Goal: Task Accomplishment & Management: Use online tool/utility

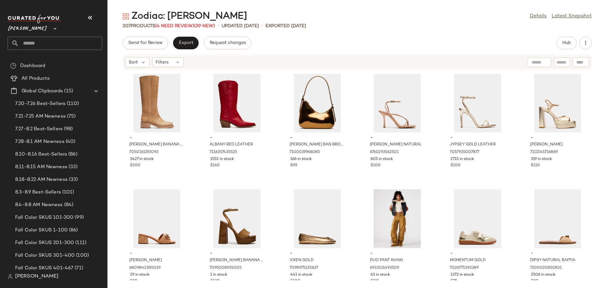
drag, startPoint x: 535, startPoint y: 18, endPoint x: 513, endPoint y: 5, distance: 26.0
click at [535, 18] on link "Details" at bounding box center [538, 17] width 17 height 8
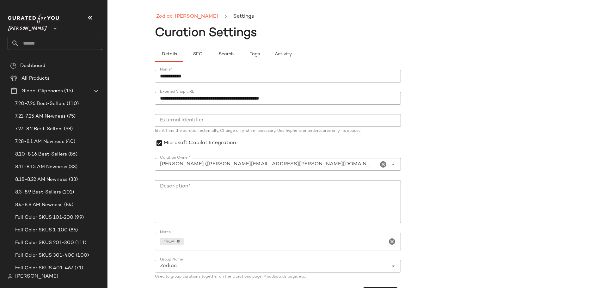
click at [178, 18] on link "Zodiac: [PERSON_NAME]" at bounding box center [187, 17] width 62 height 8
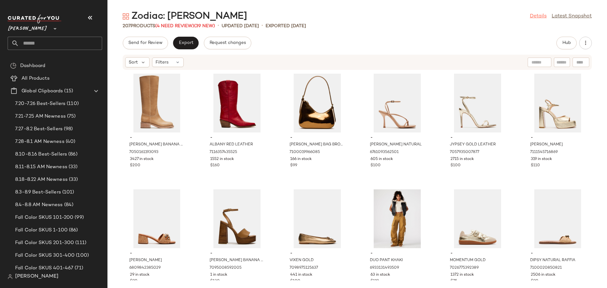
click at [535, 18] on link "Details" at bounding box center [538, 17] width 17 height 8
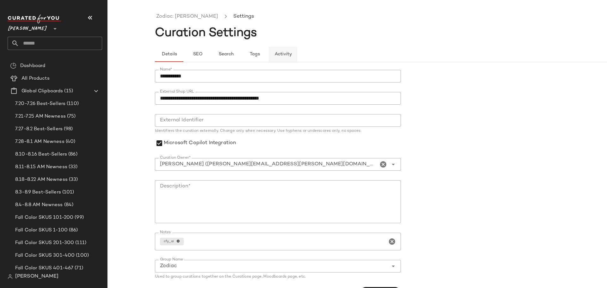
click at [283, 54] on span "Activity" at bounding box center [282, 54] width 17 height 5
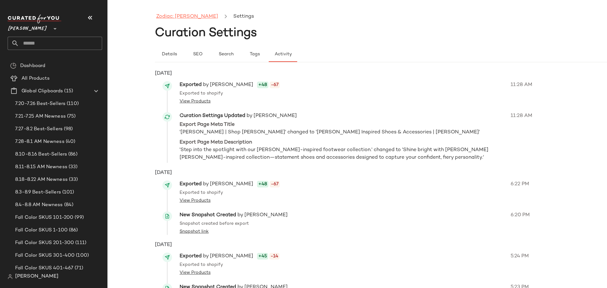
click at [181, 16] on link "Zodiac: [PERSON_NAME]" at bounding box center [187, 17] width 62 height 8
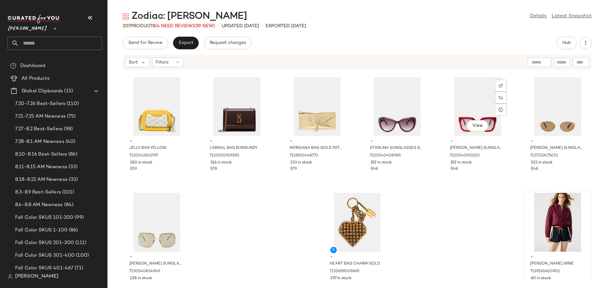
scroll to position [3841, 0]
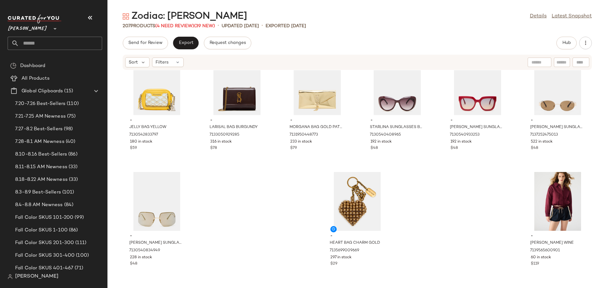
click at [559, 63] on input "text" at bounding box center [561, 62] width 11 height 7
type input "***"
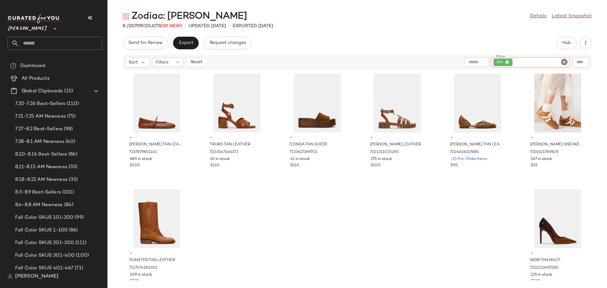
click at [567, 63] on icon "Clear Filter" at bounding box center [565, 62] width 8 height 8
click at [549, 62] on input "Filter" at bounding box center [541, 62] width 54 height 7
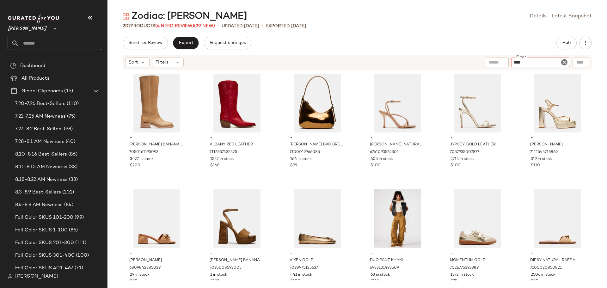
type input "*****"
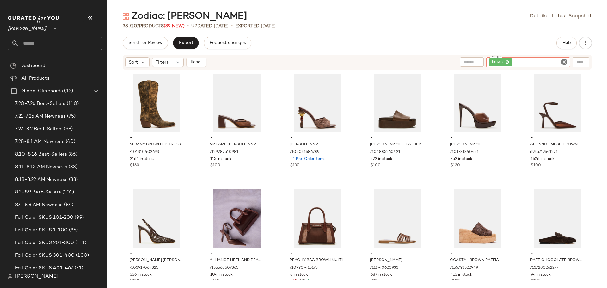
click at [563, 61] on icon "Clear Filter" at bounding box center [565, 62] width 8 height 8
click at [563, 45] on span "Hub" at bounding box center [566, 42] width 9 height 5
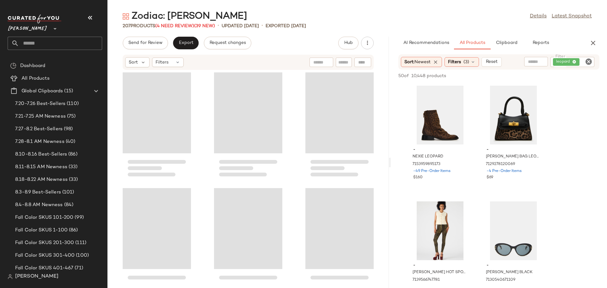
drag, startPoint x: 358, startPoint y: 162, endPoint x: 392, endPoint y: 159, distance: 33.9
click at [392, 159] on div "Zodiac: Leo Details Latest Snapshot 207 Products (4 Need Review) (39 New) • upd…" at bounding box center [357, 149] width 500 height 278
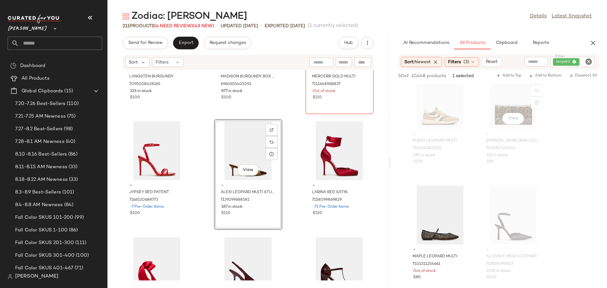
scroll to position [949, 0]
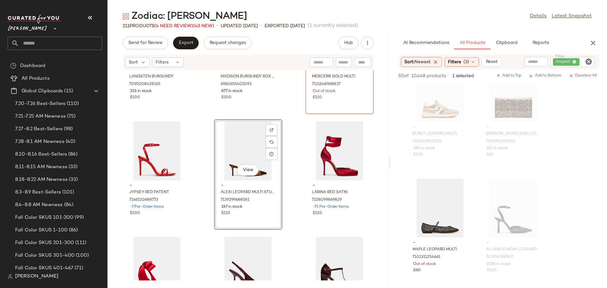
click at [590, 59] on icon "Clear Filter" at bounding box center [589, 62] width 8 height 8
click at [581, 61] on input "Filter" at bounding box center [565, 62] width 54 height 7
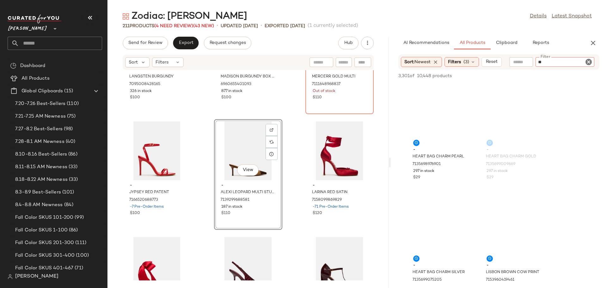
type input "***"
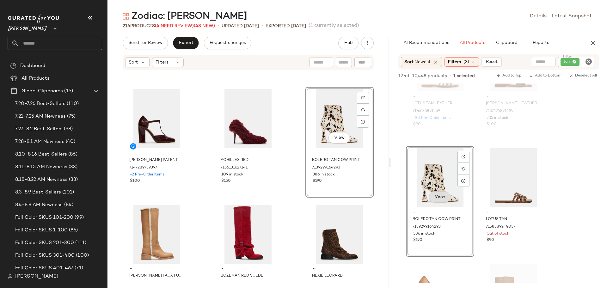
scroll to position [379, 0]
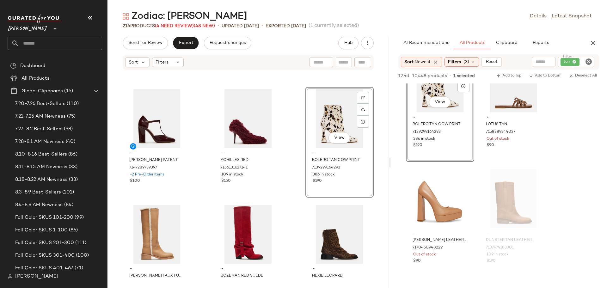
click at [590, 61] on icon "Clear Filter" at bounding box center [589, 62] width 8 height 8
click at [570, 60] on input "Filter" at bounding box center [565, 62] width 54 height 7
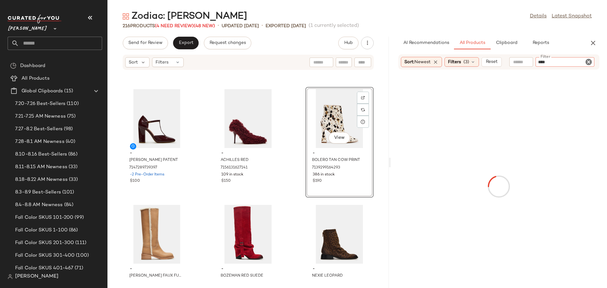
type input "*****"
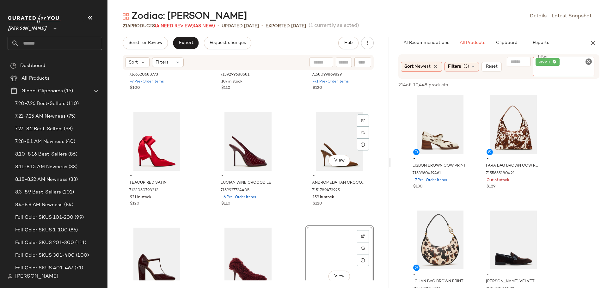
scroll to position [7056, 0]
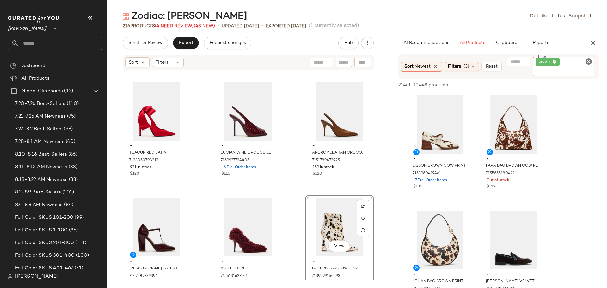
click at [589, 59] on icon "Clear Filter" at bounding box center [589, 62] width 8 height 8
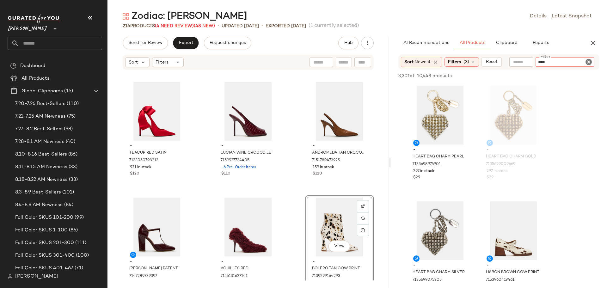
type input "*****"
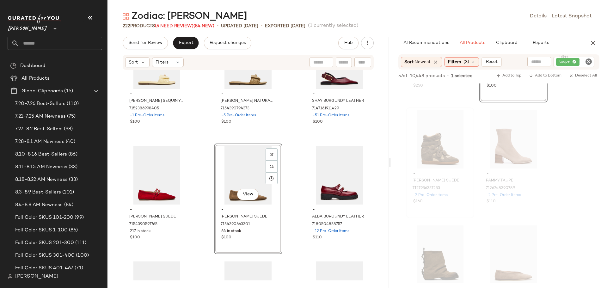
scroll to position [443, 0]
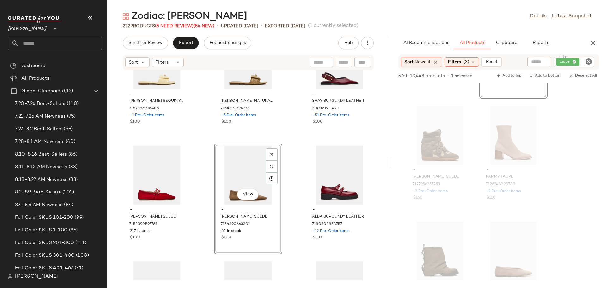
click at [589, 62] on icon "Clear Filter" at bounding box center [589, 62] width 8 height 8
click at [581, 61] on input "Filter" at bounding box center [565, 62] width 54 height 7
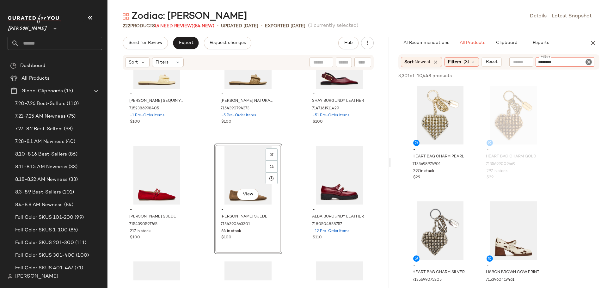
type input "*********"
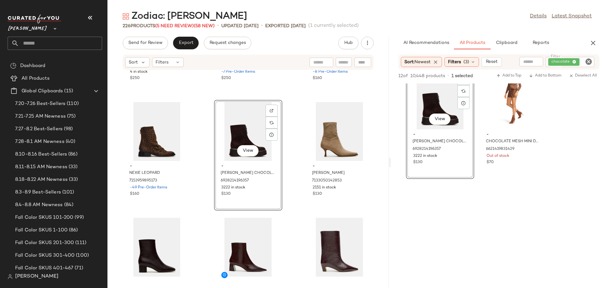
scroll to position [601, 0]
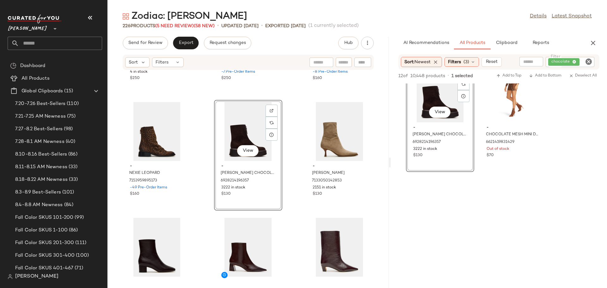
drag, startPoint x: 587, startPoint y: 60, endPoint x: 563, endPoint y: 65, distance: 24.2
click at [586, 61] on icon "Clear Filter" at bounding box center [589, 62] width 8 height 8
click at [562, 64] on input "Filter" at bounding box center [565, 62] width 54 height 7
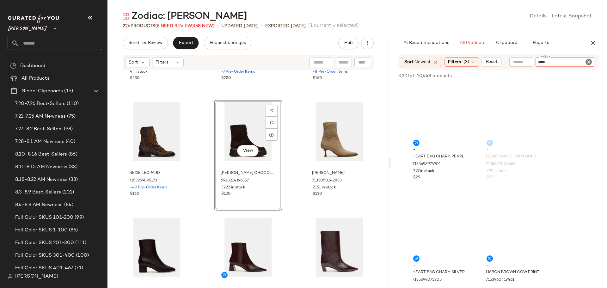
type input "*****"
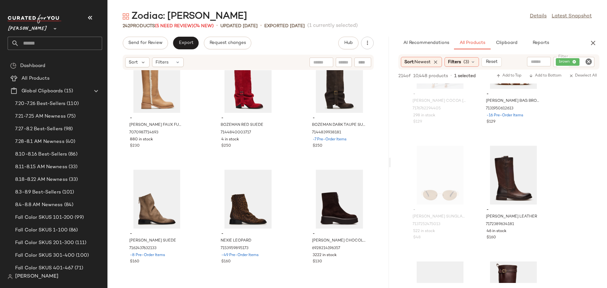
scroll to position [7531, 0]
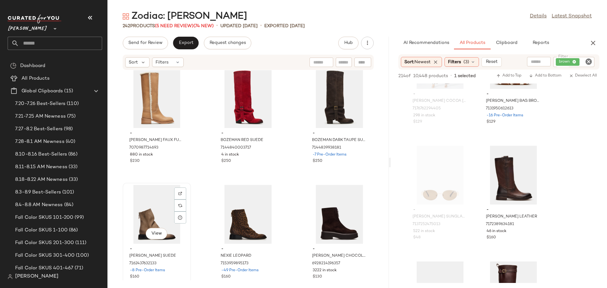
click at [162, 217] on div "View" at bounding box center [157, 214] width 64 height 59
click at [247, 217] on div "View" at bounding box center [248, 214] width 64 height 59
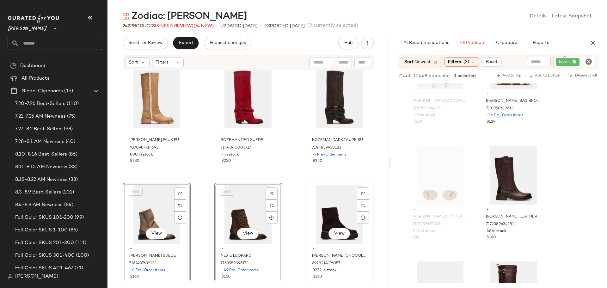
click at [322, 222] on div "View" at bounding box center [340, 214] width 64 height 59
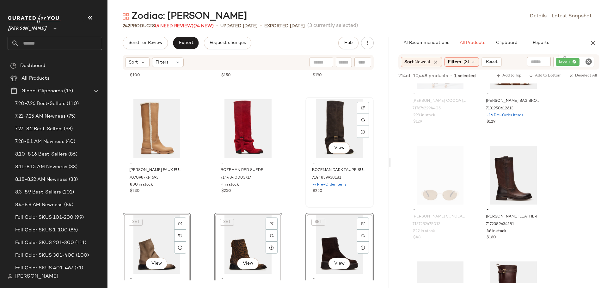
scroll to position [7531, 0]
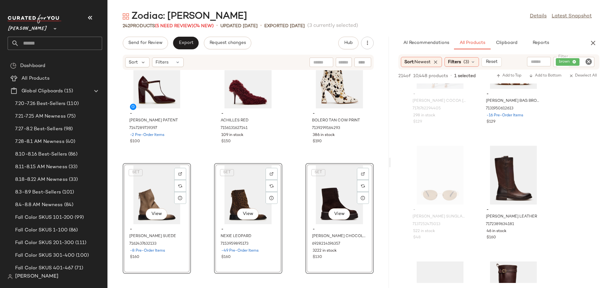
scroll to position [7394, 0]
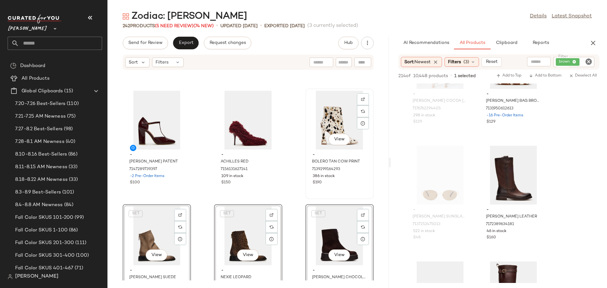
click at [320, 131] on div "View" at bounding box center [340, 120] width 64 height 59
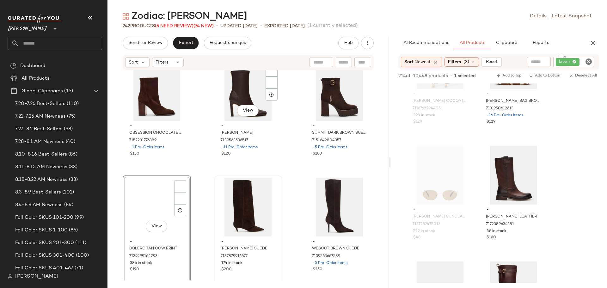
scroll to position [7886, 0]
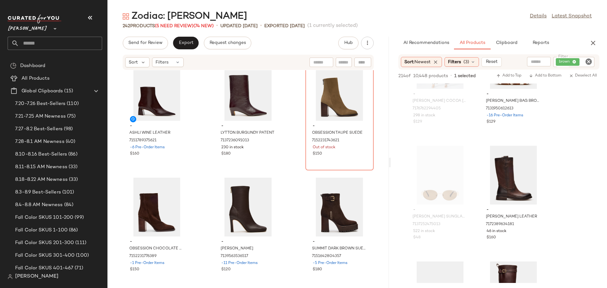
click at [291, 225] on div "- ASHLI WINE LEATHER 7151789375621 -6 Pre-Order Items $160 - LYTTON BURGUNDY PA…" at bounding box center [247, 175] width 281 height 210
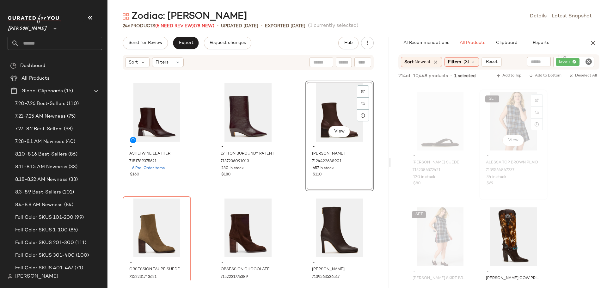
scroll to position [3004, 0]
click at [587, 63] on icon "Clear Filter" at bounding box center [589, 62] width 8 height 8
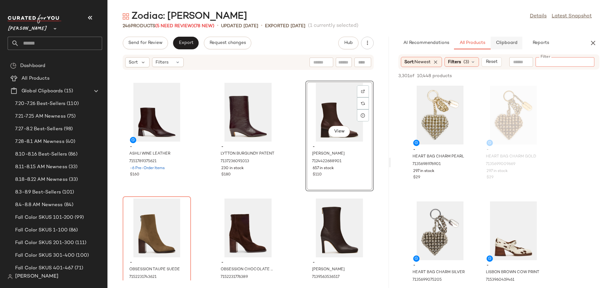
click at [504, 43] on span "Clipboard" at bounding box center [506, 42] width 22 height 5
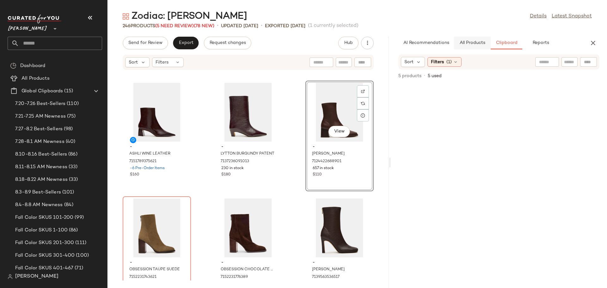
click at [477, 45] on span "All Products" at bounding box center [472, 42] width 26 height 5
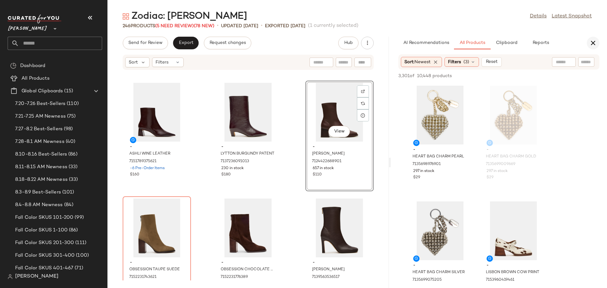
click at [593, 40] on icon "button" at bounding box center [593, 43] width 8 height 8
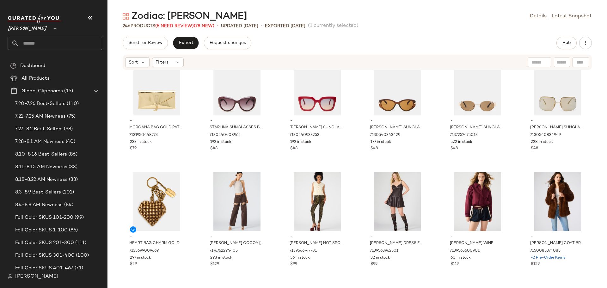
scroll to position [4535, 0]
click at [185, 43] on span "Export" at bounding box center [185, 42] width 15 height 5
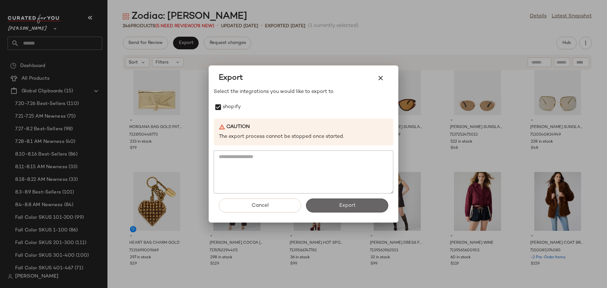
click at [347, 208] on span "Export" at bounding box center [347, 206] width 17 height 6
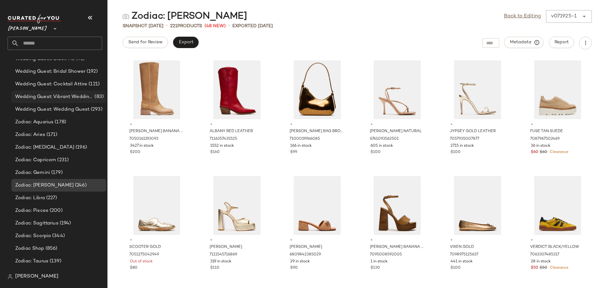
scroll to position [3912, 0]
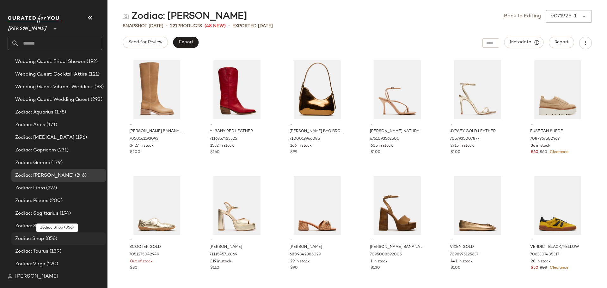
click at [63, 239] on div "Zodiac Shop (856)" at bounding box center [58, 238] width 90 height 7
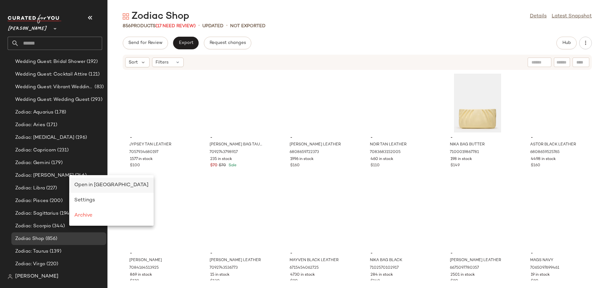
click at [86, 188] on span "Open in [GEOGRAPHIC_DATA]" at bounding box center [111, 184] width 74 height 5
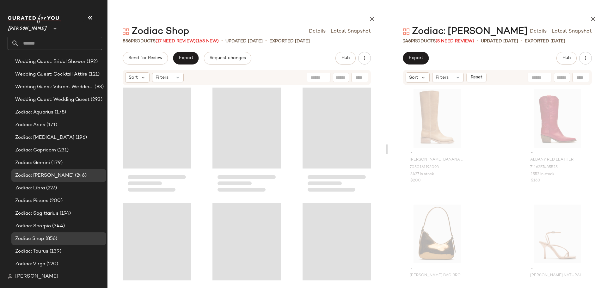
drag, startPoint x: 356, startPoint y: 151, endPoint x: 387, endPoint y: 155, distance: 31.2
click at [387, 155] on div at bounding box center [387, 149] width 2 height 278
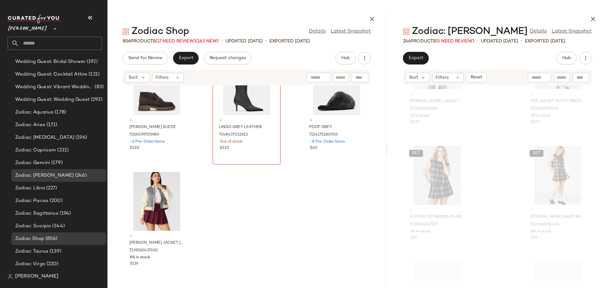
scroll to position [9613, 0]
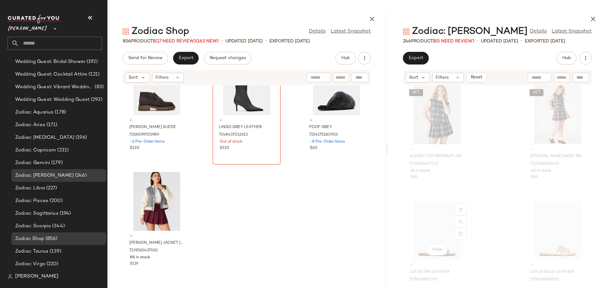
click at [421, 221] on div "View" at bounding box center [437, 230] width 64 height 59
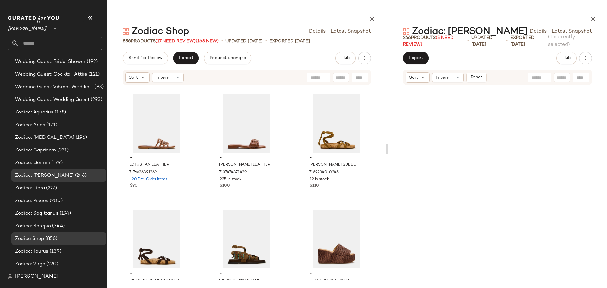
scroll to position [14039, 0]
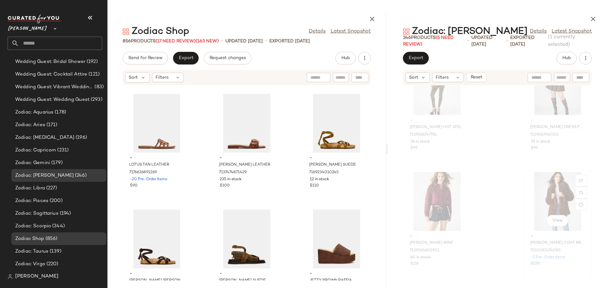
click at [549, 201] on div "View" at bounding box center [558, 201] width 64 height 59
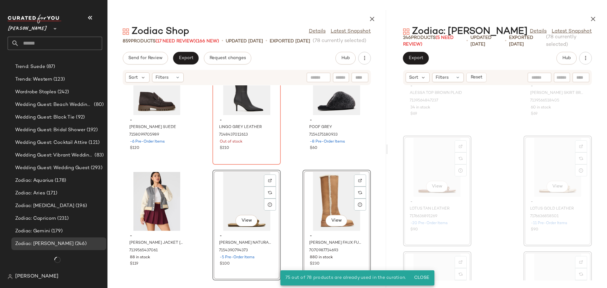
scroll to position [3912, 0]
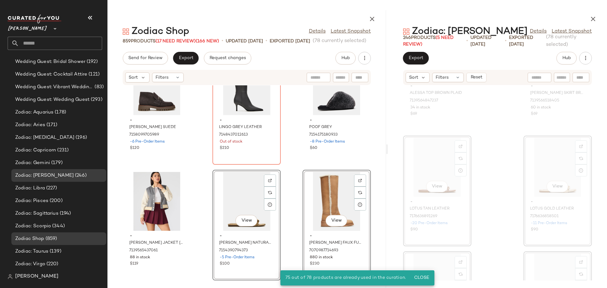
click at [196, 218] on div "- LEON GREY SUEDE 7158099705989 -6 Pre-Order Items $120 - LINGO GREY LEATHER 71…" at bounding box center [246, 182] width 279 height 195
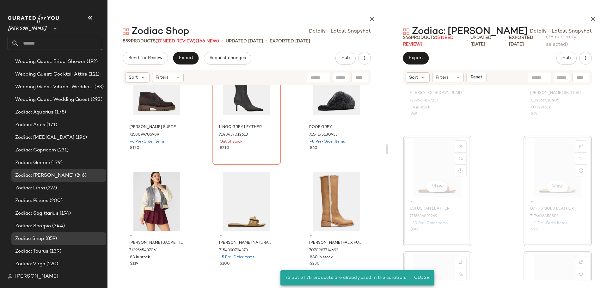
scroll to position [33017, 0]
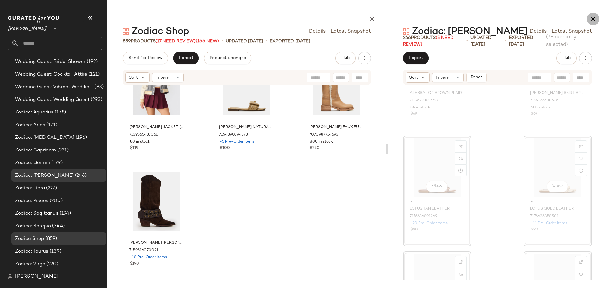
click at [591, 21] on icon "button" at bounding box center [593, 19] width 8 height 8
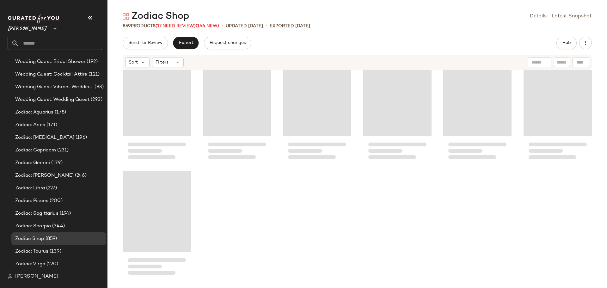
scroll to position [16432, 0]
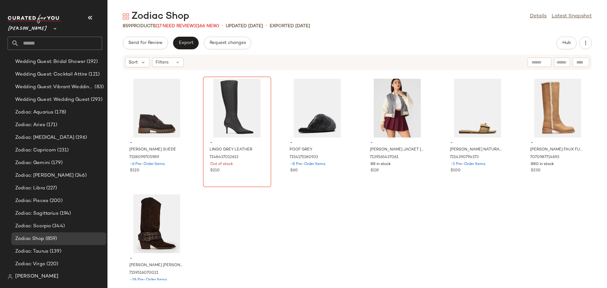
click at [54, 40] on input "text" at bounding box center [60, 43] width 83 height 13
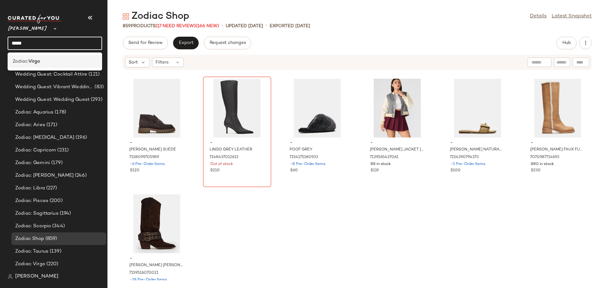
type input "*****"
click at [56, 60] on div "Zodiac: Virgo" at bounding box center [55, 61] width 84 height 7
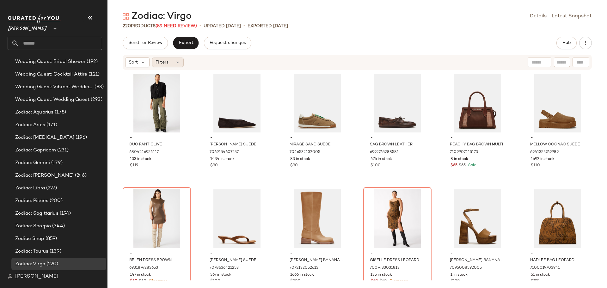
click at [181, 62] on div "Filters" at bounding box center [168, 62] width 32 height 9
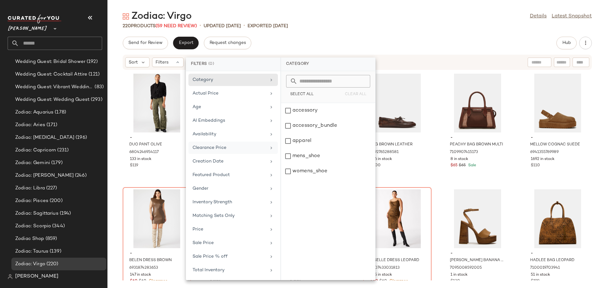
click at [227, 148] on div "Clearance Price" at bounding box center [230, 147] width 74 height 7
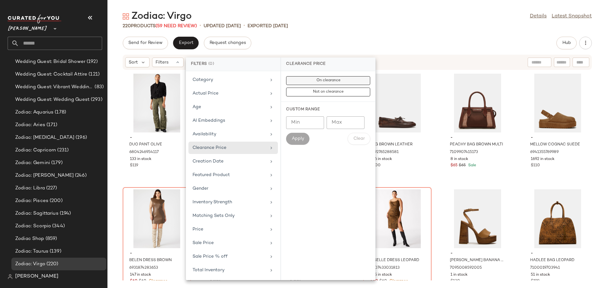
click at [323, 81] on span "On clearance" at bounding box center [328, 80] width 24 height 4
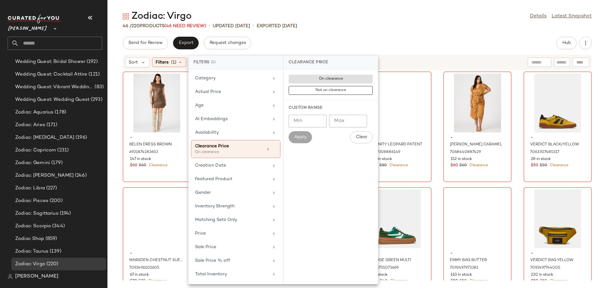
click at [113, 138] on div "- BELEN DRESS BROWN 6931874283653 147 in stock $60 $60 Clearance - GISELLE DRES…" at bounding box center [357, 175] width 500 height 210
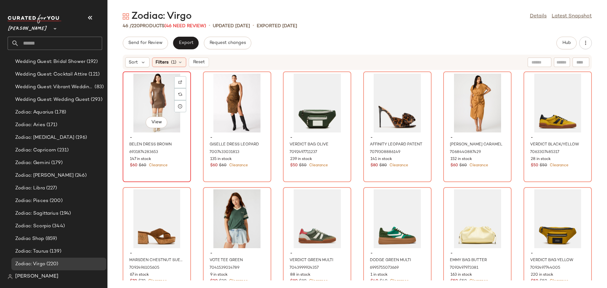
click at [163, 96] on div "View" at bounding box center [157, 103] width 64 height 59
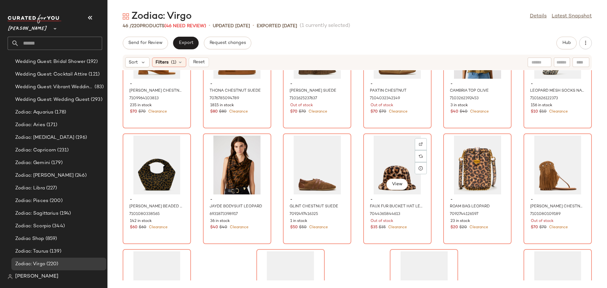
scroll to position [717, 0]
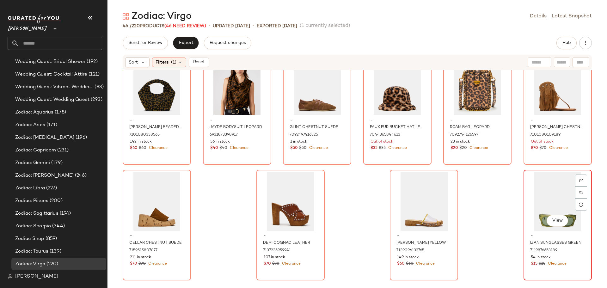
click at [543, 198] on div "View" at bounding box center [558, 201] width 64 height 59
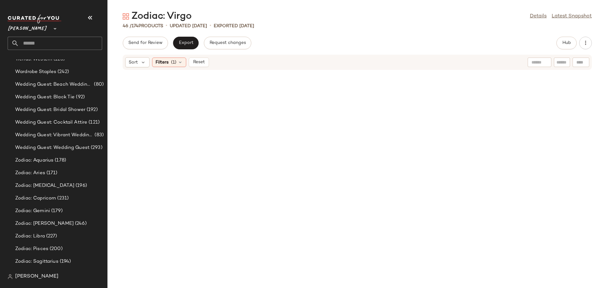
scroll to position [3912, 0]
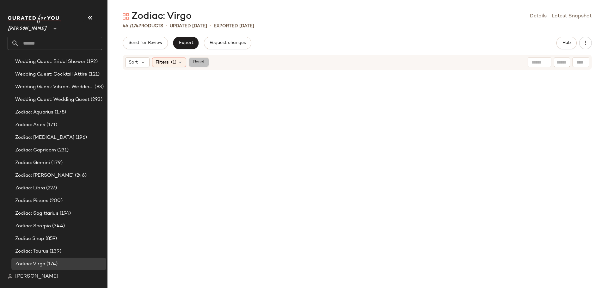
click at [201, 64] on span "Reset" at bounding box center [199, 62] width 12 height 5
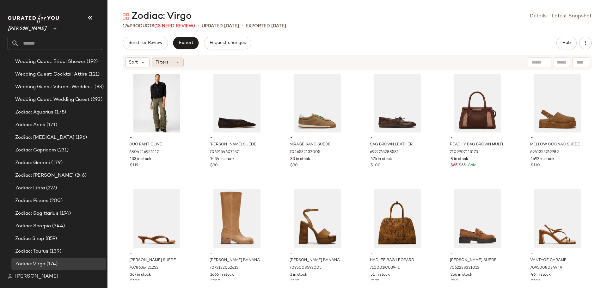
click at [173, 59] on div "Filters" at bounding box center [168, 62] width 32 height 9
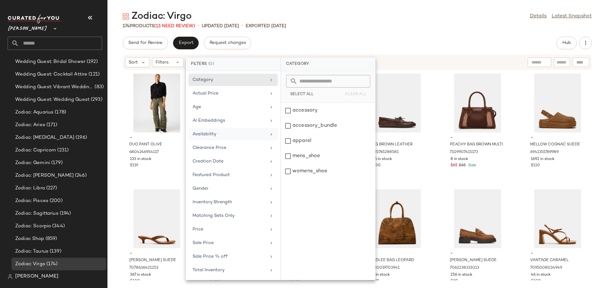
click at [209, 132] on div "Availability" at bounding box center [230, 134] width 74 height 7
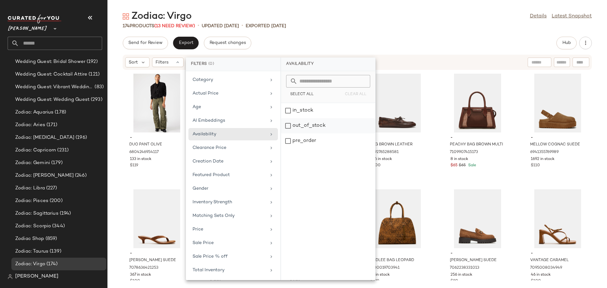
click at [286, 133] on div "out_of_stock" at bounding box center [328, 140] width 94 height 15
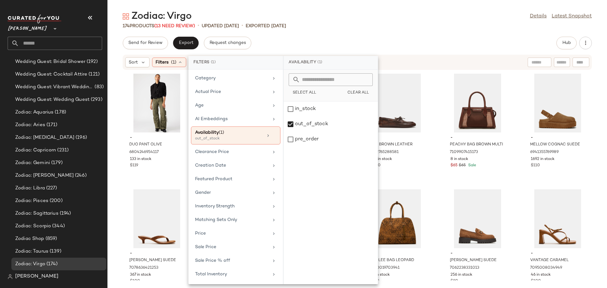
click at [438, 128] on div "- DUO PANT OLIVE 6804246954117 133 in stock $119 - LENI BROWN SUEDE 70691546072…" at bounding box center [357, 175] width 500 height 210
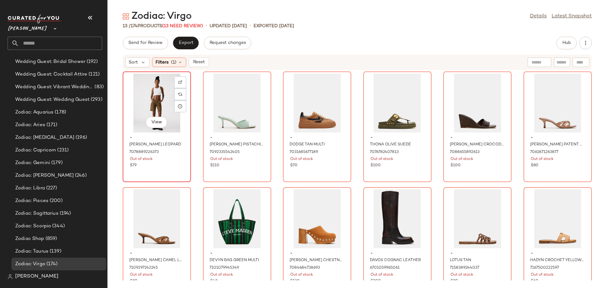
click at [159, 166] on div "$79" at bounding box center [157, 166] width 54 height 6
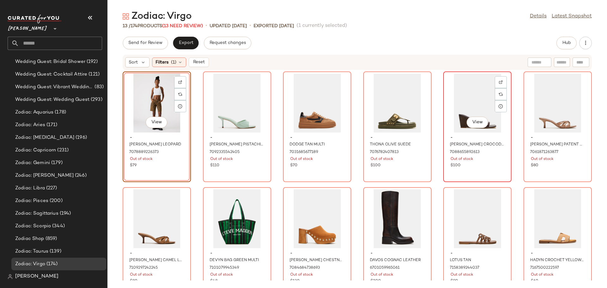
click at [462, 166] on div "$100" at bounding box center [478, 166] width 54 height 6
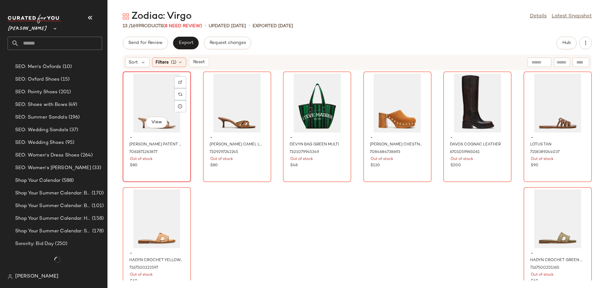
click at [165, 104] on div "View" at bounding box center [157, 103] width 64 height 59
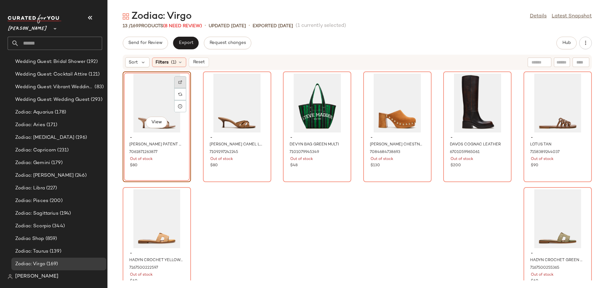
scroll to position [3912, 0]
click at [180, 83] on img at bounding box center [180, 82] width 4 height 4
click at [209, 108] on div "View" at bounding box center [237, 103] width 64 height 59
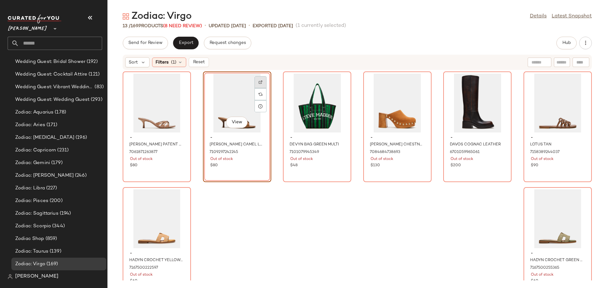
click at [259, 82] on img at bounding box center [261, 82] width 4 height 4
click at [316, 112] on div "View" at bounding box center [317, 103] width 64 height 59
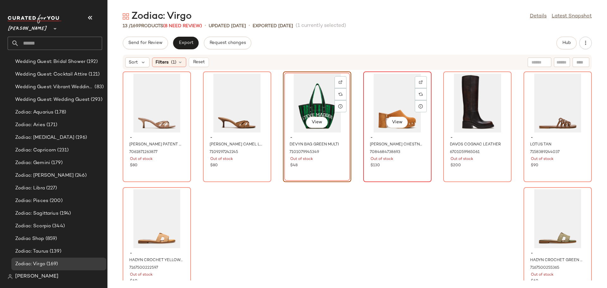
click at [396, 101] on div "View" at bounding box center [397, 103] width 64 height 59
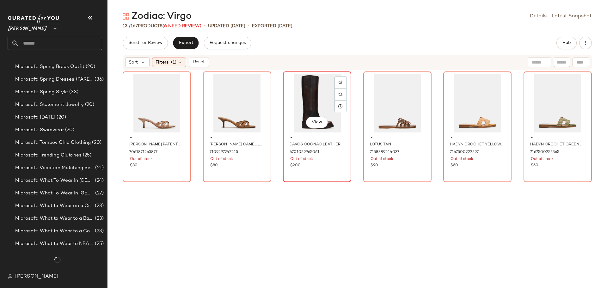
click at [304, 105] on div "View" at bounding box center [317, 103] width 64 height 59
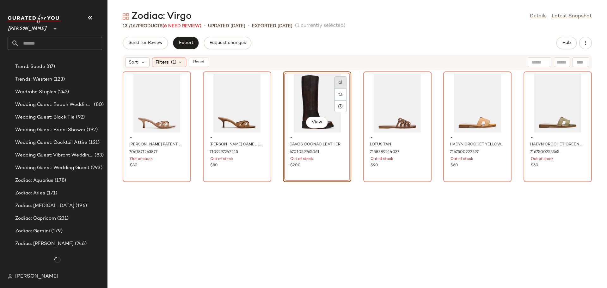
scroll to position [3912, 0]
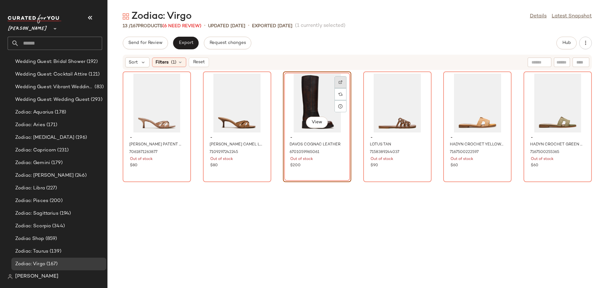
click at [340, 82] on img at bounding box center [341, 82] width 4 height 4
click at [305, 106] on div "View" at bounding box center [317, 103] width 64 height 59
click at [388, 108] on div "View" at bounding box center [397, 103] width 64 height 59
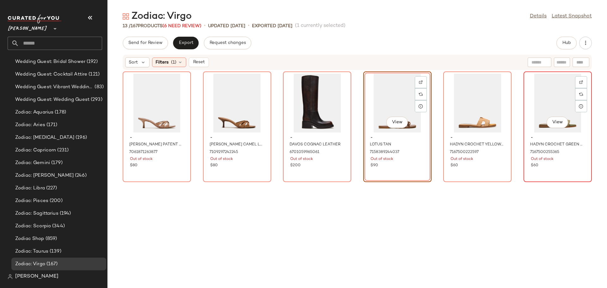
click at [540, 101] on div "View" at bounding box center [558, 103] width 64 height 59
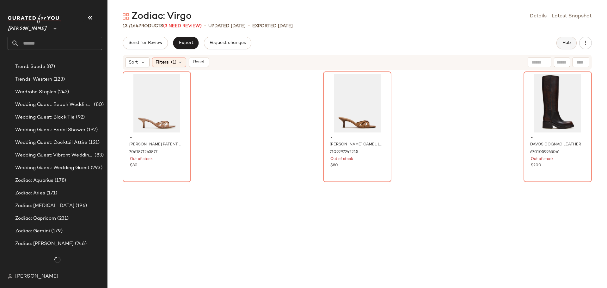
scroll to position [3912, 0]
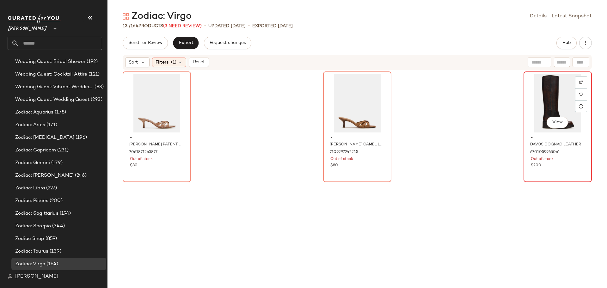
click at [546, 108] on div "View" at bounding box center [558, 103] width 64 height 59
click at [579, 81] on img at bounding box center [581, 82] width 4 height 4
click at [538, 94] on div "View" at bounding box center [558, 103] width 64 height 59
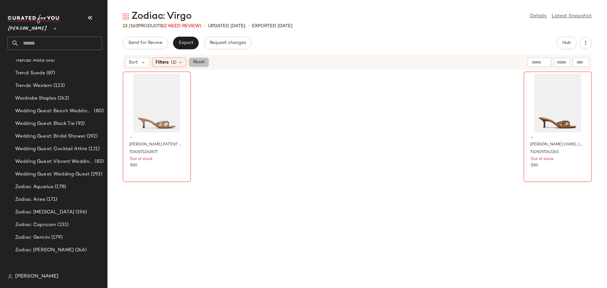
click at [199, 61] on span "Reset" at bounding box center [199, 62] width 12 height 5
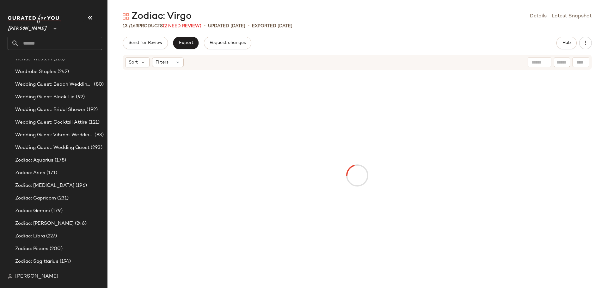
scroll to position [3912, 0]
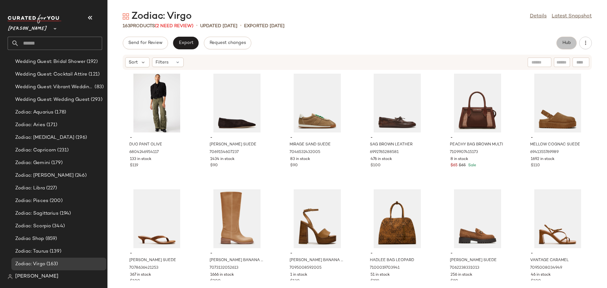
click at [568, 41] on span "Hub" at bounding box center [566, 42] width 9 height 5
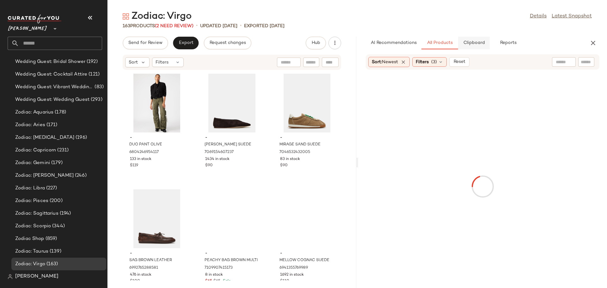
click at [474, 43] on span "Clipboard" at bounding box center [474, 42] width 22 height 5
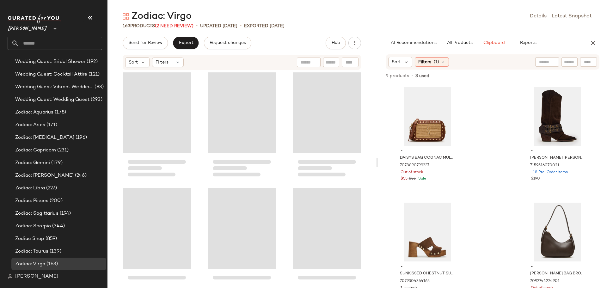
drag, startPoint x: 356, startPoint y: 163, endPoint x: 378, endPoint y: 163, distance: 21.2
click at [378, 163] on div "Zodiac: Virgo Details Latest Snapshot 163 Products (2 Need Review) • updated Au…" at bounding box center [357, 149] width 500 height 278
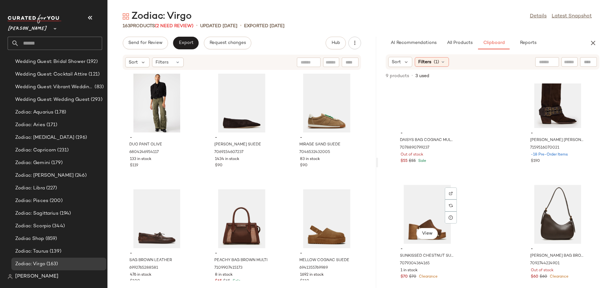
scroll to position [0, 0]
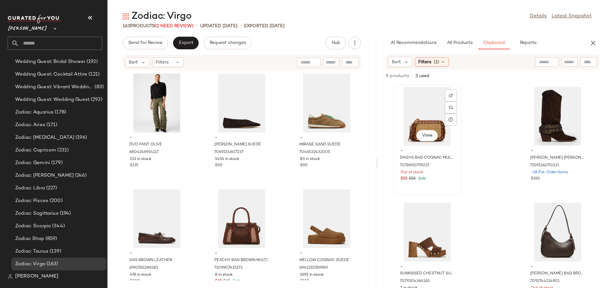
click at [417, 112] on div "View" at bounding box center [428, 116] width 64 height 59
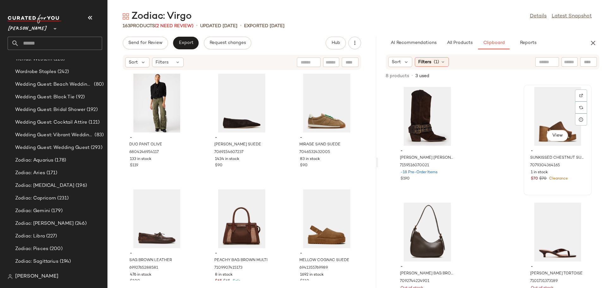
click at [543, 117] on div "View" at bounding box center [558, 116] width 64 height 59
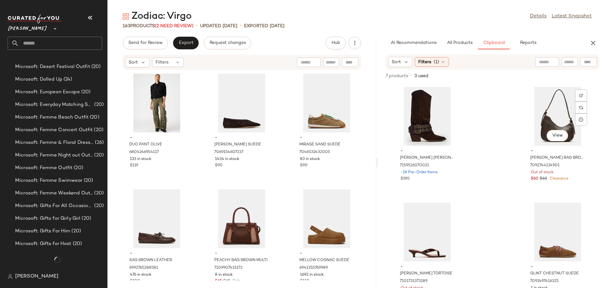
click at [543, 117] on div "View" at bounding box center [558, 116] width 64 height 59
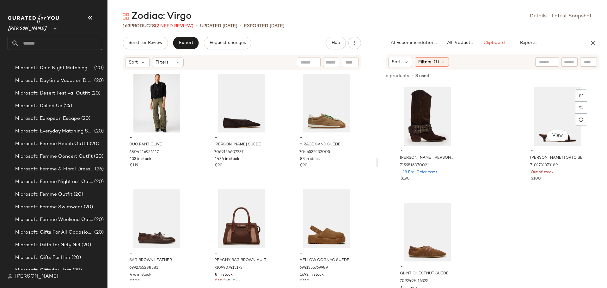
click at [543, 117] on div "View" at bounding box center [558, 116] width 64 height 59
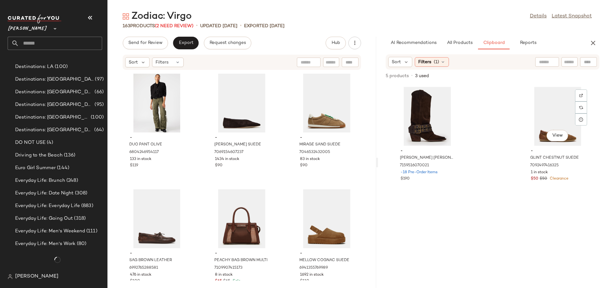
click at [543, 117] on div "View" at bounding box center [558, 116] width 64 height 59
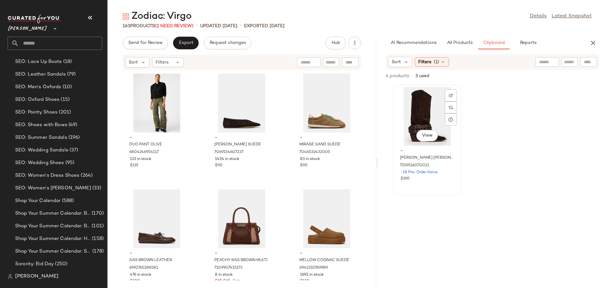
scroll to position [3932, 0]
click at [416, 112] on div "View" at bounding box center [428, 116] width 64 height 59
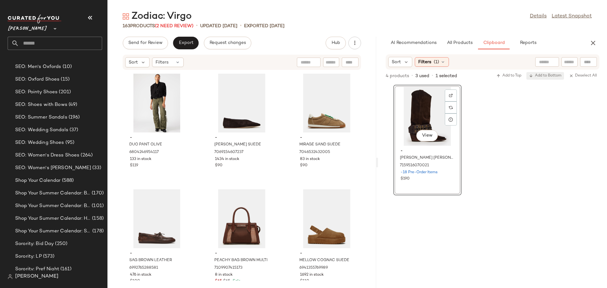
click at [543, 74] on span "Add to Bottom" at bounding box center [545, 76] width 33 height 4
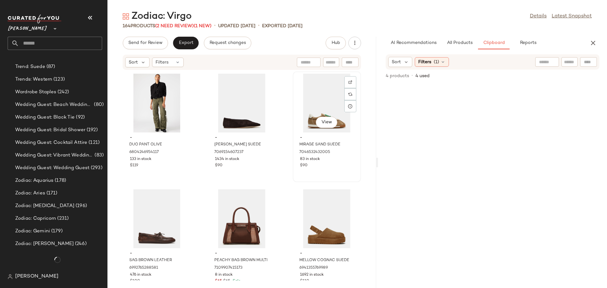
scroll to position [3912, 0]
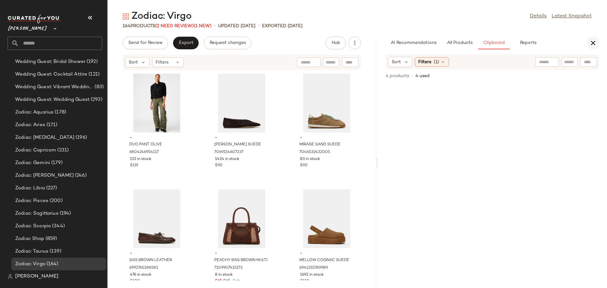
click at [593, 42] on icon "button" at bounding box center [593, 43] width 8 height 8
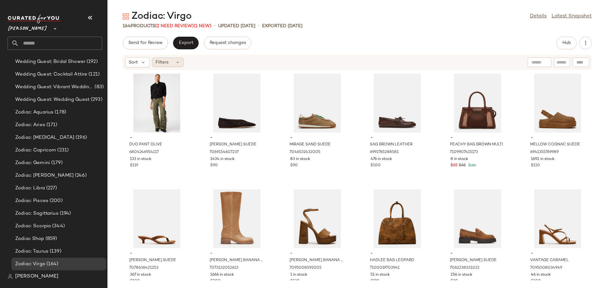
click at [179, 61] on icon at bounding box center [177, 62] width 5 height 5
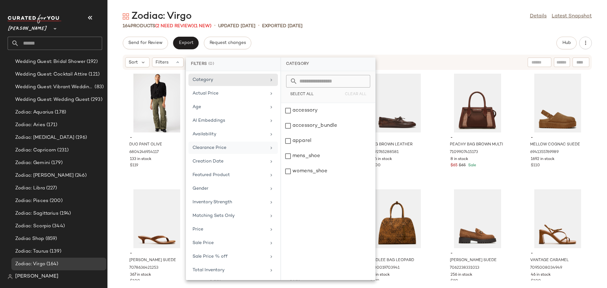
click at [221, 147] on div "Clearance Price" at bounding box center [230, 147] width 74 height 7
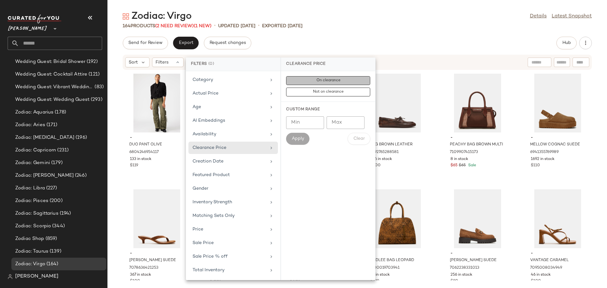
click at [319, 79] on span "On clearance" at bounding box center [328, 80] width 24 height 4
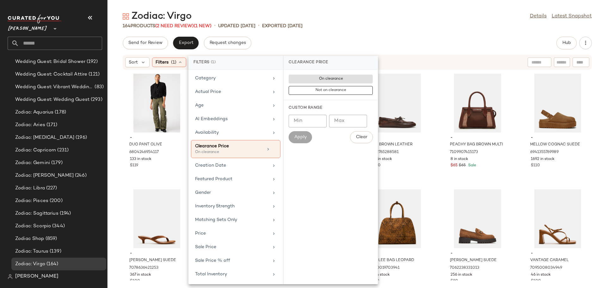
click at [432, 96] on div "- DUO PANT OLIVE 6804246954117 133 in stock $119 - LENI BROWN SUEDE 70691546072…" at bounding box center [357, 175] width 500 height 210
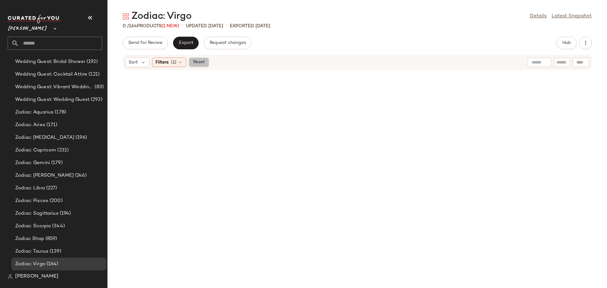
click at [203, 65] on button "Reset" at bounding box center [199, 62] width 20 height 9
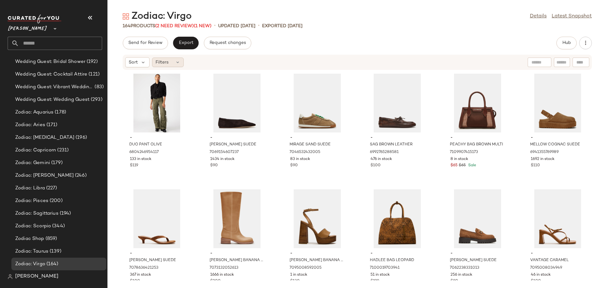
click at [178, 64] on icon at bounding box center [177, 62] width 5 height 5
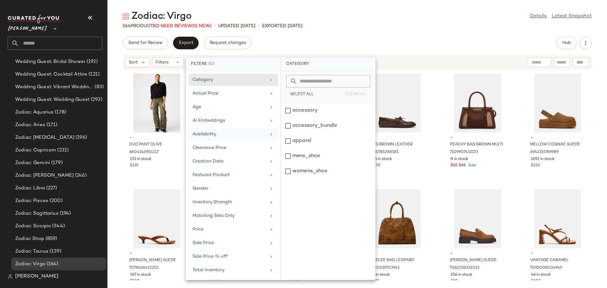
click at [201, 131] on div "Availability" at bounding box center [230, 134] width 74 height 7
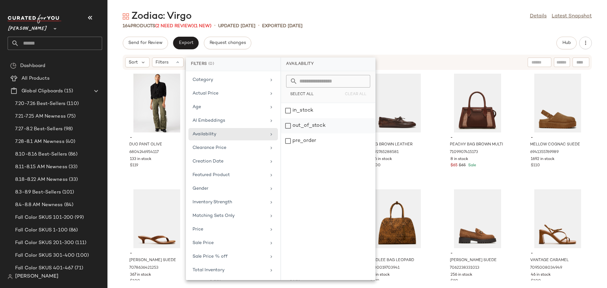
scroll to position [3912, 0]
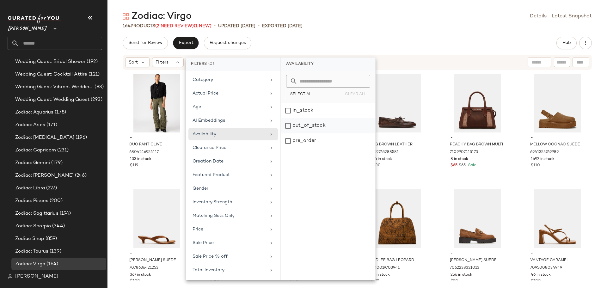
click at [284, 133] on div "out_of_stock" at bounding box center [328, 140] width 94 height 15
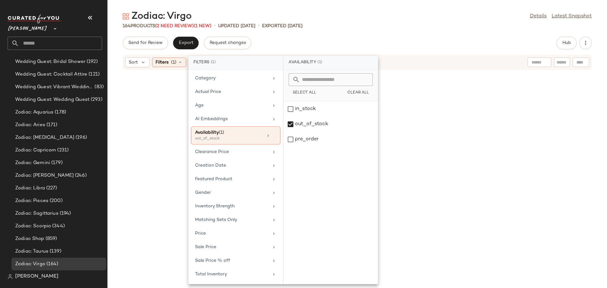
click at [116, 132] on div at bounding box center [357, 175] width 497 height 208
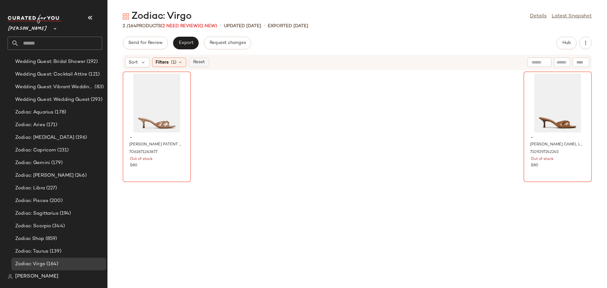
click at [200, 64] on span "Reset" at bounding box center [199, 62] width 12 height 5
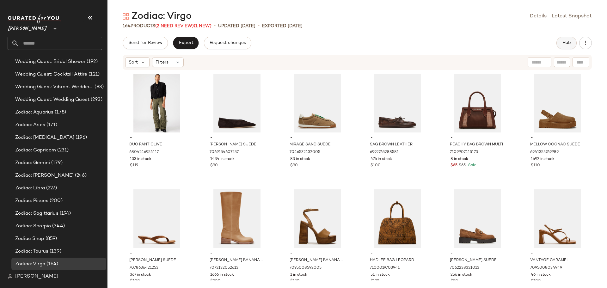
click at [567, 41] on span "Hub" at bounding box center [566, 42] width 9 height 5
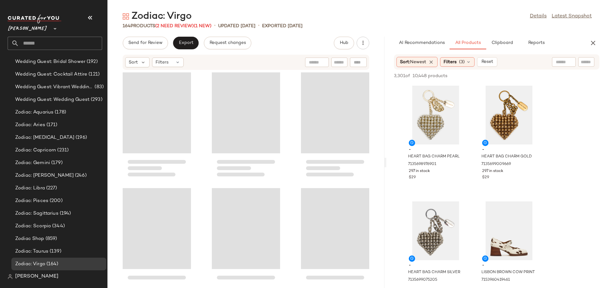
drag, startPoint x: 357, startPoint y: 164, endPoint x: 388, endPoint y: 166, distance: 31.1
click at [388, 166] on div "Zodiac: Virgo Details Latest Snapshot 164 Products (2 Need Review) (1 New) • up…" at bounding box center [357, 149] width 500 height 278
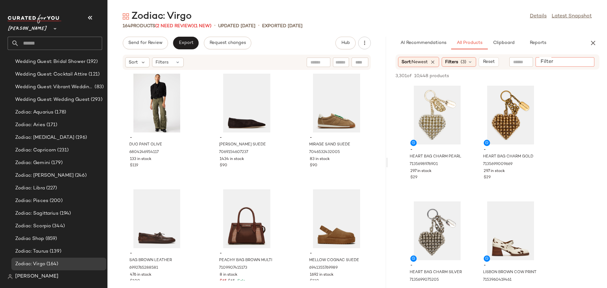
click at [586, 61] on input "Filter" at bounding box center [565, 62] width 54 height 7
type input "*****"
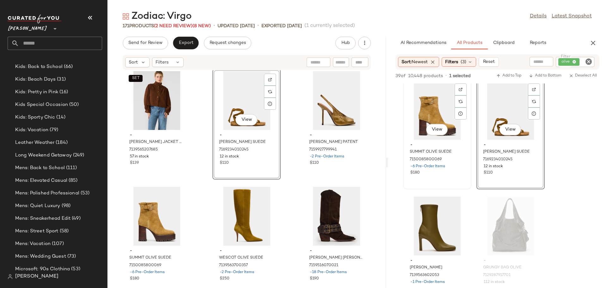
scroll to position [0, 0]
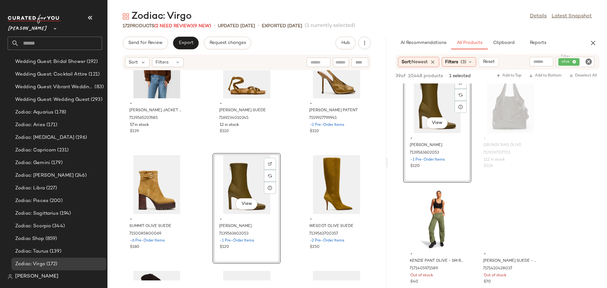
click at [588, 61] on icon "Clear Filter" at bounding box center [589, 62] width 8 height 8
click at [570, 63] on input "Filter" at bounding box center [565, 62] width 54 height 7
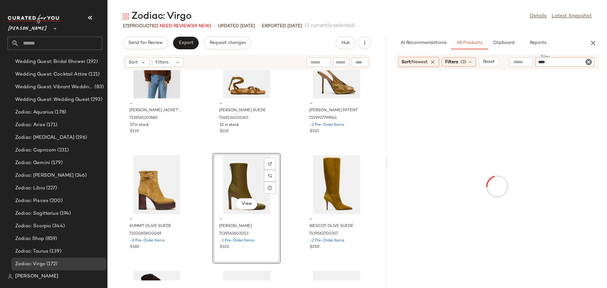
type input "*****"
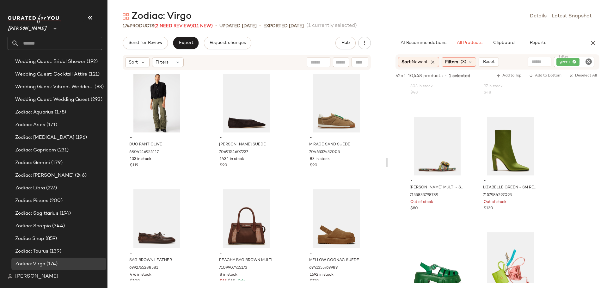
click at [588, 60] on icon "Clear Filter" at bounding box center [589, 62] width 8 height 8
click at [568, 61] on input "Filter" at bounding box center [565, 62] width 54 height 7
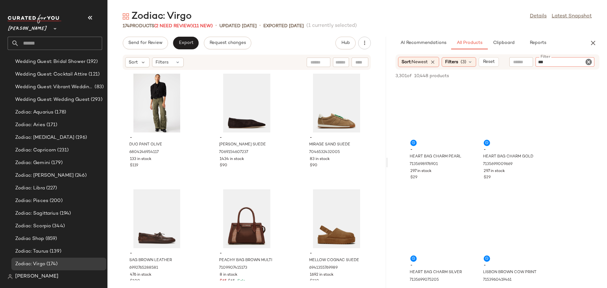
type input "****"
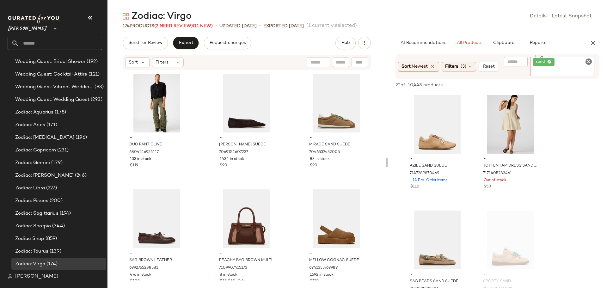
click at [386, 73] on div at bounding box center [387, 162] width 2 height 251
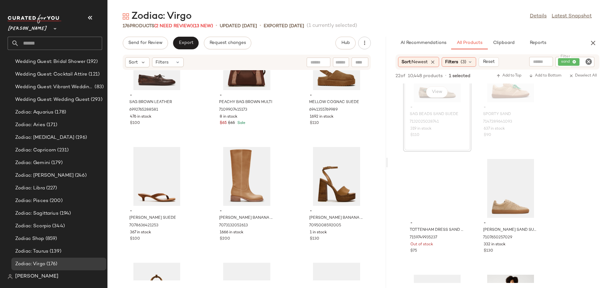
click at [590, 61] on icon "Clear Filter" at bounding box center [589, 62] width 8 height 8
click at [582, 61] on input "Filter" at bounding box center [565, 62] width 54 height 7
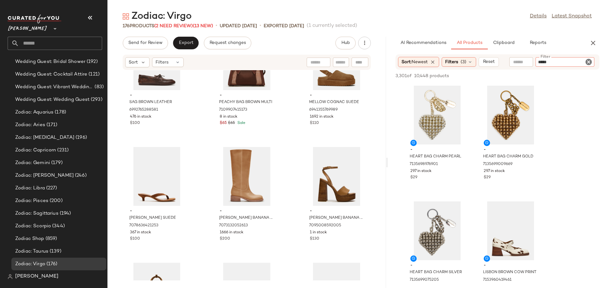
type input "******"
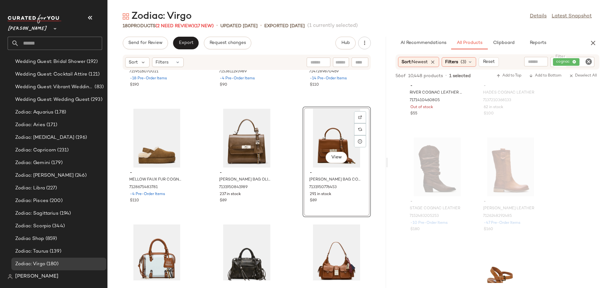
click at [586, 62] on icon "Clear Filter" at bounding box center [589, 62] width 8 height 8
click at [574, 61] on input "Filter" at bounding box center [565, 62] width 54 height 7
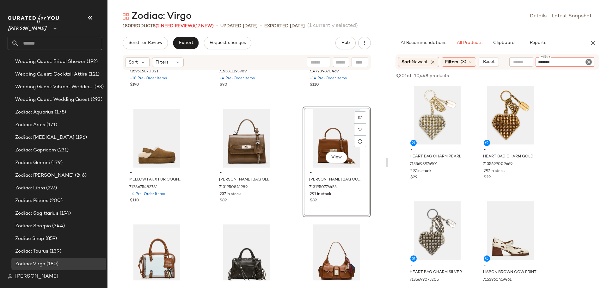
type input "********"
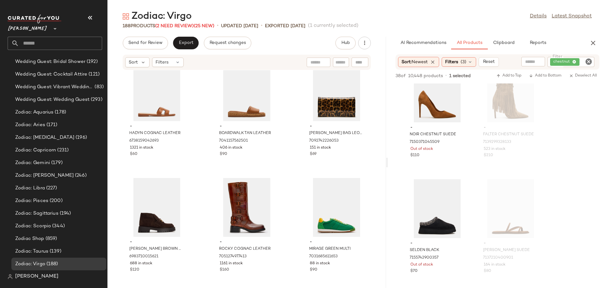
click at [589, 62] on icon "Clear Filter" at bounding box center [589, 62] width 8 height 8
click at [578, 63] on input "Filter" at bounding box center [565, 62] width 54 height 7
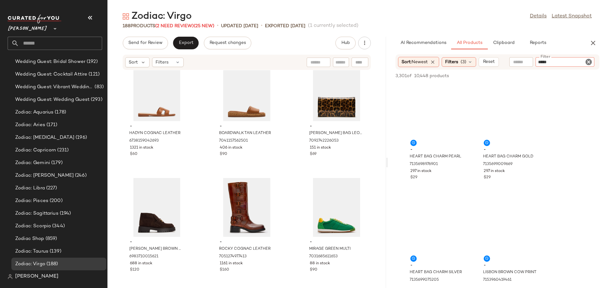
type input "******"
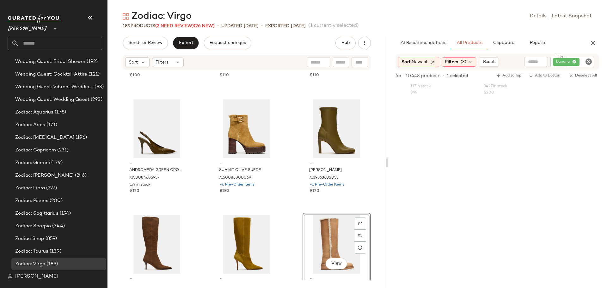
click at [590, 59] on icon "Clear Filter" at bounding box center [589, 62] width 8 height 8
click at [575, 64] on input "Filter" at bounding box center [565, 62] width 54 height 7
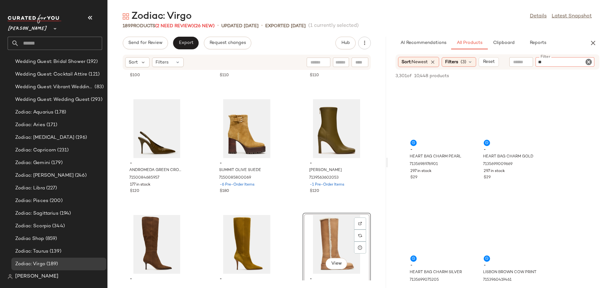
type input "***"
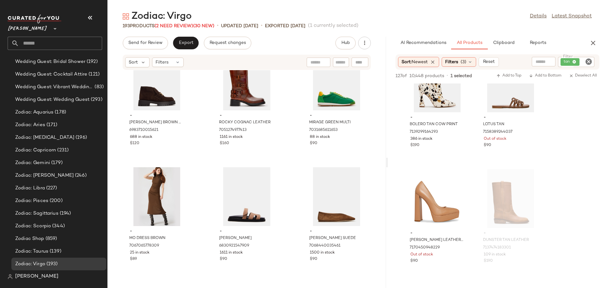
click at [589, 60] on icon "Clear Filter" at bounding box center [589, 62] width 8 height 8
click at [575, 61] on input "Filter" at bounding box center [565, 62] width 54 height 7
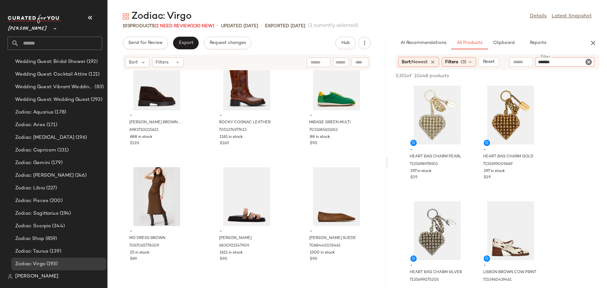
type input "********"
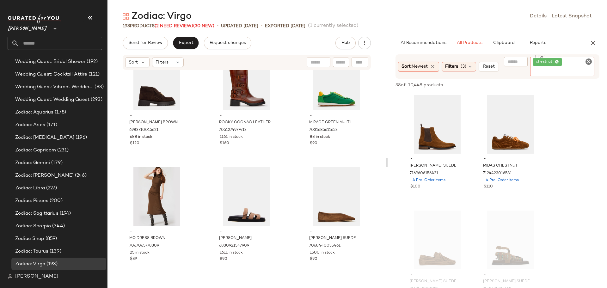
click at [588, 61] on icon "Clear Filter" at bounding box center [589, 62] width 8 height 8
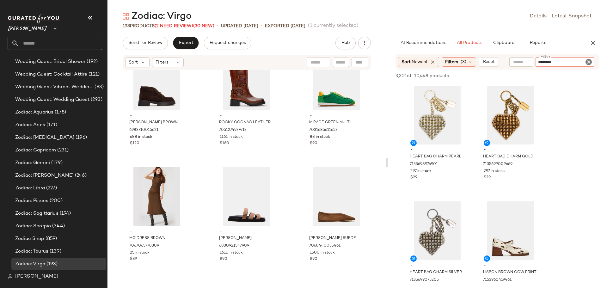
type input "*********"
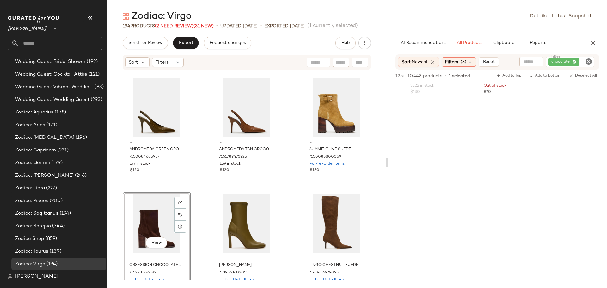
click at [588, 61] on icon "Clear Filter" at bounding box center [589, 62] width 8 height 8
click at [574, 61] on input "Filter" at bounding box center [565, 62] width 54 height 7
type input "*****"
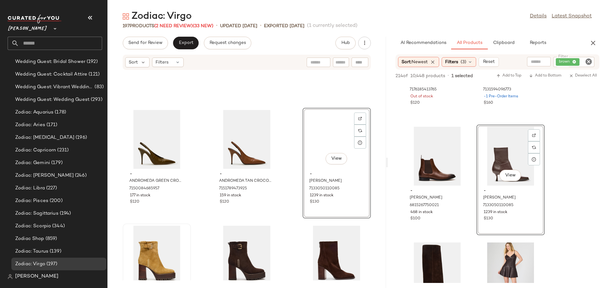
scroll to position [702, 0]
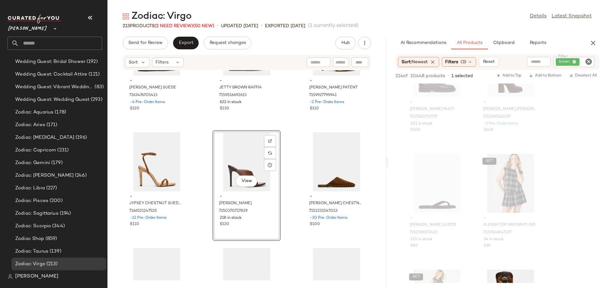
click at [588, 61] on icon "Clear Filter" at bounding box center [589, 62] width 8 height 8
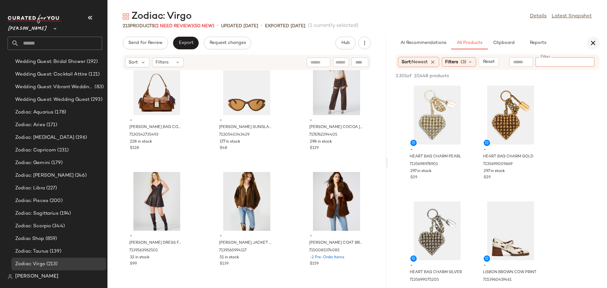
click at [592, 45] on icon "button" at bounding box center [593, 43] width 8 height 8
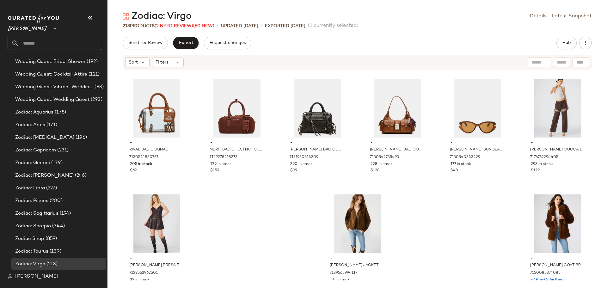
click at [255, 196] on div "- RIVAL BAG COGNAC 7130541850757 205 in stock $69 - MERIT BAG CHESTNUT SUEDE 71…" at bounding box center [357, 175] width 500 height 210
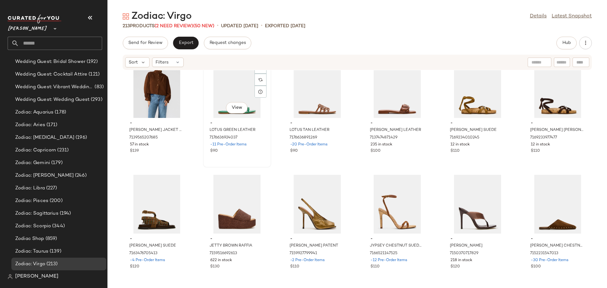
click at [239, 92] on div "View" at bounding box center [237, 88] width 64 height 59
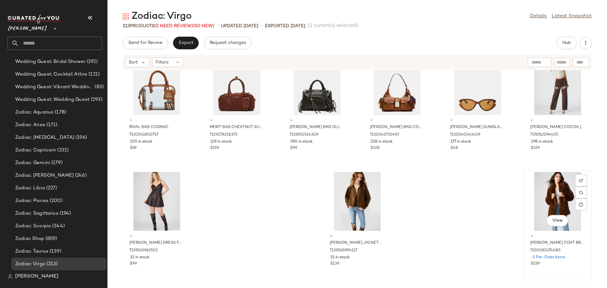
click at [546, 198] on div "View" at bounding box center [558, 201] width 64 height 59
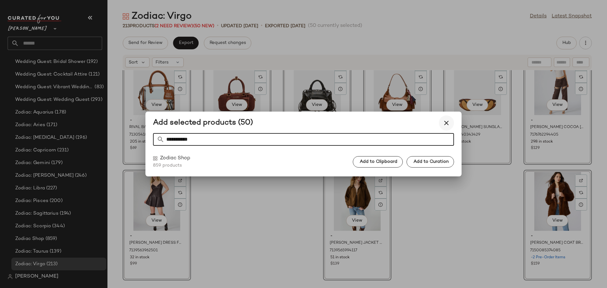
type input "**********"
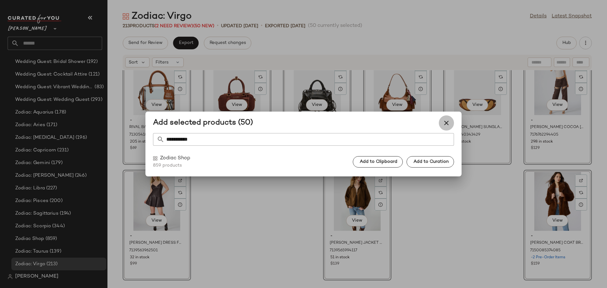
click at [446, 123] on icon "button" at bounding box center [447, 123] width 8 height 8
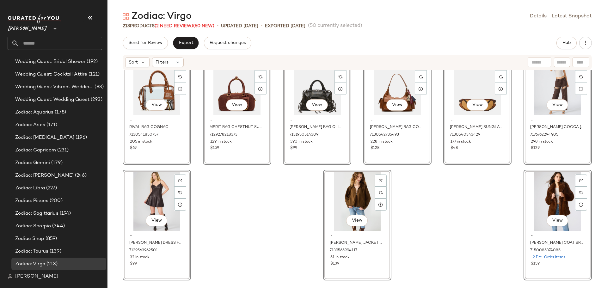
click at [464, 220] on div "View - AZIEL SAND SUEDE 7147289870469 -14 Pre-Order Items $110 View - MELLOW FA…" at bounding box center [357, 175] width 500 height 210
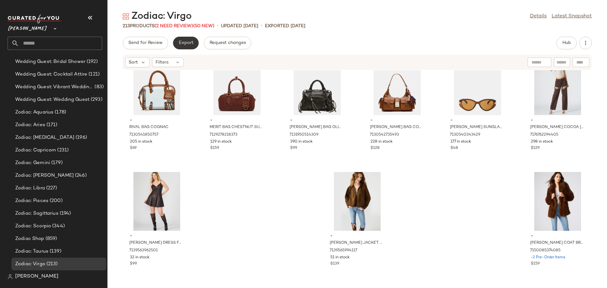
click at [192, 45] on span "Export" at bounding box center [185, 42] width 15 height 5
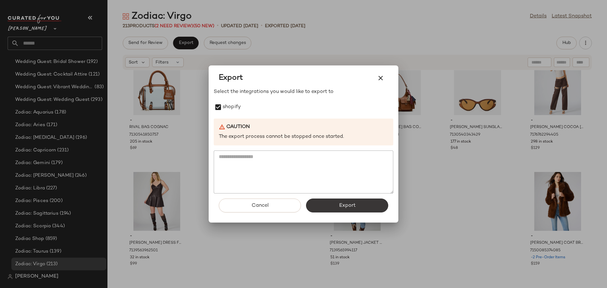
click at [375, 206] on button "Export" at bounding box center [347, 206] width 82 height 14
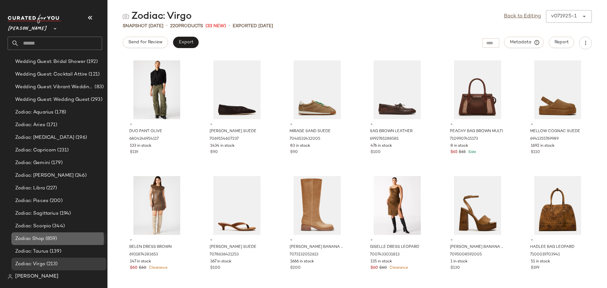
click at [64, 239] on div "Zodiac Shop (859)" at bounding box center [58, 238] width 90 height 7
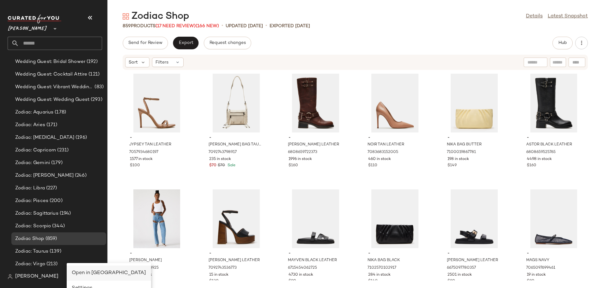
click at [88, 271] on span "Open in [GEOGRAPHIC_DATA]" at bounding box center [109, 272] width 74 height 5
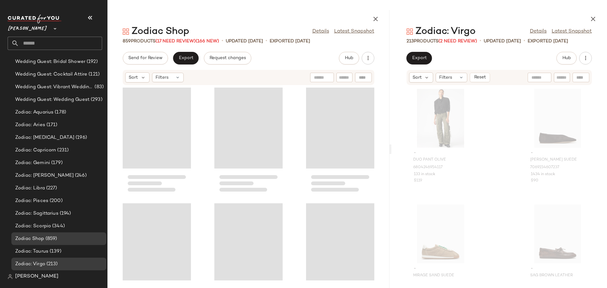
drag, startPoint x: 357, startPoint y: 149, endPoint x: 391, endPoint y: 150, distance: 34.5
click at [391, 150] on div "Zodiac Shop Details Latest Snapshot 859 Products (17 Need Review) (166 New) • u…" at bounding box center [357, 149] width 500 height 278
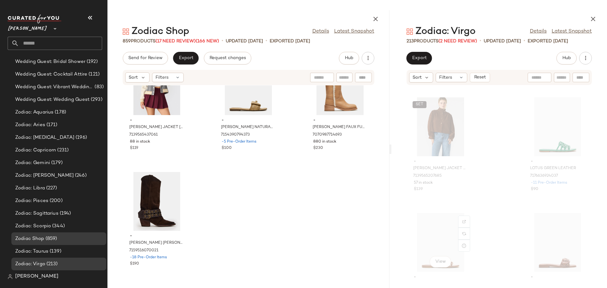
scroll to position [9362, 0]
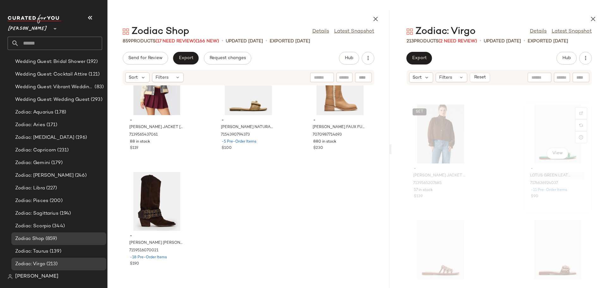
click at [529, 142] on div "View" at bounding box center [558, 134] width 64 height 59
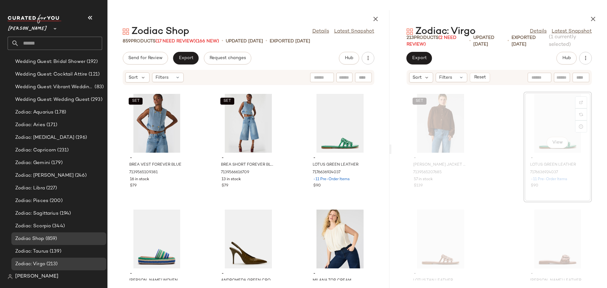
scroll to position [12188, 0]
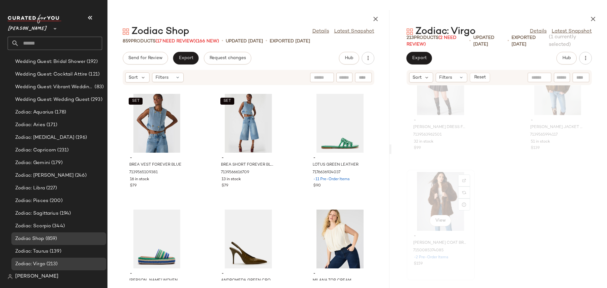
click at [422, 200] on div "View" at bounding box center [441, 201] width 64 height 59
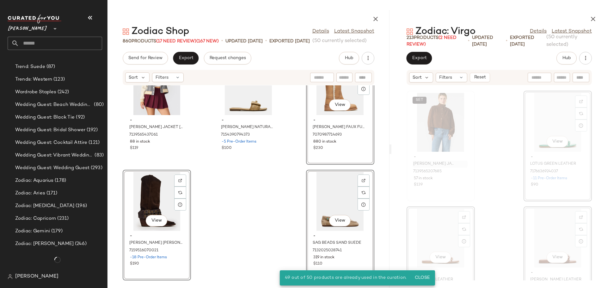
scroll to position [3912, 0]
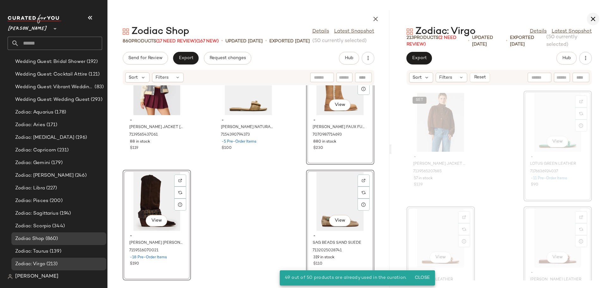
click at [592, 20] on icon "button" at bounding box center [593, 19] width 8 height 8
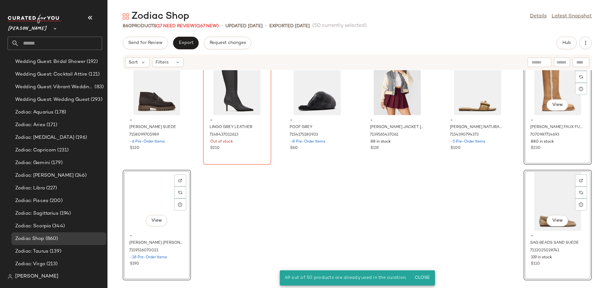
scroll to position [16432, 0]
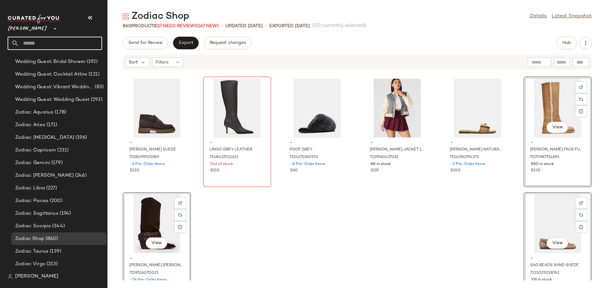
click at [37, 43] on input "text" at bounding box center [60, 43] width 83 height 13
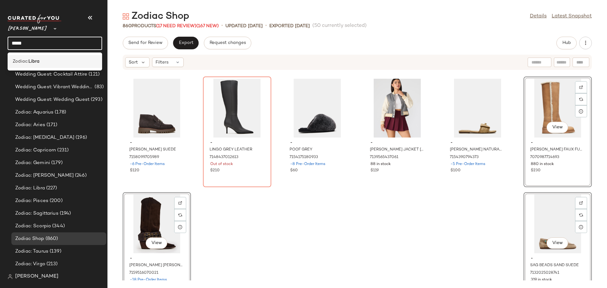
type input "*****"
click at [38, 64] on b "Libra" at bounding box center [33, 61] width 11 height 7
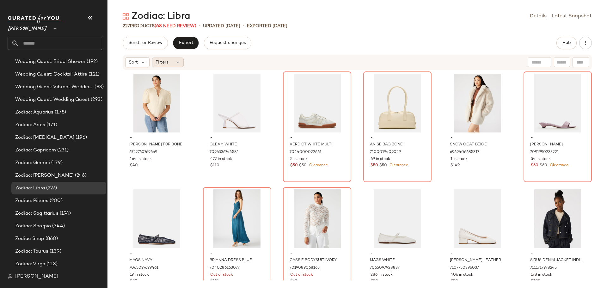
click at [179, 64] on icon at bounding box center [177, 62] width 5 height 5
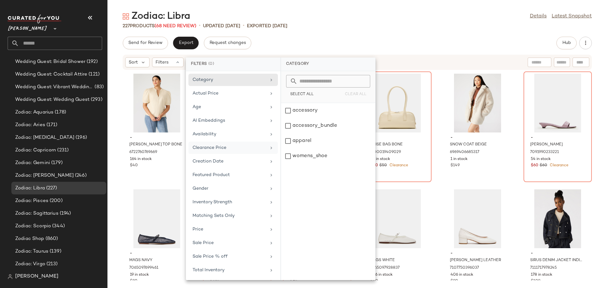
click at [225, 146] on div "Clearance Price" at bounding box center [230, 147] width 74 height 7
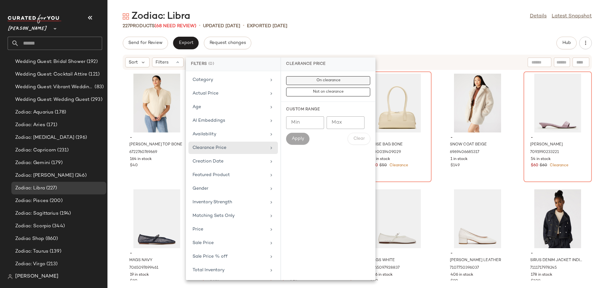
click at [327, 80] on span "On clearance" at bounding box center [328, 80] width 24 height 4
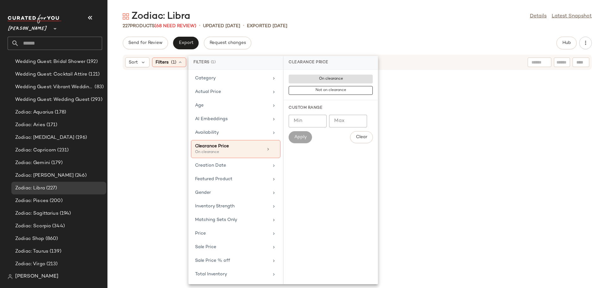
click at [514, 148] on div at bounding box center [357, 175] width 497 height 208
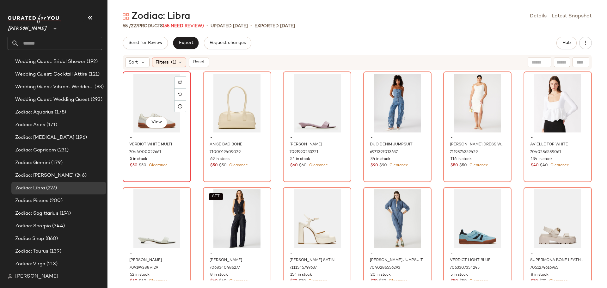
click at [154, 104] on div "View" at bounding box center [157, 103] width 64 height 59
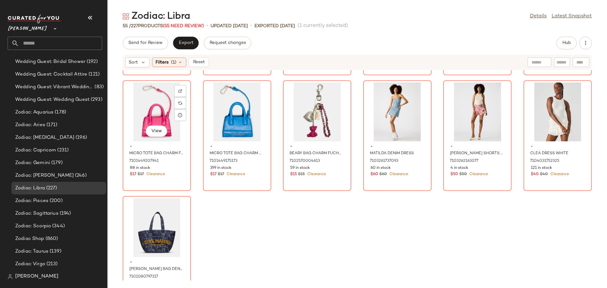
scroll to position [948, 0]
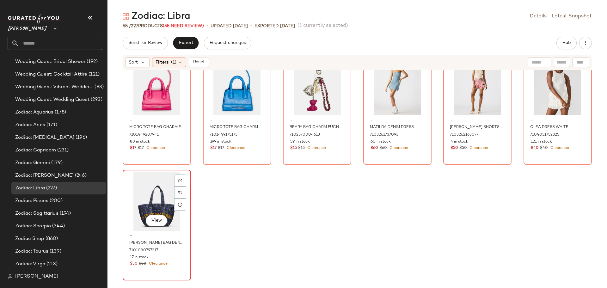
click at [150, 214] on div "View" at bounding box center [157, 201] width 64 height 59
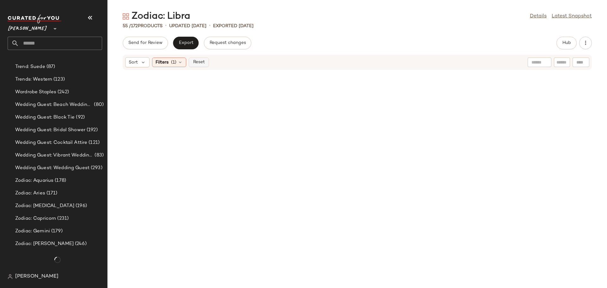
scroll to position [3912, 0]
click at [194, 63] on span "Reset" at bounding box center [199, 62] width 12 height 5
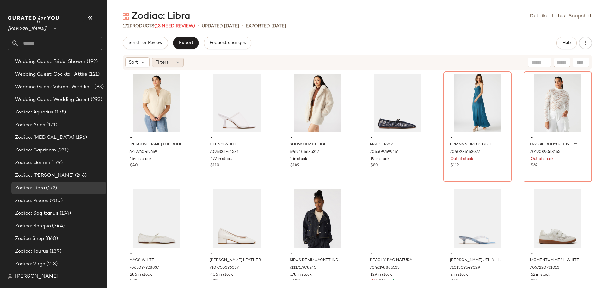
click at [179, 62] on icon at bounding box center [177, 62] width 5 height 5
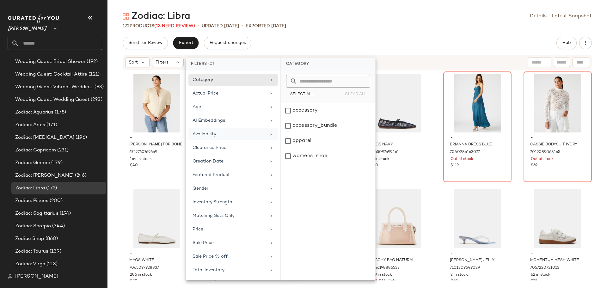
click at [212, 132] on div "Availability" at bounding box center [230, 134] width 74 height 7
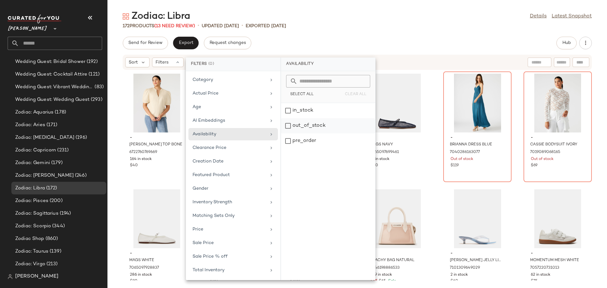
click at [286, 133] on div "out_of_stock" at bounding box center [328, 140] width 94 height 15
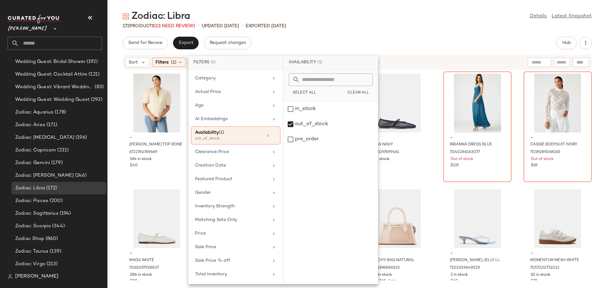
click at [369, 15] on div "Zodiac: Libra Details Latest Snapshot" at bounding box center [357, 16] width 500 height 13
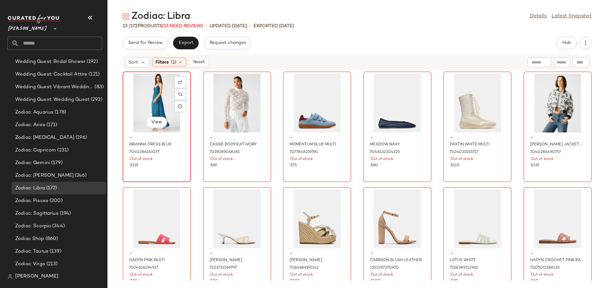
click at [160, 101] on div "View" at bounding box center [157, 103] width 64 height 59
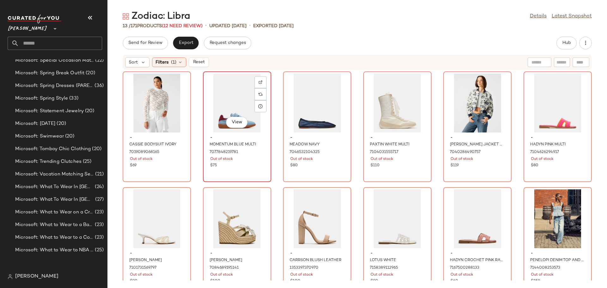
click at [224, 108] on div "View" at bounding box center [237, 103] width 64 height 59
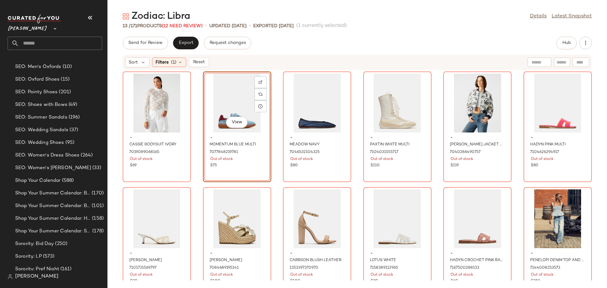
scroll to position [3912, 0]
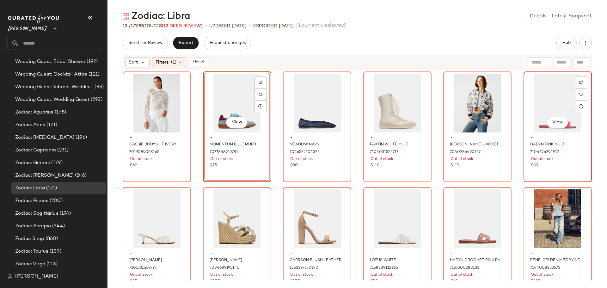
click at [536, 103] on div "View" at bounding box center [558, 103] width 64 height 59
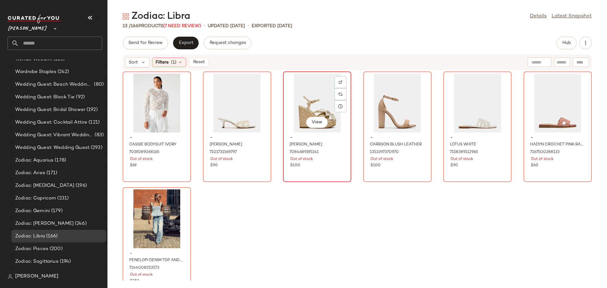
scroll to position [3912, 0]
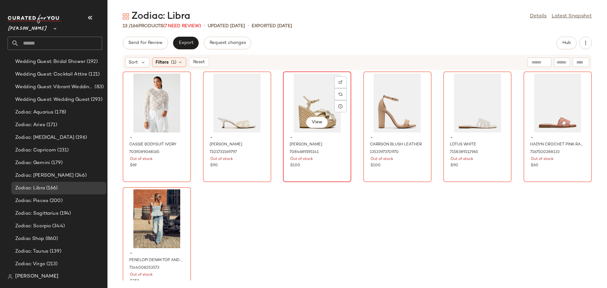
click at [328, 106] on div "View" at bounding box center [317, 103] width 64 height 59
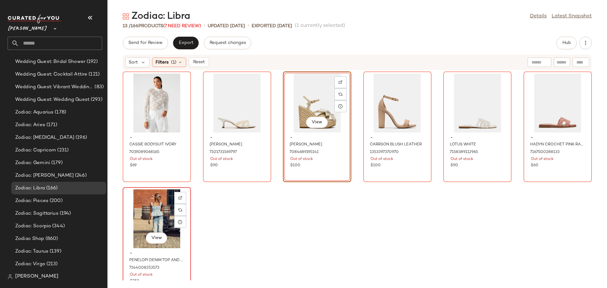
click at [159, 216] on div "View" at bounding box center [157, 218] width 64 height 59
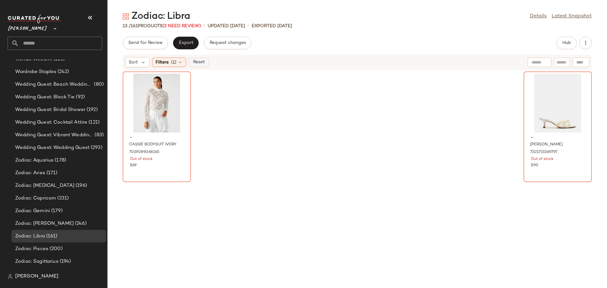
scroll to position [3912, 0]
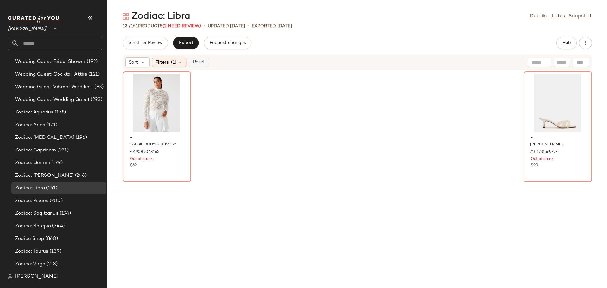
click at [199, 64] on span "Reset" at bounding box center [199, 62] width 12 height 5
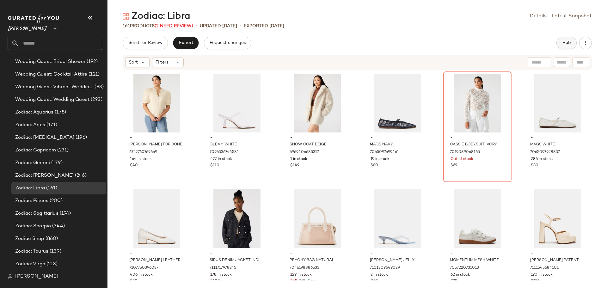
click at [566, 44] on span "Hub" at bounding box center [566, 42] width 9 height 5
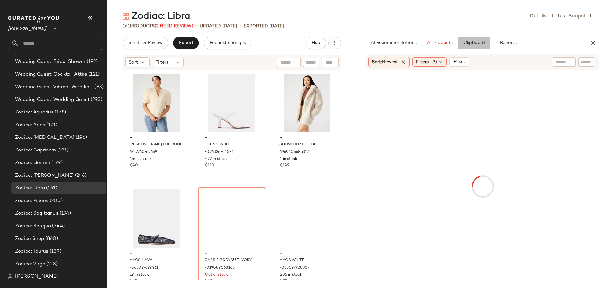
click at [478, 47] on button "Clipboard" at bounding box center [474, 43] width 32 height 13
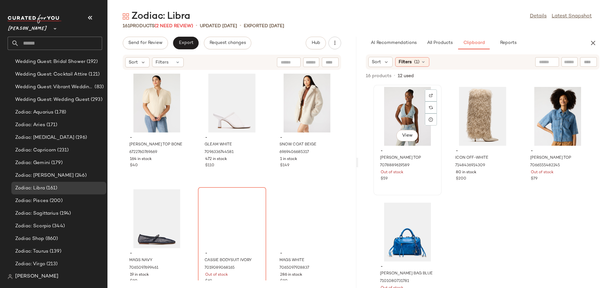
click at [407, 113] on div "View" at bounding box center [408, 116] width 64 height 59
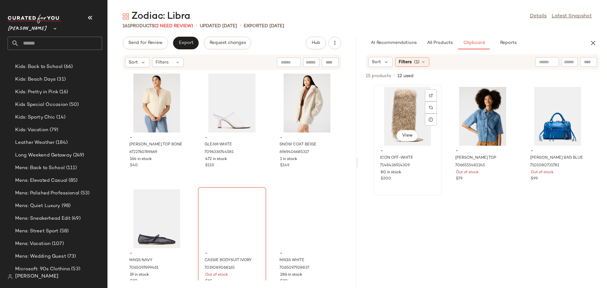
click at [408, 114] on div "View" at bounding box center [408, 116] width 64 height 59
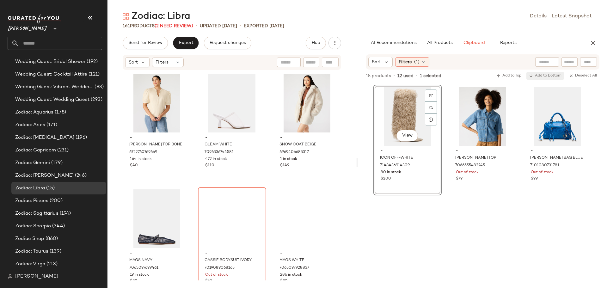
click at [547, 77] on span "Add to Bottom" at bounding box center [545, 76] width 33 height 4
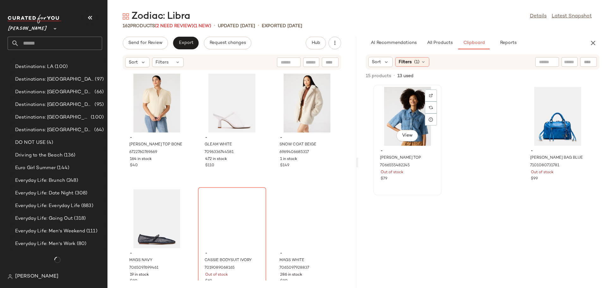
click at [400, 115] on div "View" at bounding box center [408, 116] width 64 height 59
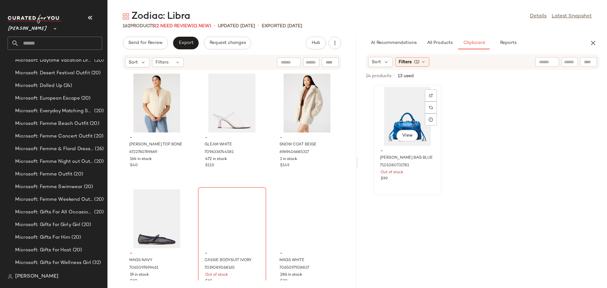
click at [401, 123] on div "View" at bounding box center [408, 116] width 64 height 59
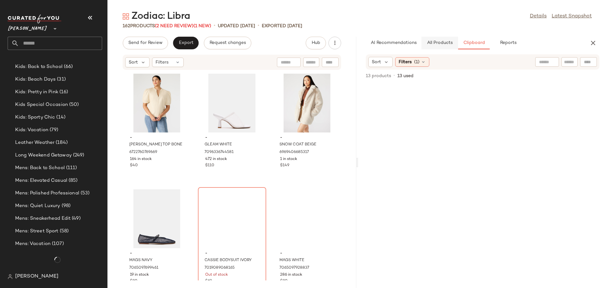
click at [446, 48] on button "All Products" at bounding box center [439, 43] width 37 height 13
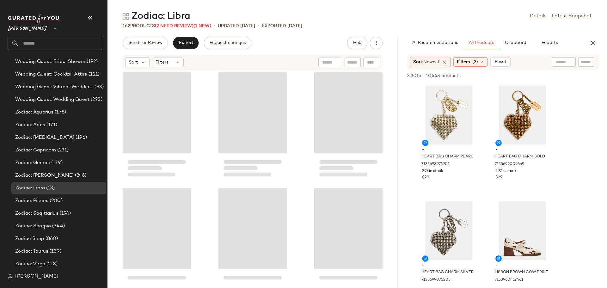
drag, startPoint x: 357, startPoint y: 163, endPoint x: 400, endPoint y: 165, distance: 42.7
click at [400, 165] on div "Zodiac: Libra Details Latest Snapshot 162 Products (2 Need Review) (1 New) • up…" at bounding box center [357, 149] width 500 height 278
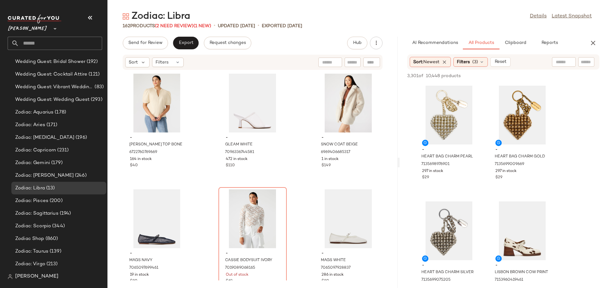
click at [587, 63] on input "text" at bounding box center [586, 62] width 11 height 7
type input "*****"
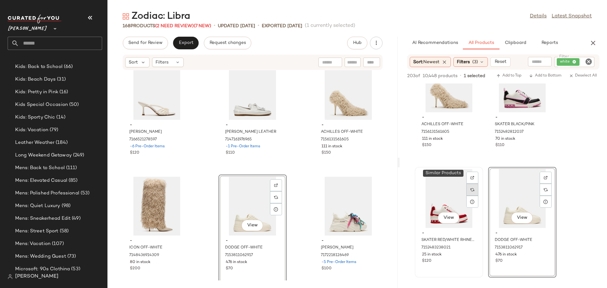
scroll to position [423, 0]
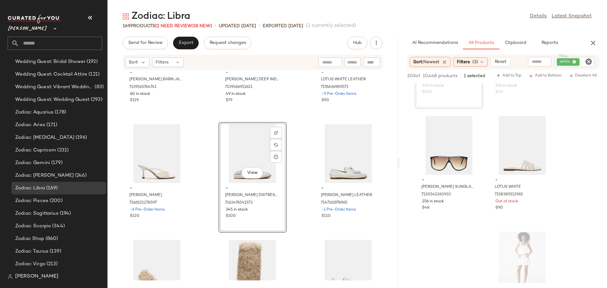
click at [585, 60] on icon "Clear Filter" at bounding box center [589, 62] width 8 height 8
click at [571, 64] on input "Filter" at bounding box center [571, 62] width 54 height 7
click at [568, 60] on input "Filter" at bounding box center [571, 62] width 54 height 7
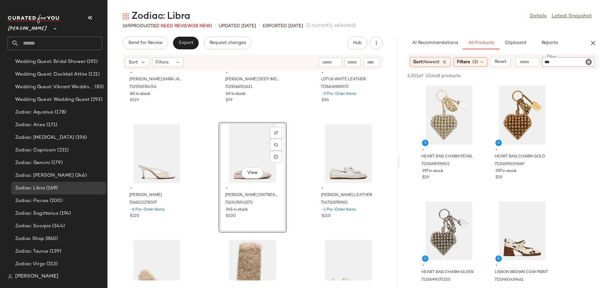
type input "****"
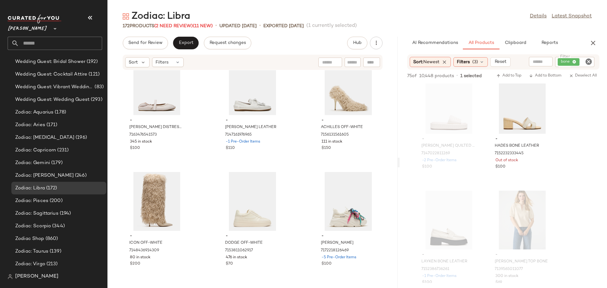
click at [589, 63] on icon "Clear Filter" at bounding box center [589, 62] width 8 height 8
click at [584, 62] on input "Filter" at bounding box center [571, 62] width 54 height 7
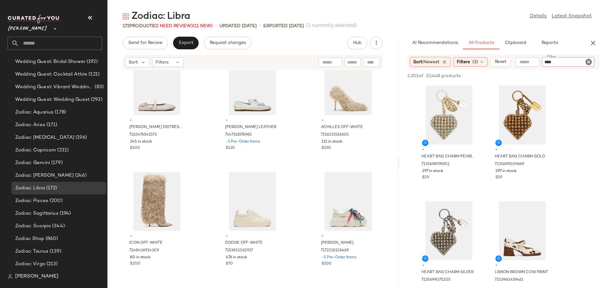
type input "*****"
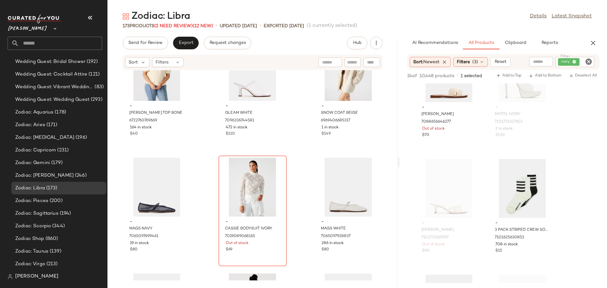
click at [586, 61] on icon "Clear Filter" at bounding box center [589, 62] width 8 height 8
click at [579, 61] on input "Filter" at bounding box center [571, 62] width 54 height 7
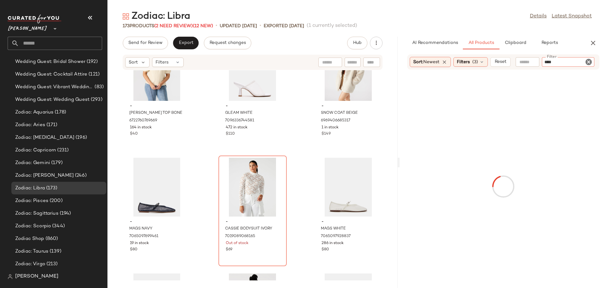
type input "*****"
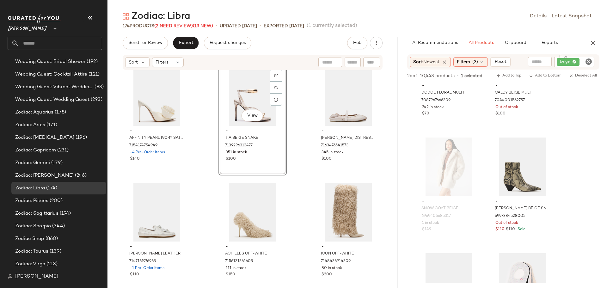
click at [588, 61] on icon "Clear Filter" at bounding box center [589, 62] width 8 height 8
click at [570, 62] on input "Filter" at bounding box center [571, 62] width 54 height 7
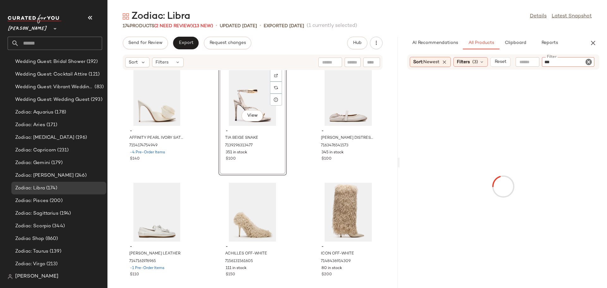
type input "****"
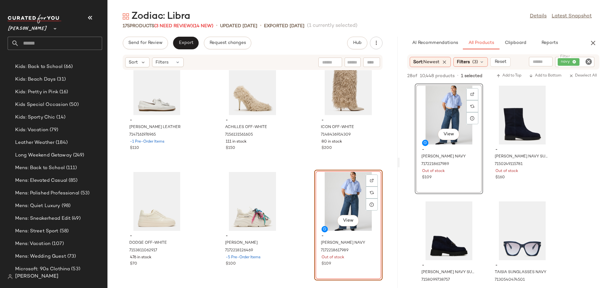
scroll to position [1967, 0]
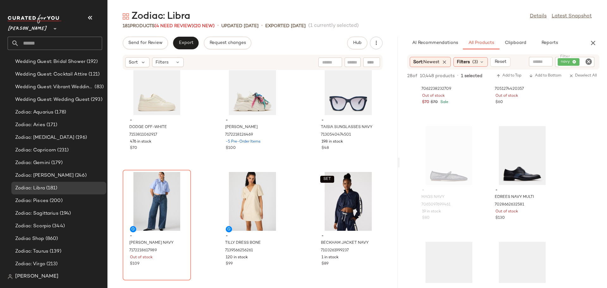
click at [588, 64] on icon "Clear Filter" at bounding box center [589, 62] width 8 height 8
click at [581, 63] on input "Filter" at bounding box center [571, 62] width 54 height 7
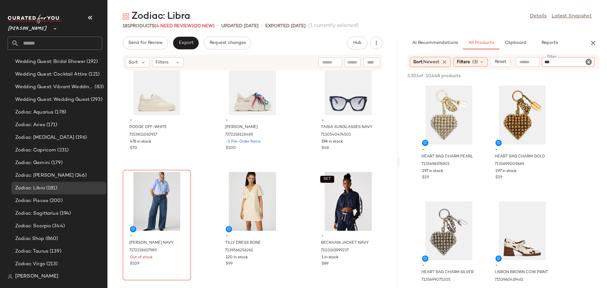
type input "****"
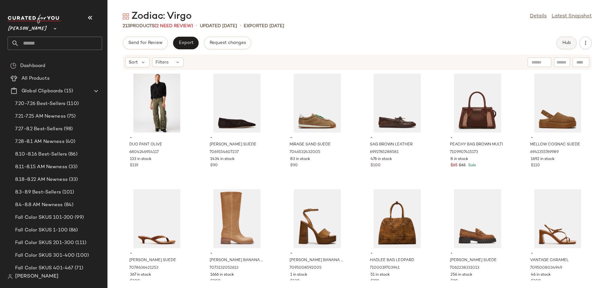
click at [568, 44] on span "Hub" at bounding box center [566, 42] width 9 height 5
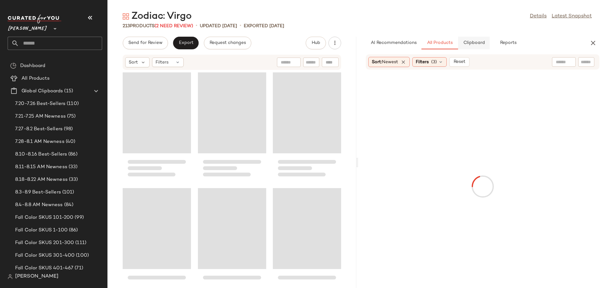
click at [479, 46] on span "Clipboard" at bounding box center [474, 42] width 22 height 5
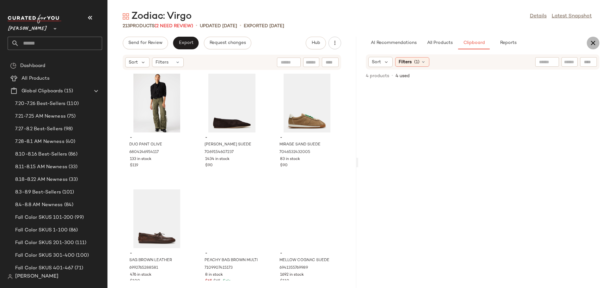
click at [595, 41] on icon "button" at bounding box center [593, 43] width 8 height 8
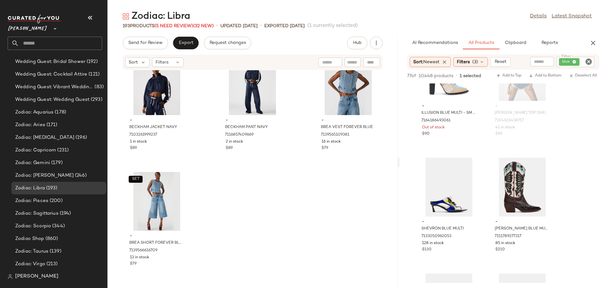
click at [587, 61] on icon "Clear Filter" at bounding box center [589, 62] width 8 height 8
click at [582, 60] on input "Filter" at bounding box center [571, 62] width 54 height 7
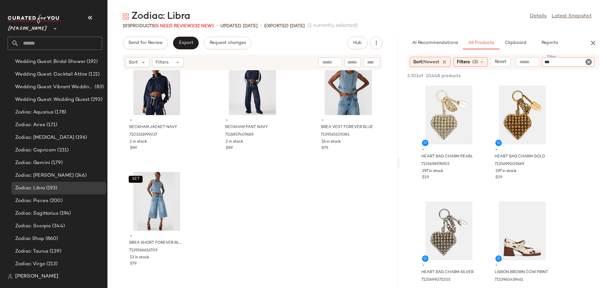
type input "****"
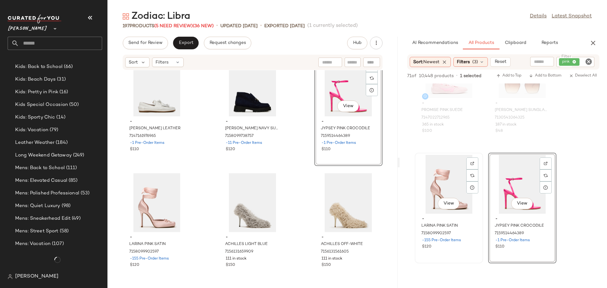
scroll to position [91, 0]
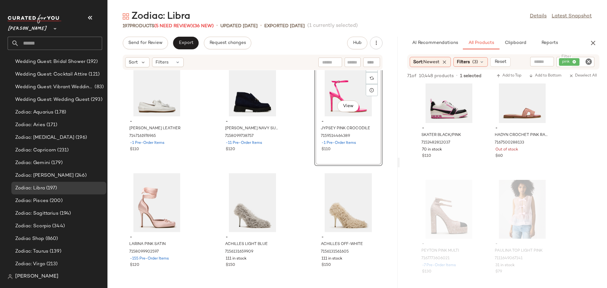
click at [589, 62] on icon "Clear Filter" at bounding box center [589, 62] width 8 height 8
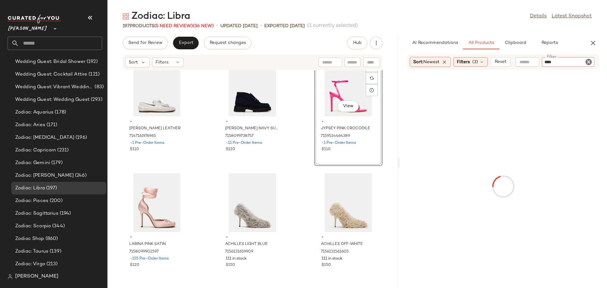
type input "*****"
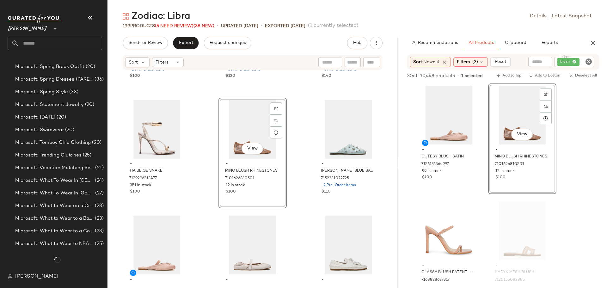
click at [589, 61] on icon "Clear Filter" at bounding box center [589, 62] width 8 height 8
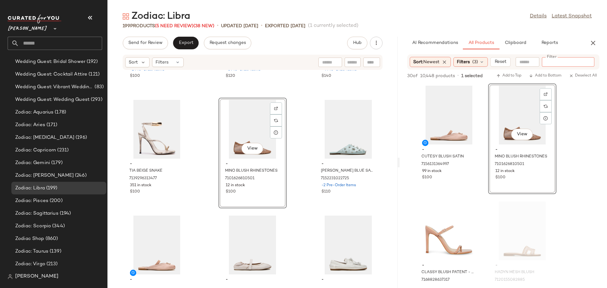
click at [581, 62] on input "Filter" at bounding box center [571, 62] width 54 height 7
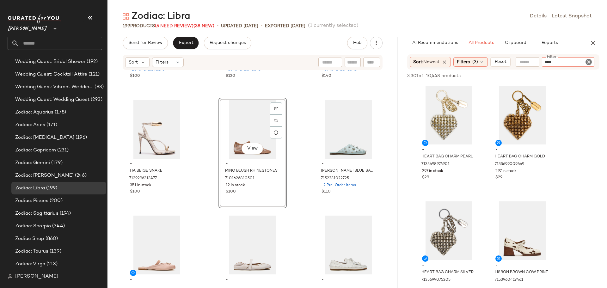
type input "*****"
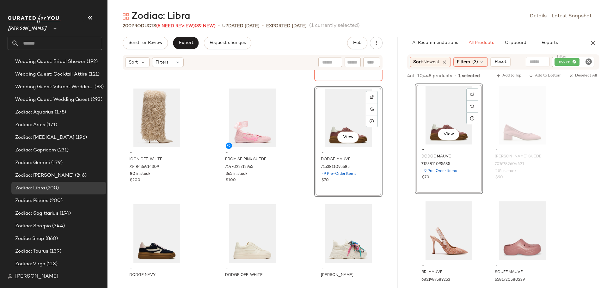
click at [590, 62] on icon "Clear Filter" at bounding box center [589, 62] width 8 height 8
click at [574, 61] on input "Filter" at bounding box center [571, 62] width 54 height 7
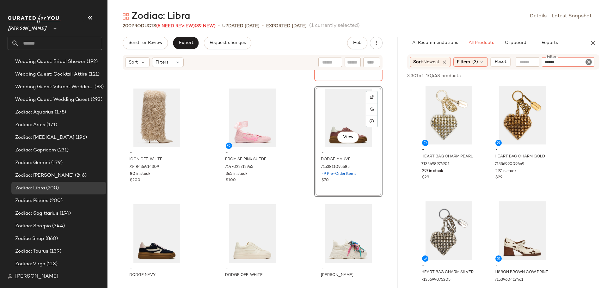
type input "*******"
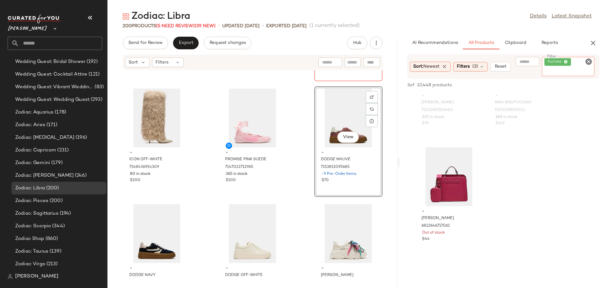
click at [589, 61] on icon "Clear Filter" at bounding box center [589, 62] width 8 height 8
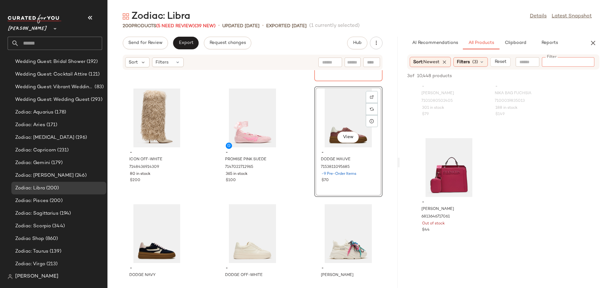
click at [584, 61] on input "Filter" at bounding box center [571, 62] width 54 height 7
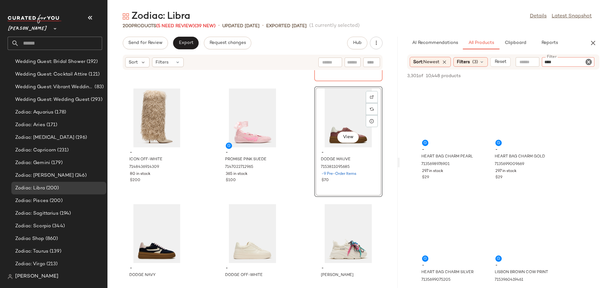
type input "*****"
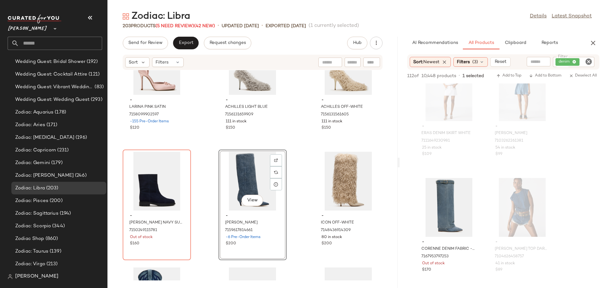
click at [590, 62] on icon "Clear Filter" at bounding box center [589, 62] width 8 height 8
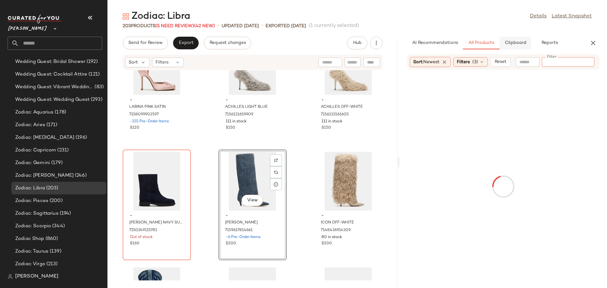
click at [521, 45] on span "Clipboard" at bounding box center [515, 42] width 22 height 5
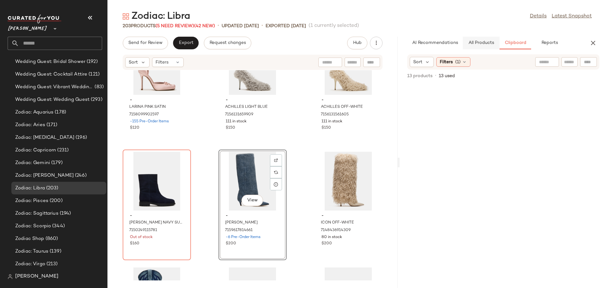
click at [477, 44] on span "All Products" at bounding box center [481, 42] width 26 height 5
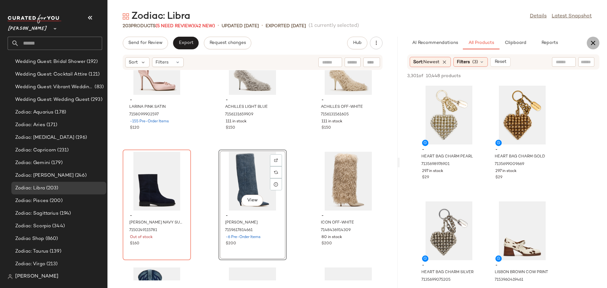
click at [594, 44] on icon "button" at bounding box center [593, 43] width 8 height 8
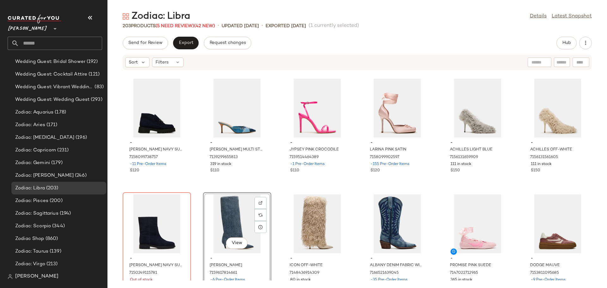
click at [277, 204] on div "- [PERSON_NAME] NAVY SUEDE 7158099738757 -11 Pre-Order Items $120 - ALEXI DENIM…" at bounding box center [357, 175] width 500 height 210
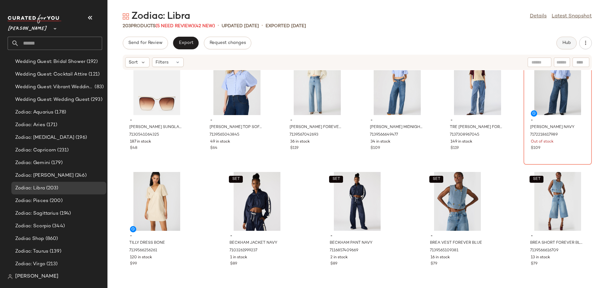
click at [568, 43] on span "Hub" at bounding box center [566, 42] width 9 height 5
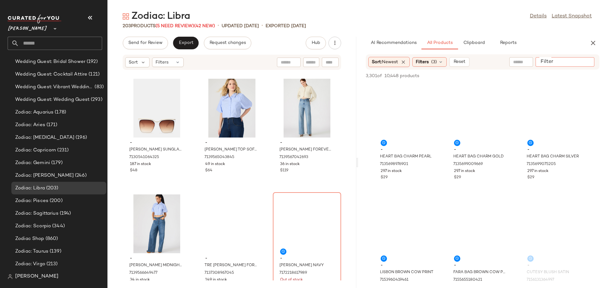
click at [586, 62] on input "Filter" at bounding box center [565, 62] width 54 height 7
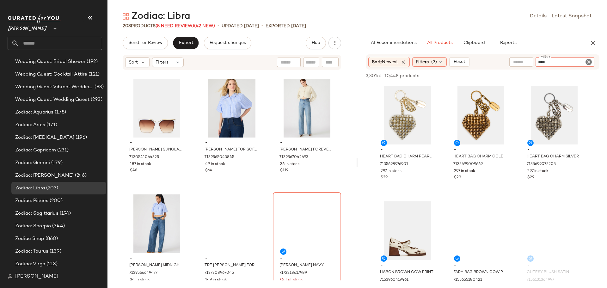
type input "*****"
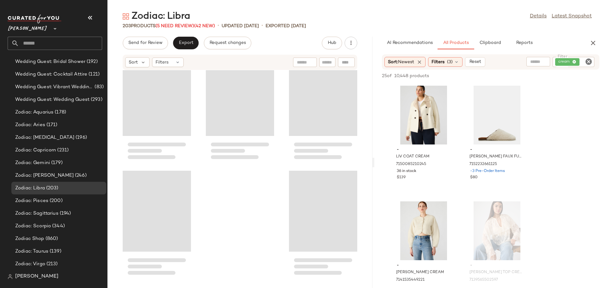
drag, startPoint x: 356, startPoint y: 159, endPoint x: 386, endPoint y: 164, distance: 30.5
click at [386, 164] on div "Zodiac: Libra Details Latest Snapshot 203 Products (5 Need Review) (42 New) • u…" at bounding box center [357, 149] width 500 height 278
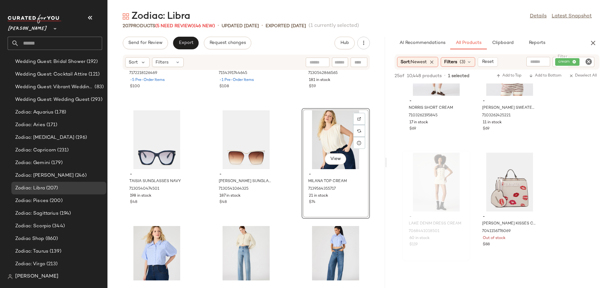
scroll to position [632, 0]
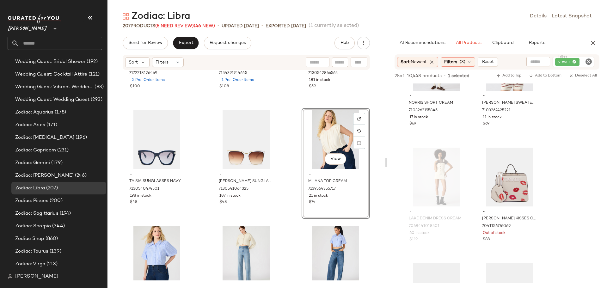
click at [590, 62] on icon "Clear Filter" at bounding box center [589, 62] width 8 height 8
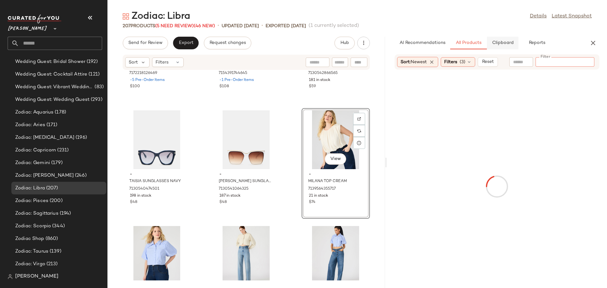
click at [507, 47] on button "Clipboard" at bounding box center [503, 43] width 32 height 13
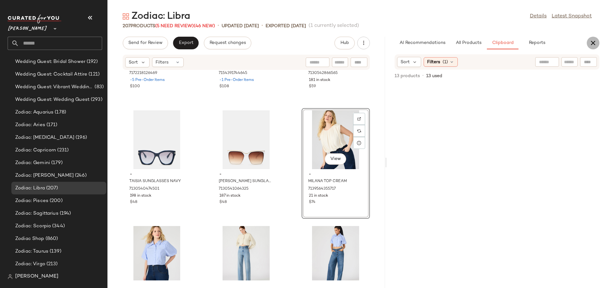
click at [592, 43] on icon "button" at bounding box center [593, 43] width 8 height 8
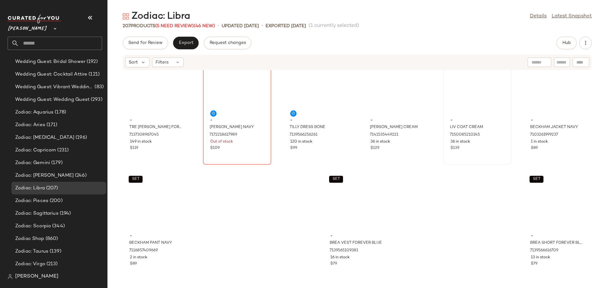
scroll to position [3703, 0]
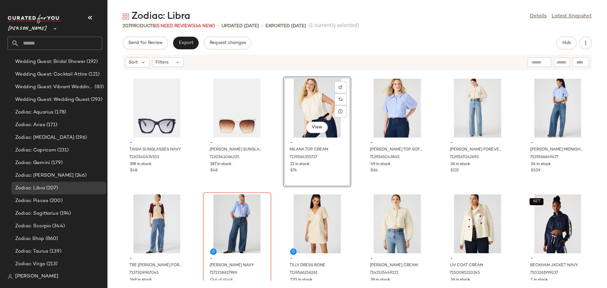
click at [433, 231] on div "- TAISIA SUNGLASSES NAVY 7130540474501 198 in stock $48 - [PERSON_NAME] SUNGLAS…" at bounding box center [357, 175] width 500 height 210
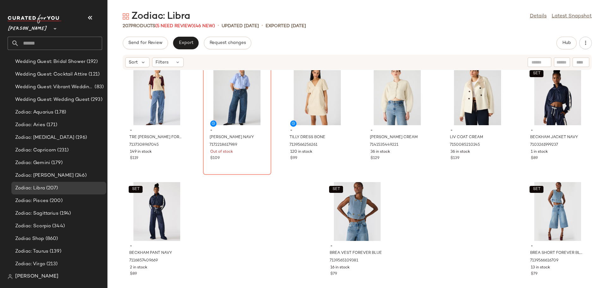
scroll to position [3841, 0]
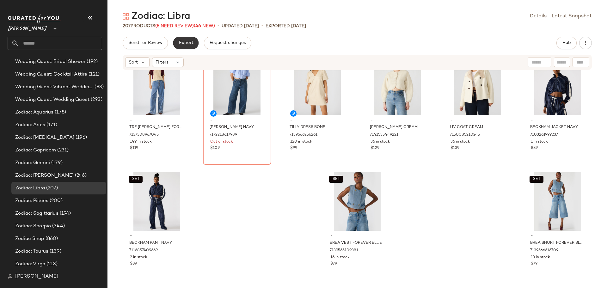
click at [188, 46] on button "Export" at bounding box center [186, 43] width 26 height 13
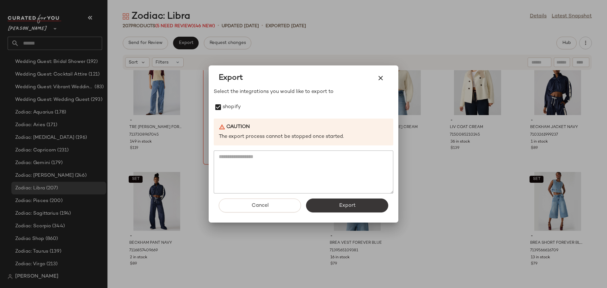
click at [343, 203] on span "Export" at bounding box center [347, 206] width 17 height 6
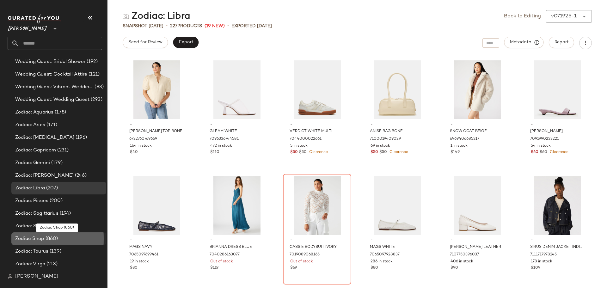
click at [68, 241] on div "Zodiac Shop (860)" at bounding box center [58, 238] width 90 height 7
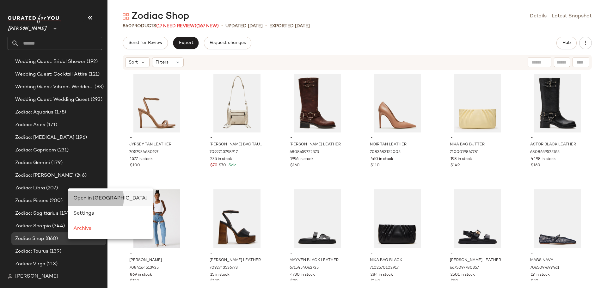
click at [87, 198] on span "Open in [GEOGRAPHIC_DATA]" at bounding box center [110, 198] width 74 height 5
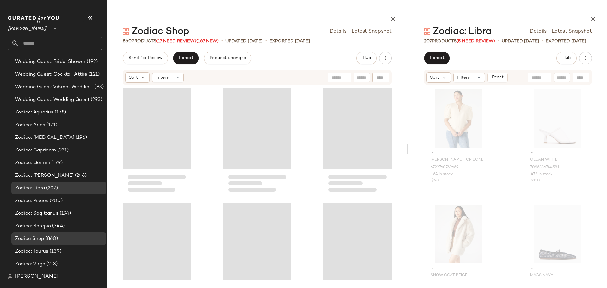
drag, startPoint x: 358, startPoint y: 150, endPoint x: 410, endPoint y: 152, distance: 52.2
click at [410, 152] on div "Zodiac Shop Details Latest Snapshot 860 Products (17 Need Review) (167 New) • u…" at bounding box center [357, 149] width 500 height 278
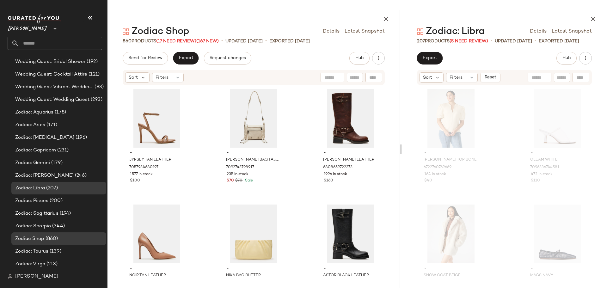
drag, startPoint x: 407, startPoint y: 152, endPoint x: 402, endPoint y: 155, distance: 6.4
click at [402, 155] on div "Zodiac Shop Details Latest Snapshot 860 Products (17 Need Review) (167 New) • u…" at bounding box center [357, 149] width 500 height 278
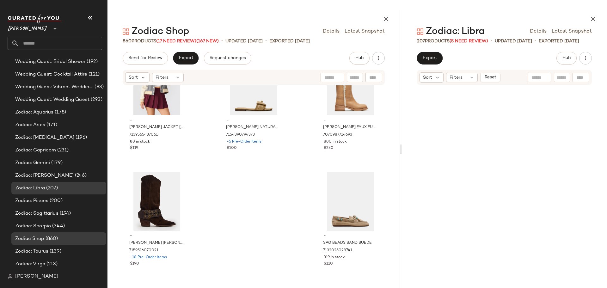
scroll to position [11841, 0]
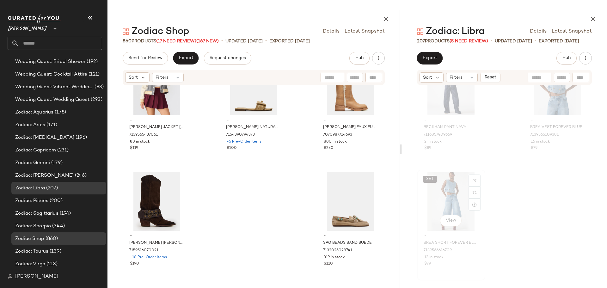
click at [440, 198] on div "SET View" at bounding box center [451, 201] width 64 height 59
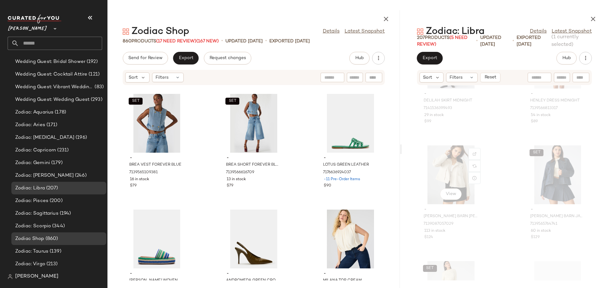
scroll to position [9217, 0]
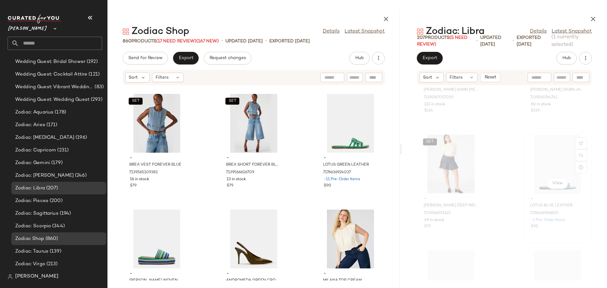
click at [544, 163] on div "View" at bounding box center [558, 164] width 64 height 59
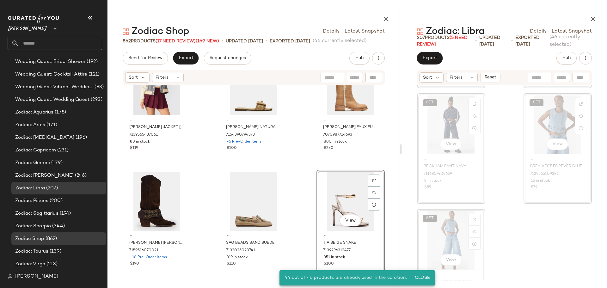
scroll to position [11841, 0]
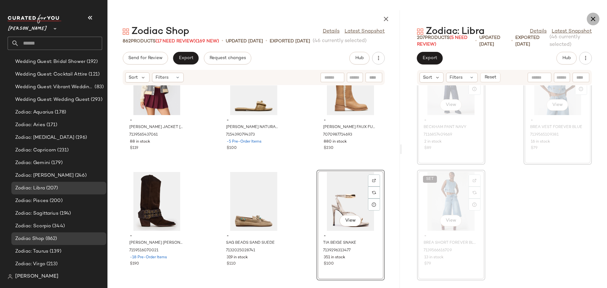
click at [592, 20] on icon "button" at bounding box center [593, 19] width 8 height 8
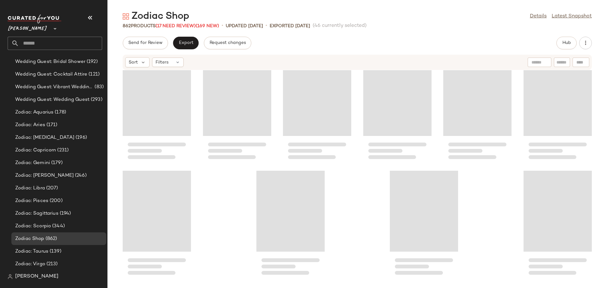
scroll to position [16432, 0]
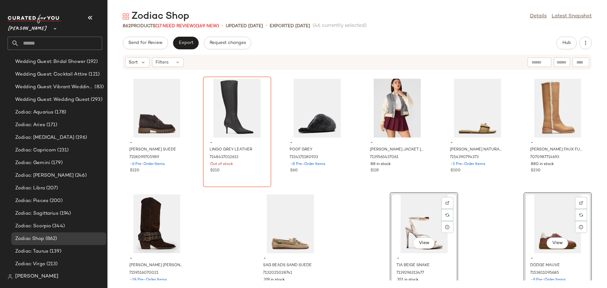
click at [368, 217] on div "- LEON GREY SUEDE 7158099705989 -6 Pre-Order Items $120 - LINGO GREY LEATHER 71…" at bounding box center [357, 175] width 500 height 210
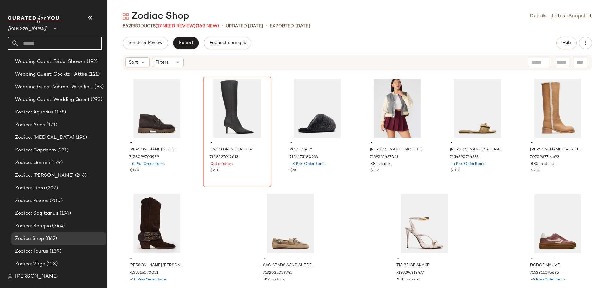
click at [70, 44] on input "text" at bounding box center [60, 43] width 83 height 13
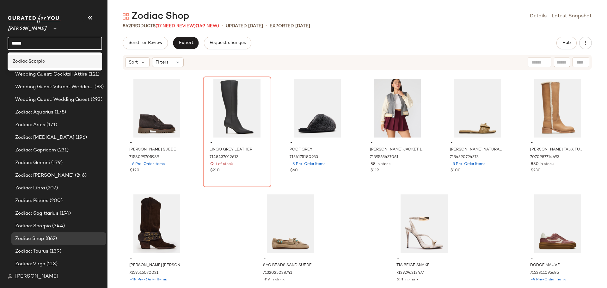
type input "*****"
click at [26, 62] on span "Zodiac:" at bounding box center [21, 61] width 16 height 7
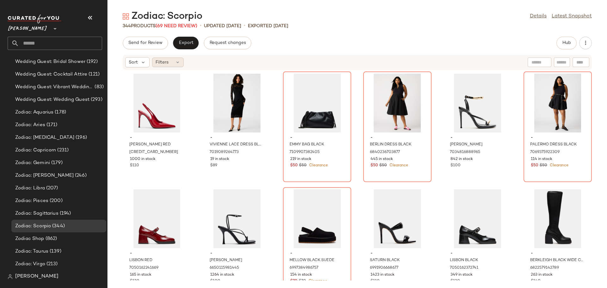
click at [179, 60] on icon at bounding box center [177, 62] width 5 height 5
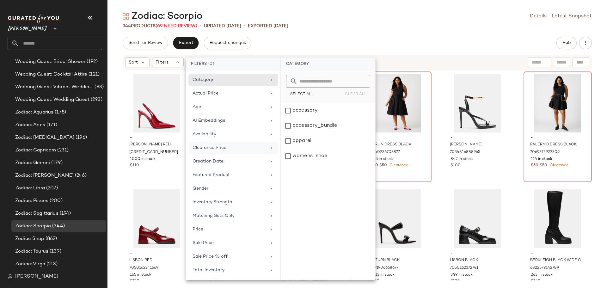
click at [222, 155] on div "Clearance Price" at bounding box center [232, 161] width 89 height 12
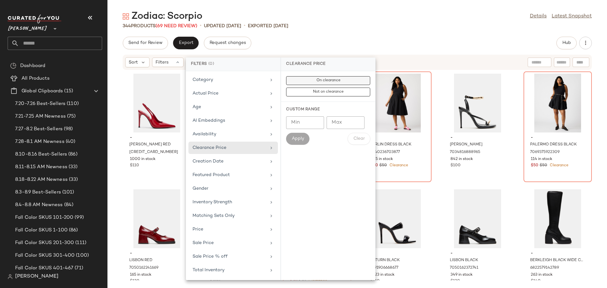
scroll to position [3912, 0]
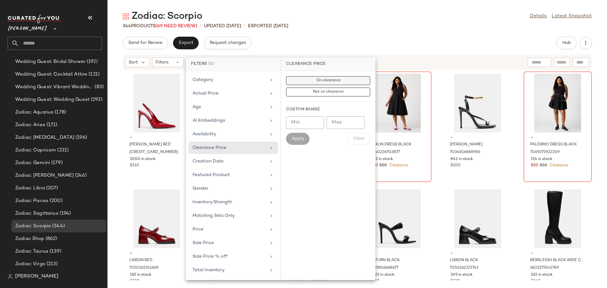
click at [328, 79] on span "On clearance" at bounding box center [328, 80] width 24 height 4
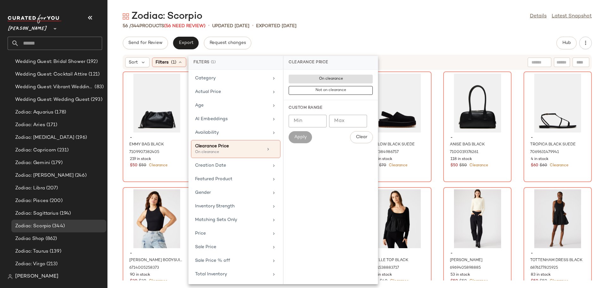
click at [439, 33] on div "Zodiac: Scorpio Details Latest Snapshot 56 / 344 Products (56 Need Review) • up…" at bounding box center [357, 149] width 500 height 278
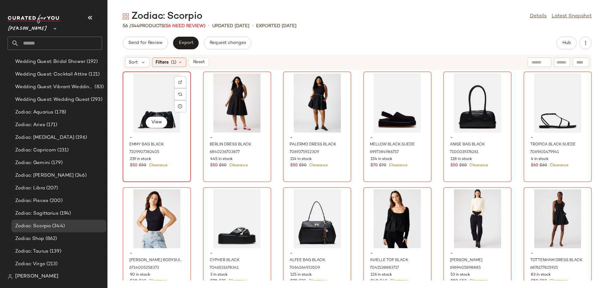
click at [152, 99] on div "View" at bounding box center [157, 103] width 64 height 59
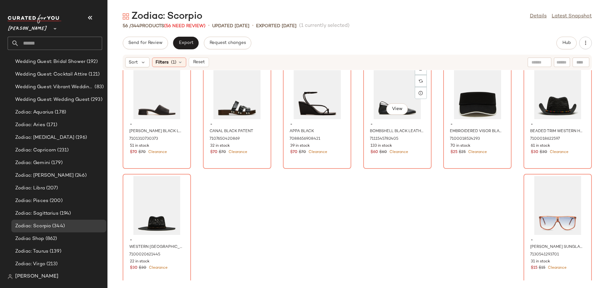
scroll to position [948, 0]
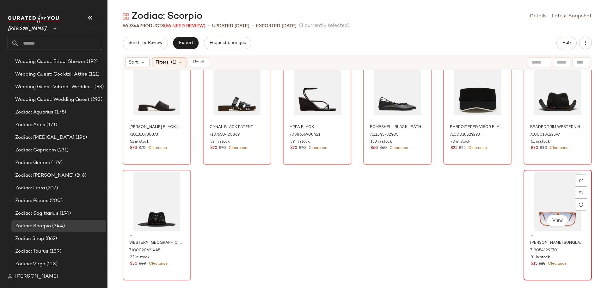
click at [532, 184] on div "View" at bounding box center [558, 201] width 64 height 59
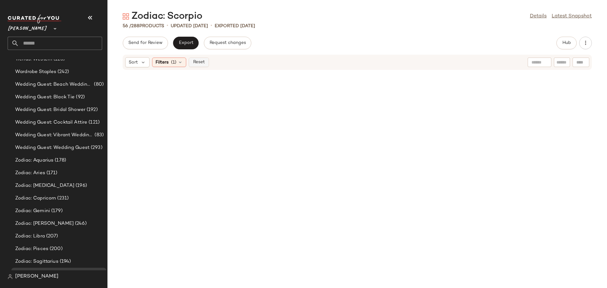
scroll to position [3912, 0]
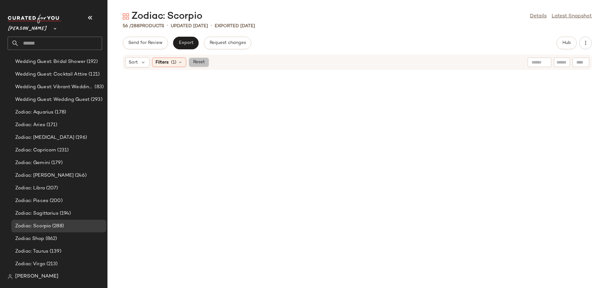
click at [201, 62] on span "Reset" at bounding box center [199, 62] width 12 height 5
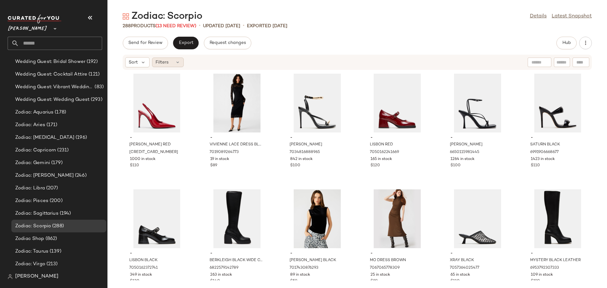
click at [179, 61] on icon at bounding box center [177, 62] width 5 height 5
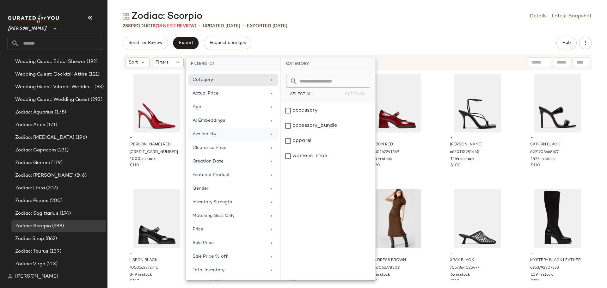
click at [224, 136] on div "Availability" at bounding box center [230, 134] width 74 height 7
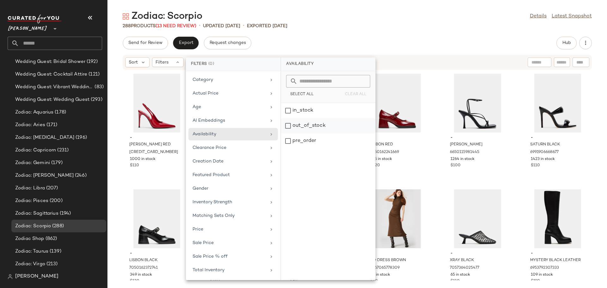
click at [286, 133] on div "out_of_stock" at bounding box center [328, 140] width 94 height 15
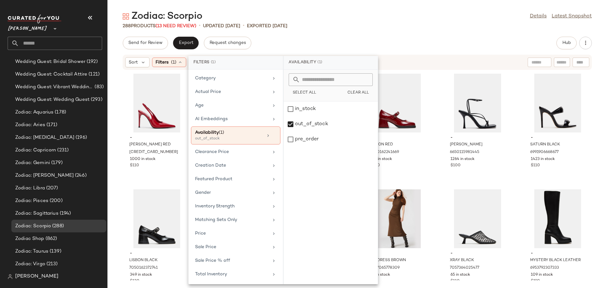
click at [438, 129] on div "- REYES RED 6929472782469 1000 in stock $110 - VIVIENNE LACE DRESS BLACK 701908…" at bounding box center [357, 175] width 500 height 210
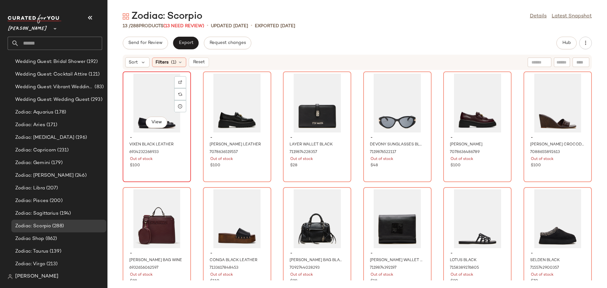
click at [146, 108] on div "View" at bounding box center [157, 103] width 64 height 59
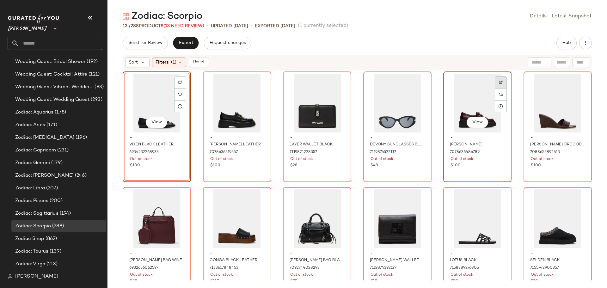
click at [501, 88] on div at bounding box center [501, 94] width 12 height 12
click at [533, 109] on div "View" at bounding box center [558, 103] width 64 height 59
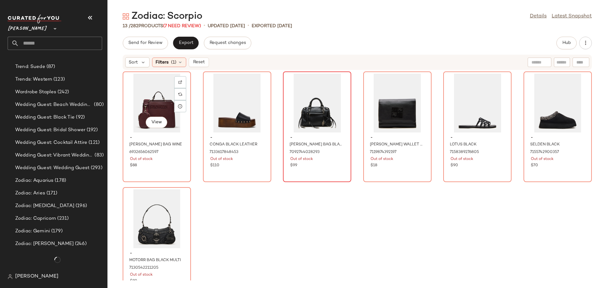
scroll to position [3912, 0]
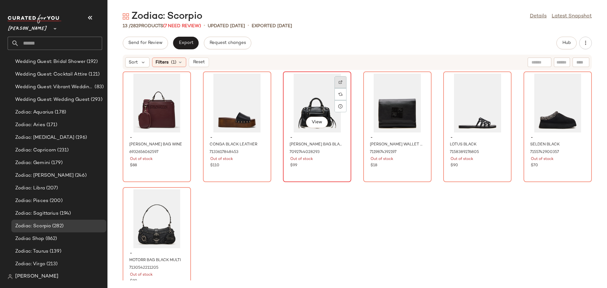
click at [340, 82] on img at bounding box center [341, 82] width 4 height 4
click at [577, 88] on div at bounding box center [581, 94] width 12 height 12
click at [465, 112] on div "View" at bounding box center [477, 103] width 64 height 59
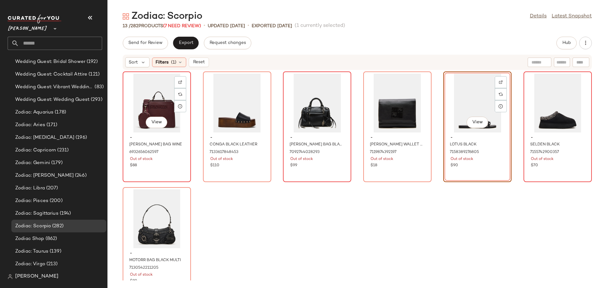
click at [175, 158] on div "Out of stock" at bounding box center [157, 160] width 54 height 6
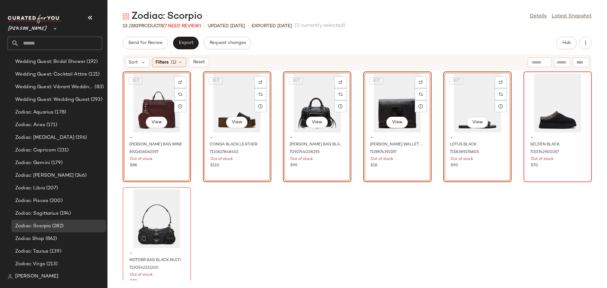
click at [295, 191] on div "SET View - EVELYN BAG WINE 6932656062597 Out of stock $88 SET View - CONGA BLAC…" at bounding box center [357, 175] width 500 height 210
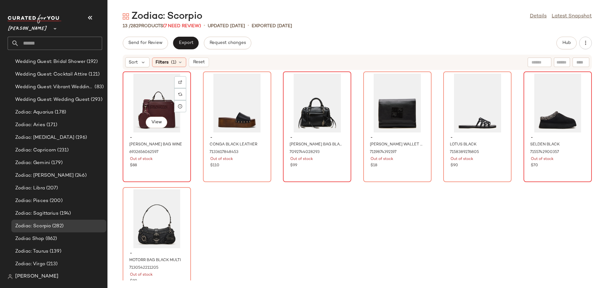
click at [154, 171] on div "View - EVELYN BAG WINE 6932656062597 Out of stock $88" at bounding box center [156, 126] width 67 height 109
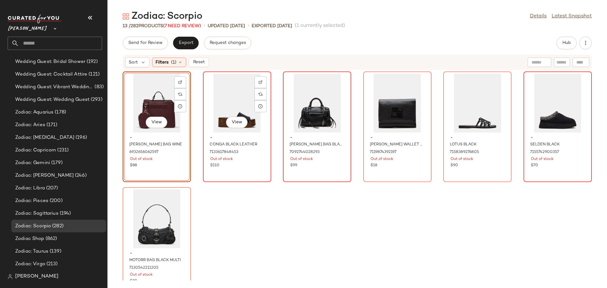
click at [247, 169] on div "View - CONGA BLACK LEATHER 7133617848453 Out of stock $110" at bounding box center [237, 126] width 67 height 109
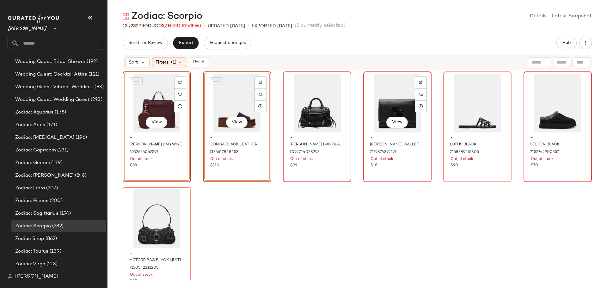
click at [396, 170] on div "View - HARBER WALLET BLACK 7119874392197 Out of stock $18" at bounding box center [397, 126] width 67 height 109
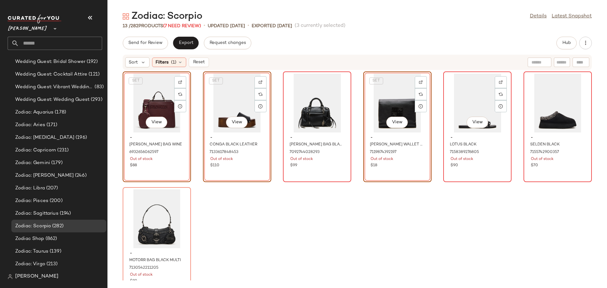
click at [468, 167] on div "$90" at bounding box center [478, 166] width 54 height 6
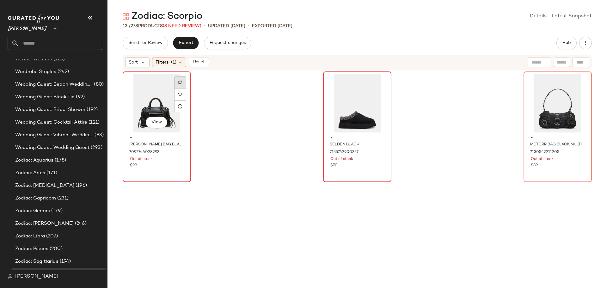
scroll to position [3912, 0]
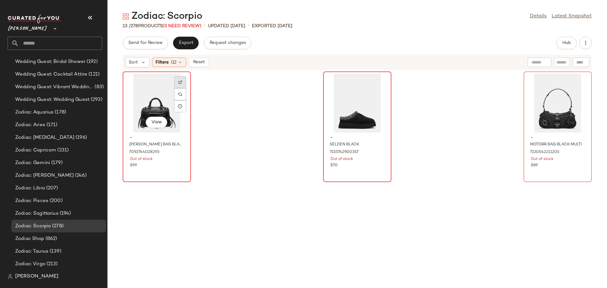
click at [181, 88] on div at bounding box center [180, 94] width 12 height 12
click at [579, 88] on div at bounding box center [581, 94] width 12 height 12
click at [203, 64] on span "Reset" at bounding box center [199, 62] width 12 height 5
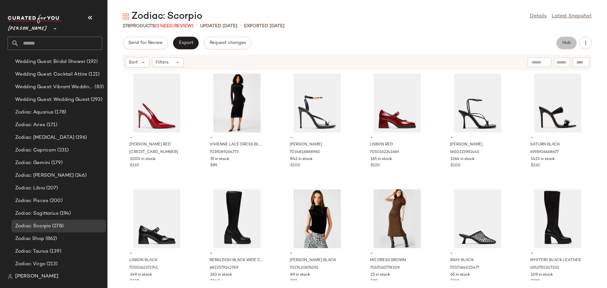
click at [567, 41] on span "Hub" at bounding box center [566, 42] width 9 height 5
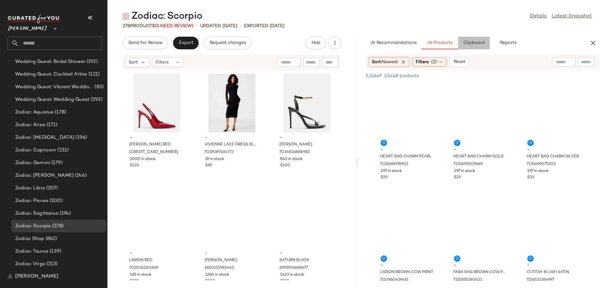
click at [467, 44] on span "Clipboard" at bounding box center [474, 42] width 22 height 5
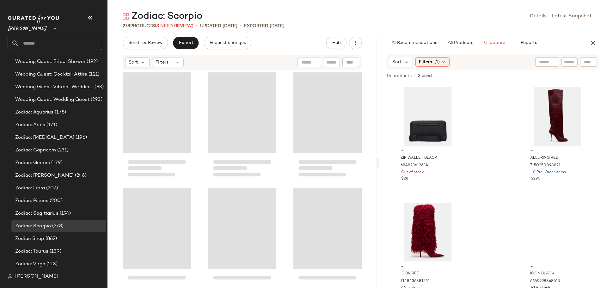
drag, startPoint x: 358, startPoint y: 161, endPoint x: 380, endPoint y: 162, distance: 22.8
click at [380, 162] on div "Zodiac: Scorpio Details Latest Snapshot 278 Products (3 Need Review) • updated …" at bounding box center [357, 149] width 500 height 278
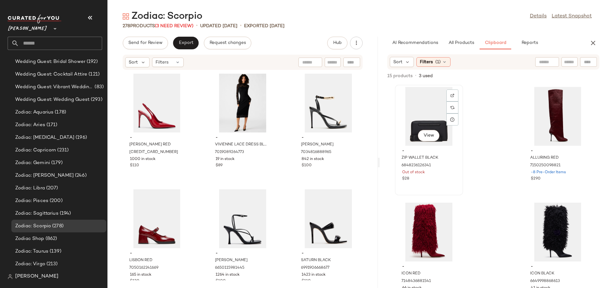
click at [421, 123] on div "View" at bounding box center [429, 116] width 64 height 59
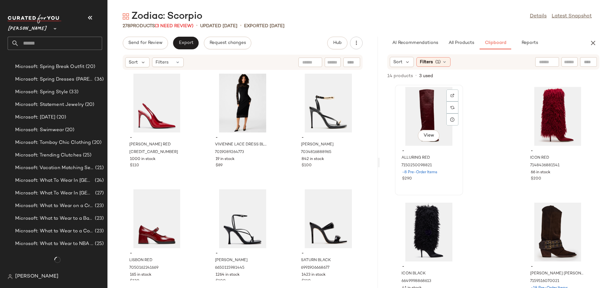
click at [422, 118] on div "View" at bounding box center [429, 116] width 64 height 59
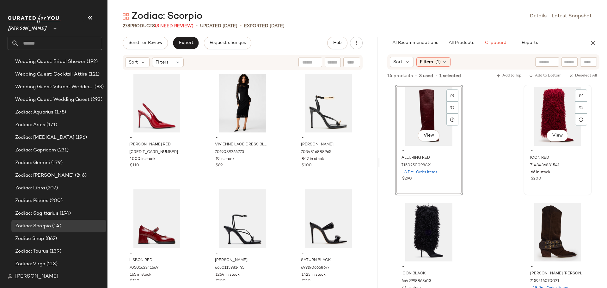
click at [548, 113] on div "View" at bounding box center [558, 116] width 64 height 59
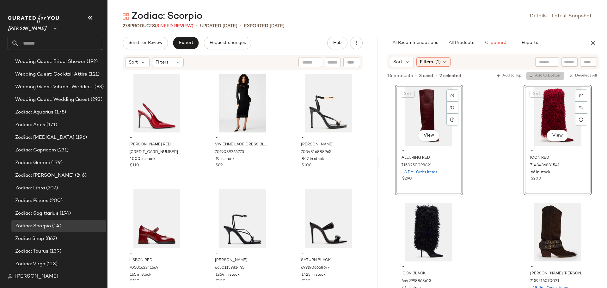
click at [549, 75] on span "Add to Bottom" at bounding box center [545, 76] width 33 height 4
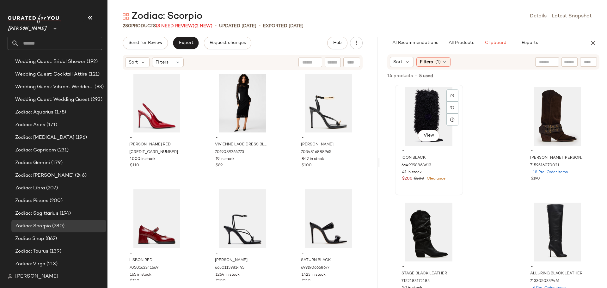
click at [415, 114] on div "View" at bounding box center [429, 116] width 64 height 59
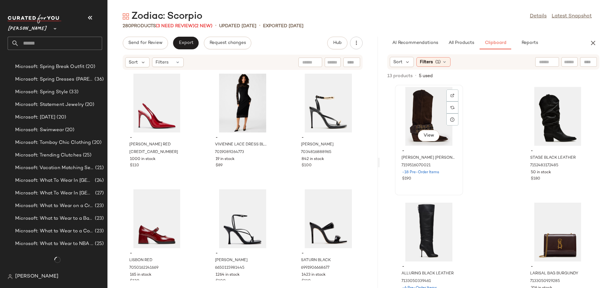
click at [422, 122] on div "View" at bounding box center [429, 116] width 64 height 59
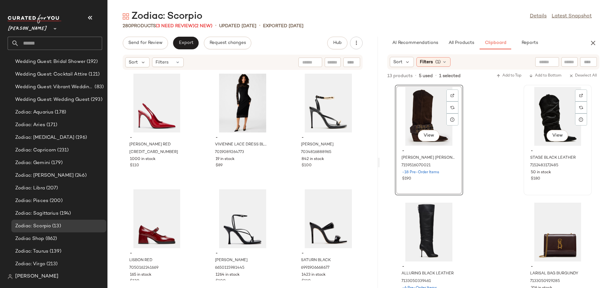
click at [544, 119] on div "View" at bounding box center [558, 116] width 64 height 59
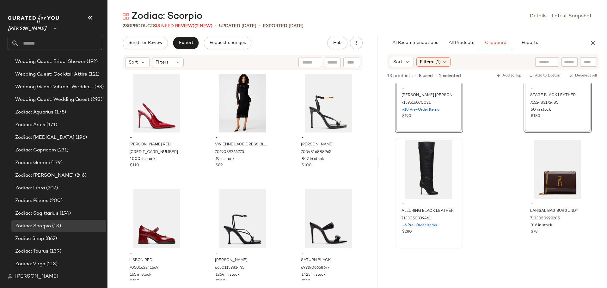
scroll to position [63, 0]
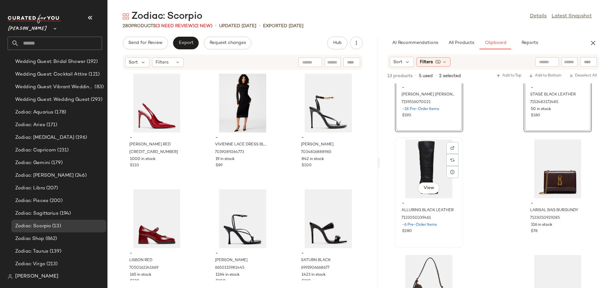
click at [427, 162] on div "View" at bounding box center [429, 168] width 64 height 59
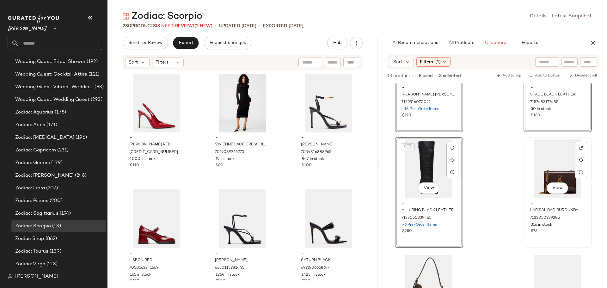
click at [547, 167] on div "View" at bounding box center [558, 168] width 64 height 59
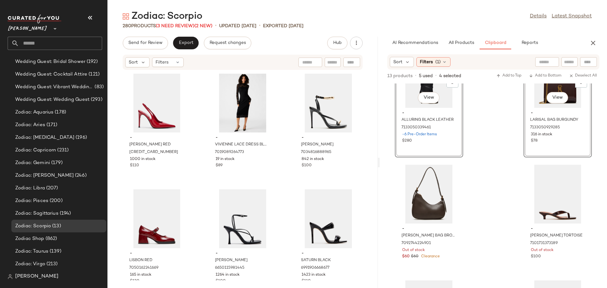
scroll to position [163, 0]
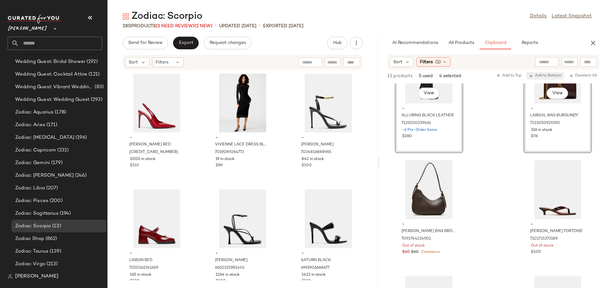
click at [549, 77] on span "Add to Bottom" at bounding box center [545, 76] width 33 height 4
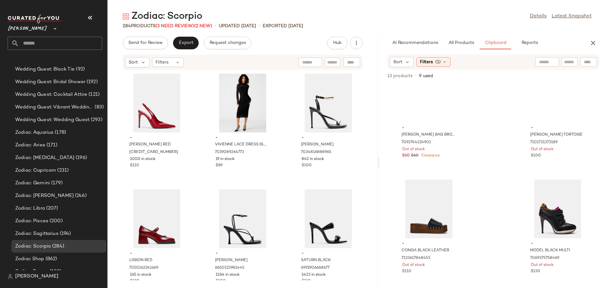
scroll to position [0, 0]
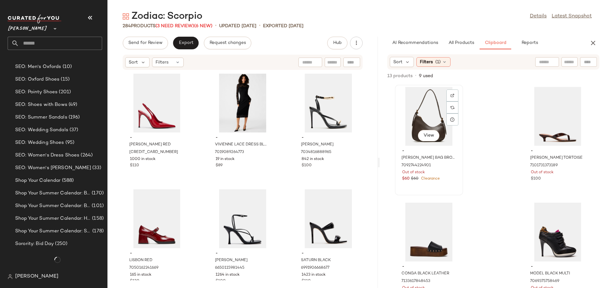
click at [420, 103] on div "View" at bounding box center [429, 116] width 64 height 59
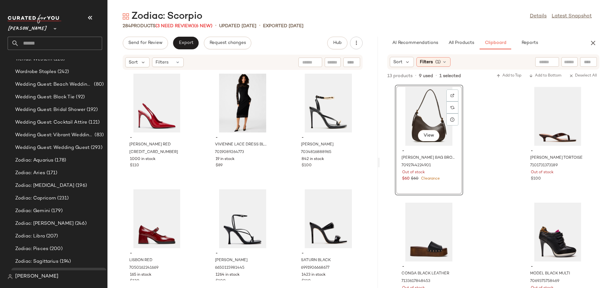
scroll to position [3912, 0]
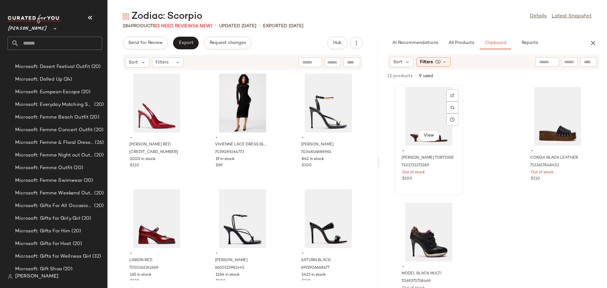
click at [424, 108] on div "View" at bounding box center [429, 116] width 64 height 59
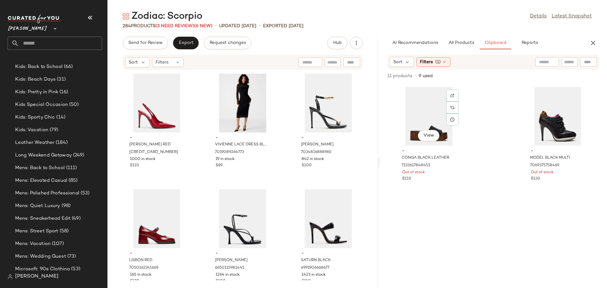
click at [424, 108] on div "View" at bounding box center [429, 116] width 64 height 59
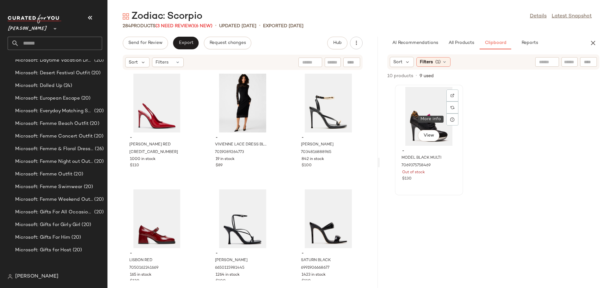
click at [423, 124] on div "View" at bounding box center [429, 116] width 64 height 59
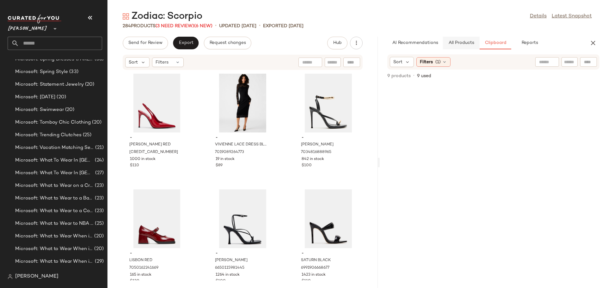
scroll to position [3932, 0]
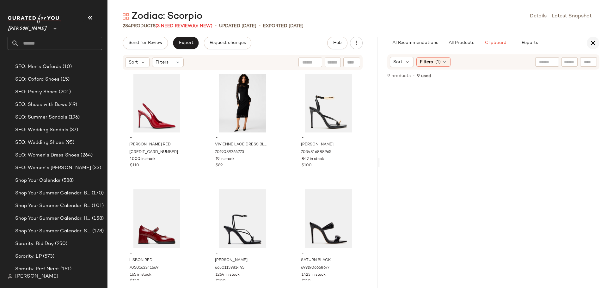
click at [593, 42] on icon "button" at bounding box center [593, 43] width 8 height 8
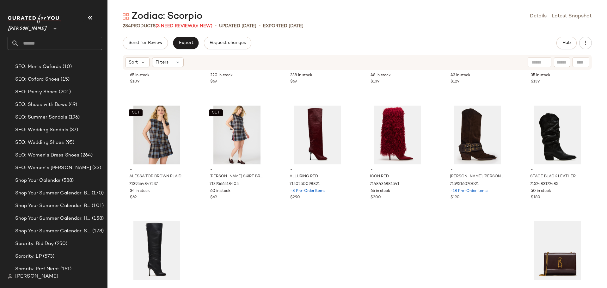
scroll to position [5282, 0]
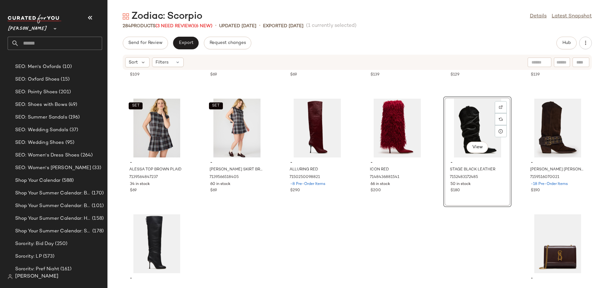
scroll to position [5314, 0]
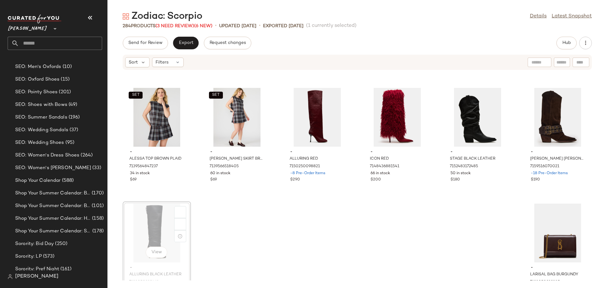
scroll to position [5314, 0]
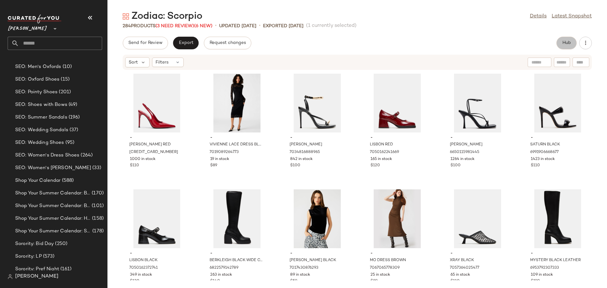
click at [561, 41] on button "Hub" at bounding box center [566, 43] width 20 height 13
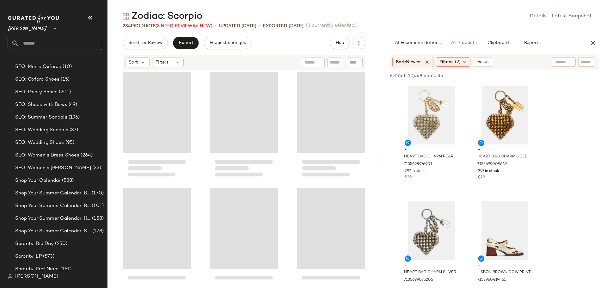
drag, startPoint x: 358, startPoint y: 164, endPoint x: 383, endPoint y: 163, distance: 25.3
click at [383, 163] on div "Zodiac: Scorpio Details Latest Snapshot 284 Products (3 Need Review) (6 New) • …" at bounding box center [357, 149] width 500 height 278
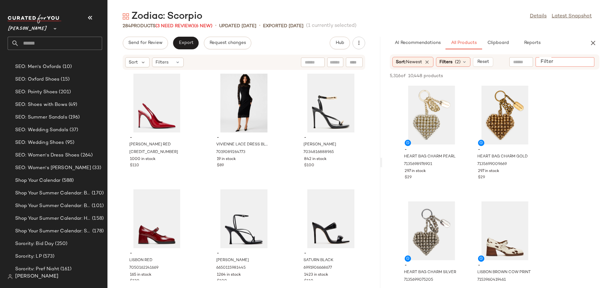
click at [585, 63] on input "Filter" at bounding box center [565, 62] width 54 height 7
type input "***"
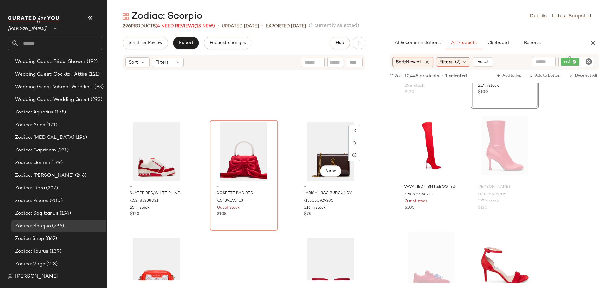
scroll to position [11247, 0]
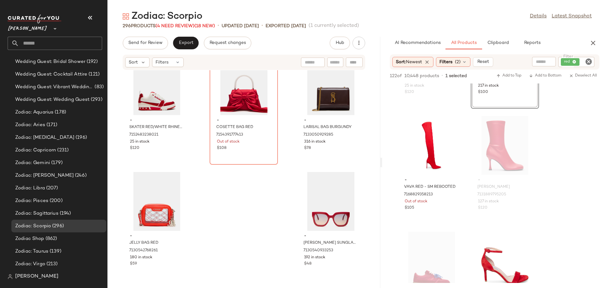
click at [589, 61] on icon "Clear Filter" at bounding box center [589, 62] width 8 height 8
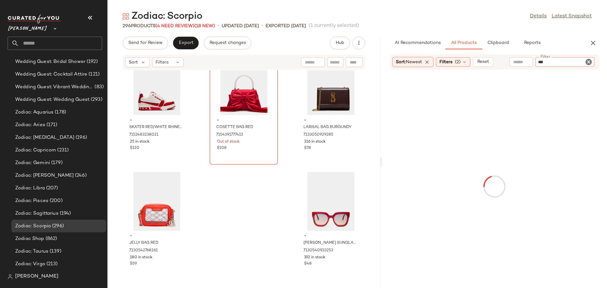
type input "****"
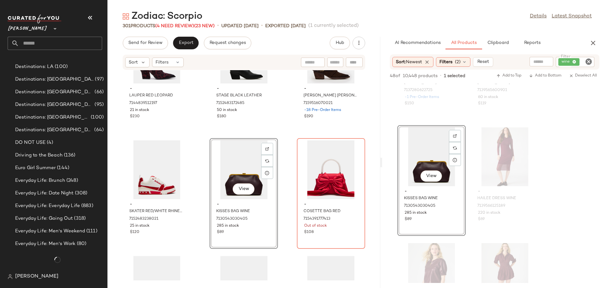
scroll to position [1308, 0]
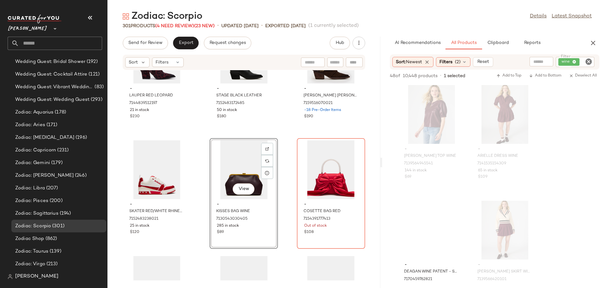
click at [588, 60] on icon "Clear Filter" at bounding box center [589, 62] width 8 height 8
click at [568, 64] on input "Filter" at bounding box center [565, 62] width 54 height 7
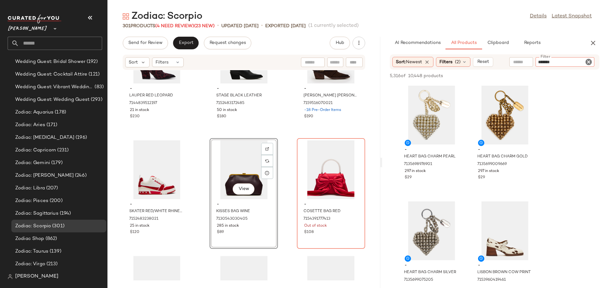
type input "********"
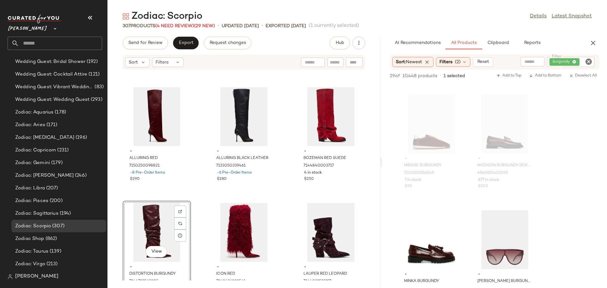
click at [588, 62] on icon "Clear Filter" at bounding box center [589, 62] width 8 height 8
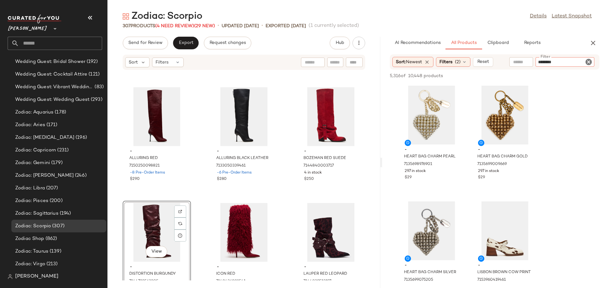
type input "*********"
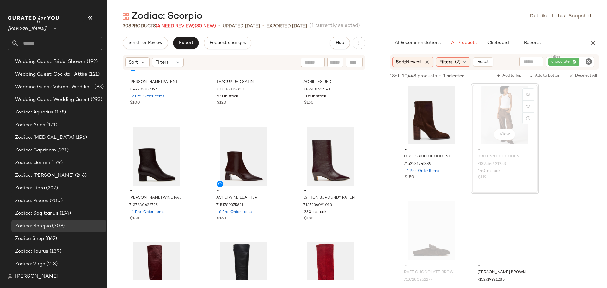
scroll to position [11046, 0]
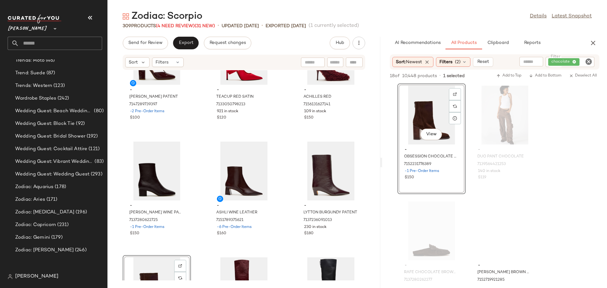
click at [591, 61] on icon "Clear Filter" at bounding box center [589, 62] width 8 height 8
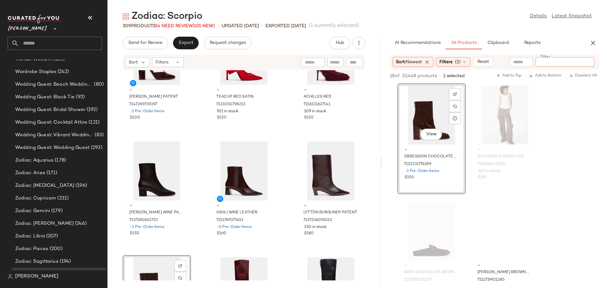
scroll to position [3912, 0]
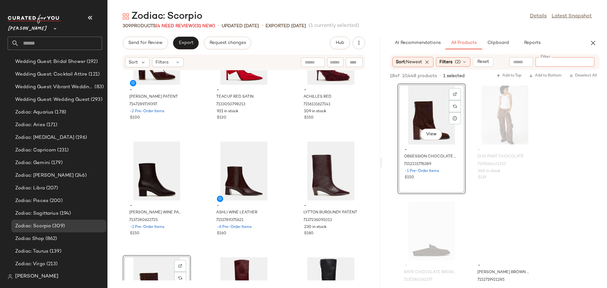
click at [567, 64] on input "Filter" at bounding box center [565, 62] width 54 height 7
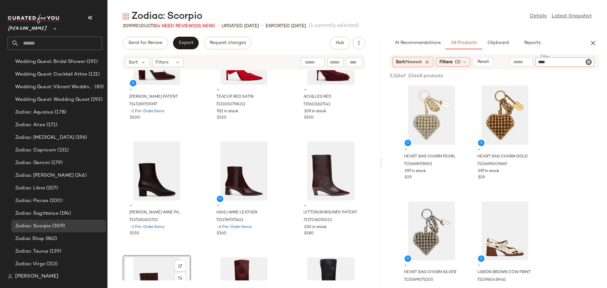
type input "*****"
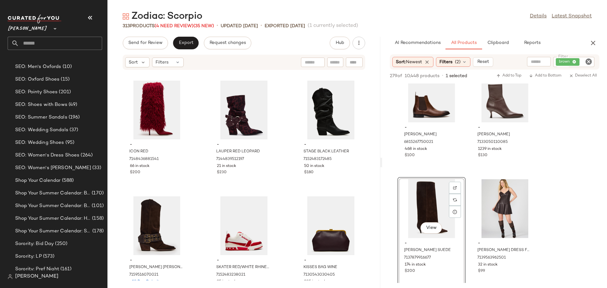
scroll to position [0, 0]
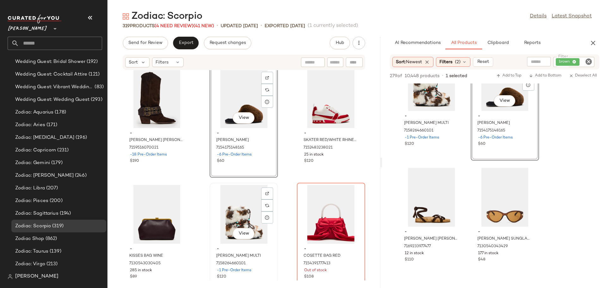
click at [235, 227] on div "View" at bounding box center [244, 214] width 64 height 59
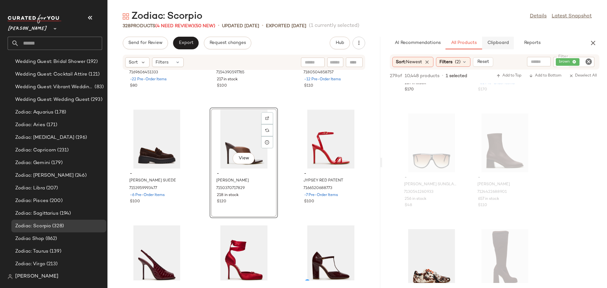
click at [509, 43] on button "Clipboard" at bounding box center [498, 43] width 32 height 13
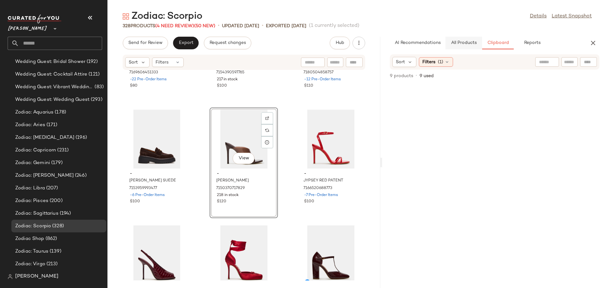
click at [461, 45] on span "All Products" at bounding box center [464, 42] width 26 height 5
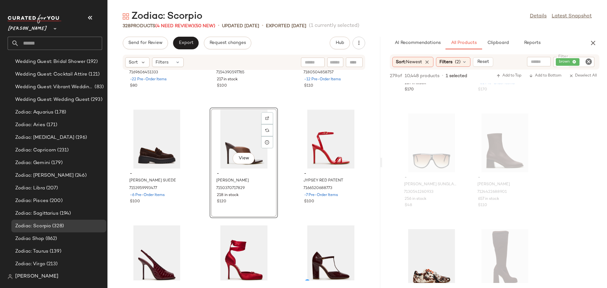
click at [590, 62] on icon "Clear Filter" at bounding box center [589, 62] width 8 height 8
click at [593, 41] on icon "button" at bounding box center [593, 43] width 8 height 8
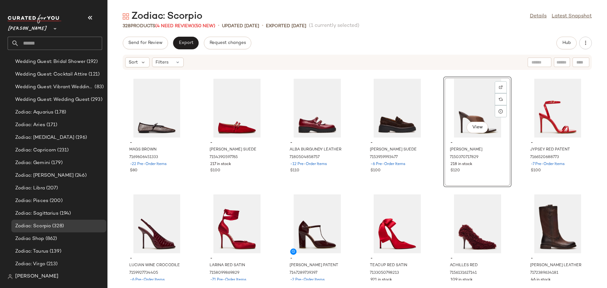
click at [436, 231] on div "- MAGS BROWN 7169606451333 -22 Pre-Order Items $80 - [PERSON_NAME] SUEDE 715439…" at bounding box center [357, 175] width 500 height 210
click at [566, 42] on span "Hub" at bounding box center [566, 42] width 9 height 5
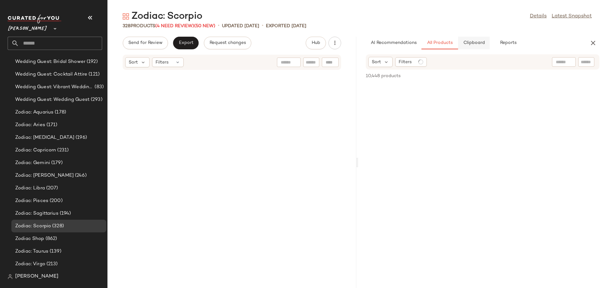
click at [474, 46] on button "Clipboard" at bounding box center [474, 43] width 32 height 13
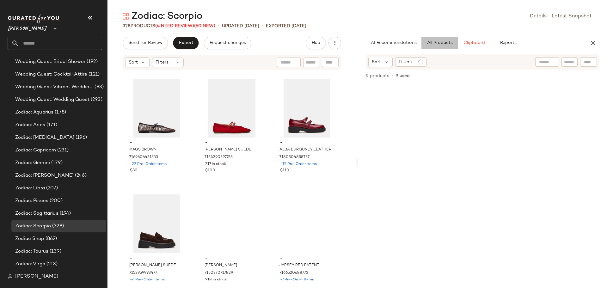
click at [441, 42] on span "All Products" at bounding box center [440, 42] width 26 height 5
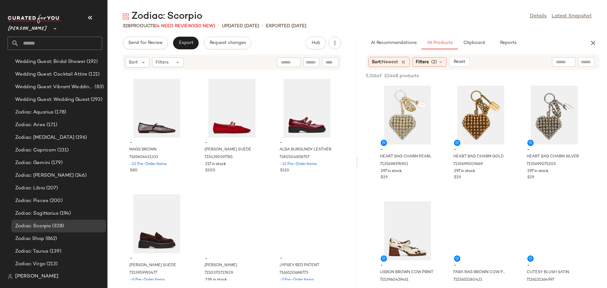
click at [585, 63] on input "text" at bounding box center [586, 62] width 11 height 7
type input "*****"
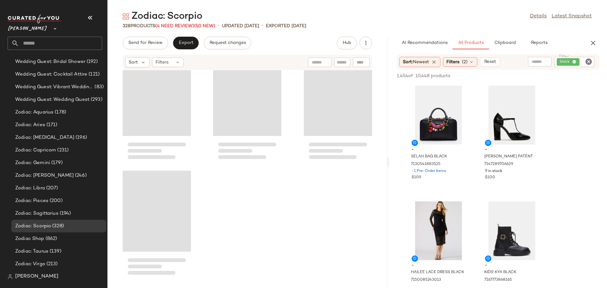
drag, startPoint x: 357, startPoint y: 163, endPoint x: 393, endPoint y: 157, distance: 37.0
click at [393, 157] on div "Zodiac: Scorpio Details Latest Snapshot 328 Products (4 Need Review) (50 New) •…" at bounding box center [357, 149] width 500 height 278
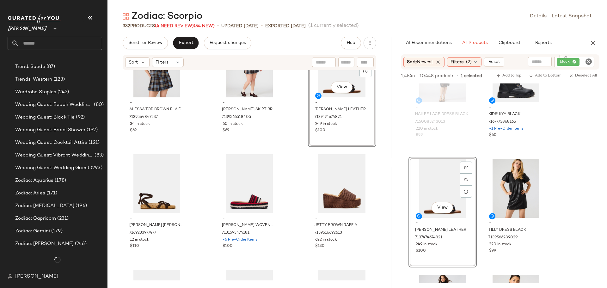
scroll to position [3912, 0]
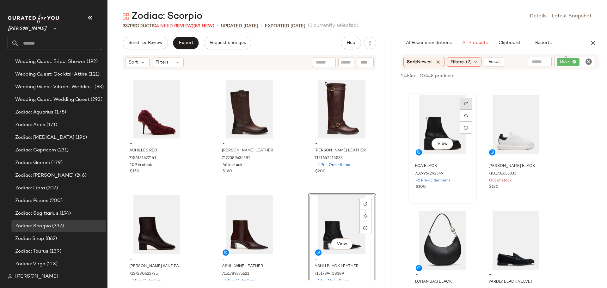
click at [465, 105] on img at bounding box center [466, 104] width 4 height 4
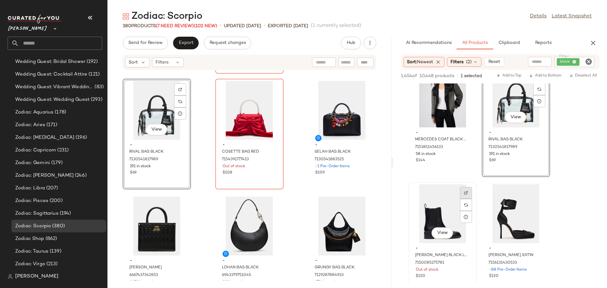
click at [468, 199] on div at bounding box center [466, 205] width 12 height 12
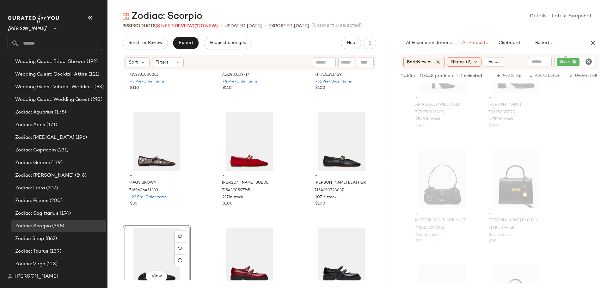
click at [591, 62] on icon "Clear Filter" at bounding box center [589, 62] width 8 height 8
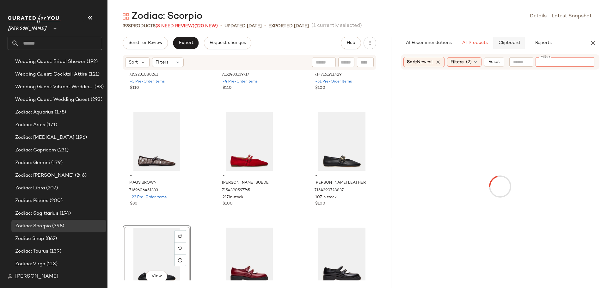
click at [516, 44] on span "Clipboard" at bounding box center [509, 42] width 22 height 5
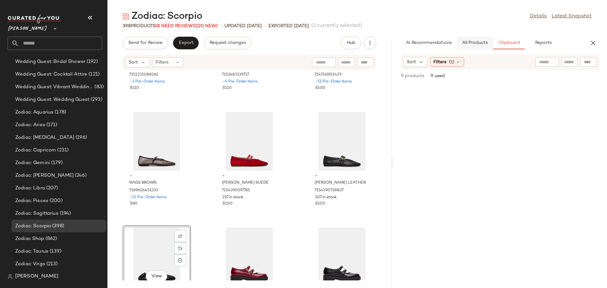
click at [479, 47] on button "All Products" at bounding box center [475, 43] width 37 height 13
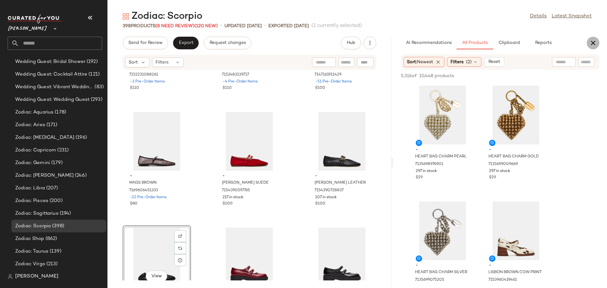
click at [591, 44] on icon "button" at bounding box center [593, 43] width 8 height 8
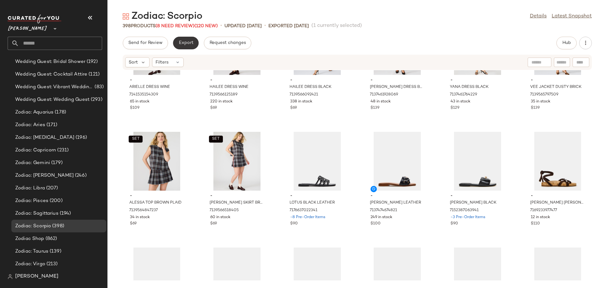
click at [193, 47] on button "Export" at bounding box center [186, 43] width 26 height 13
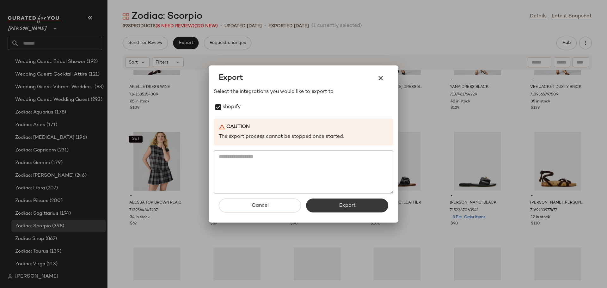
click at [352, 203] on span "Export" at bounding box center [347, 206] width 17 height 6
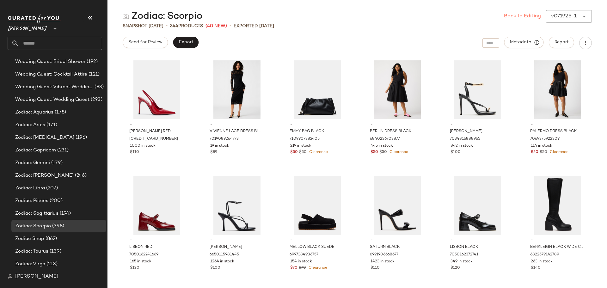
click at [511, 16] on link "Back to Editing" at bounding box center [522, 17] width 37 height 8
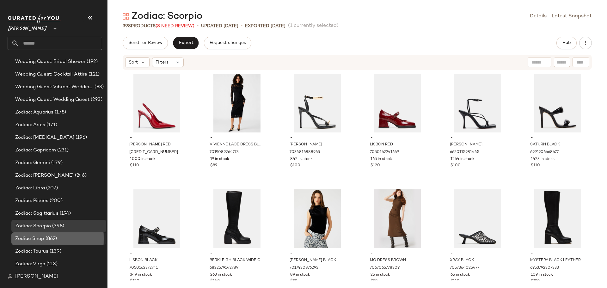
click at [57, 238] on span "(862)" at bounding box center [50, 238] width 13 height 7
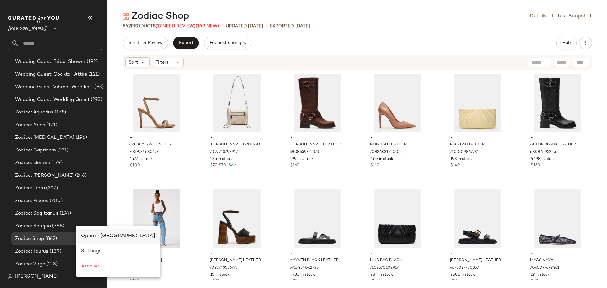
click at [94, 234] on span "Open in Split View" at bounding box center [118, 235] width 74 height 5
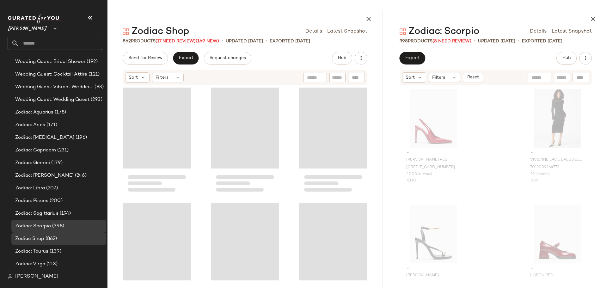
drag, startPoint x: 358, startPoint y: 153, endPoint x: 395, endPoint y: 153, distance: 37.0
click at [395, 153] on div "Zodiac Shop Details Latest Snapshot 862 Products (17 Need Review) (169 New) • u…" at bounding box center [357, 149] width 500 height 278
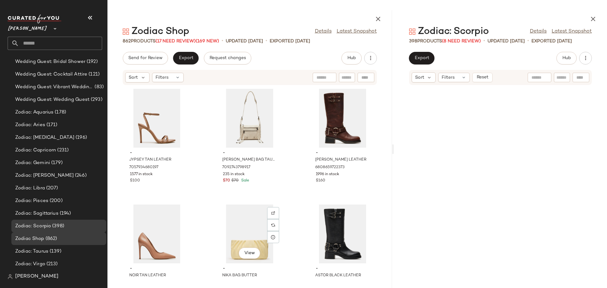
scroll to position [22834, 0]
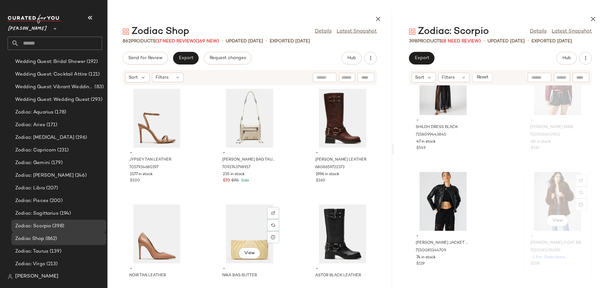
click at [535, 207] on div "View" at bounding box center [558, 201] width 64 height 59
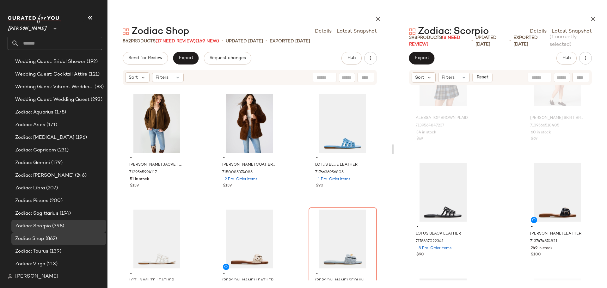
scroll to position [16005, 0]
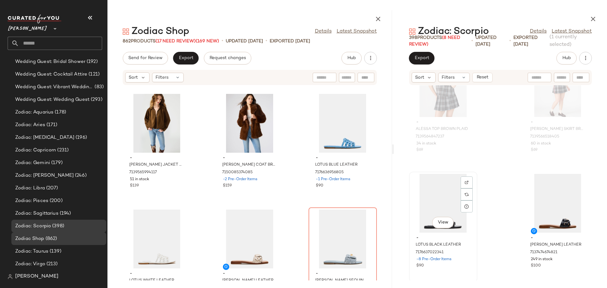
click at [443, 191] on div "View" at bounding box center [443, 203] width 64 height 59
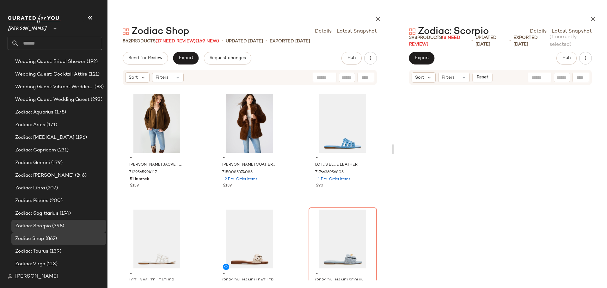
scroll to position [22834, 0]
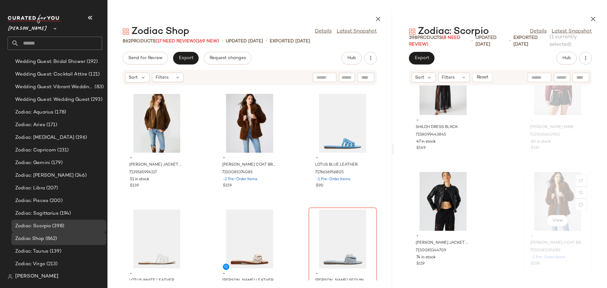
click at [543, 197] on div "View" at bounding box center [558, 201] width 64 height 59
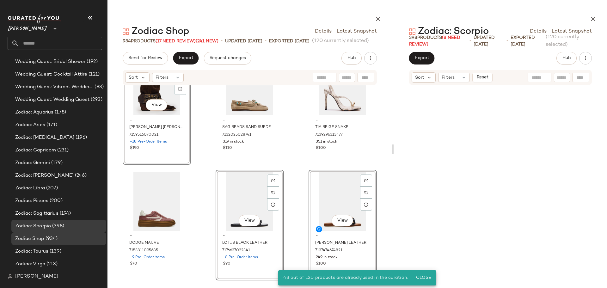
scroll to position [22834, 0]
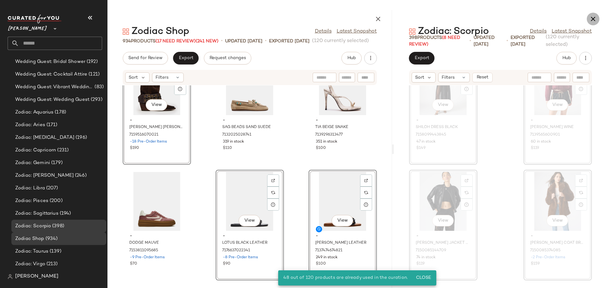
click at [593, 20] on icon "button" at bounding box center [593, 19] width 8 height 8
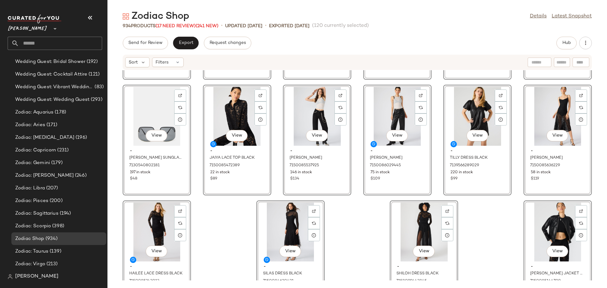
scroll to position [17843, 0]
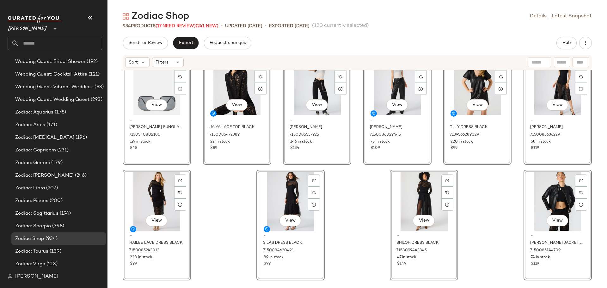
click at [83, 41] on input "text" at bounding box center [60, 43] width 83 height 13
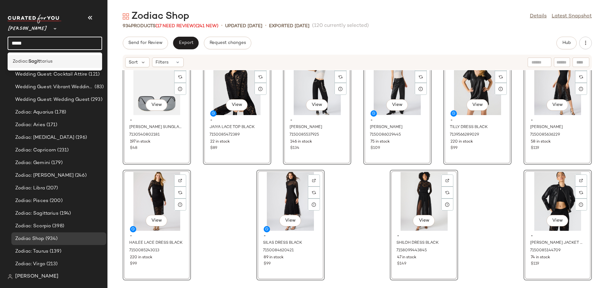
type input "*****"
click at [65, 63] on div "Zodiac: Sagit tarius" at bounding box center [55, 61] width 84 height 7
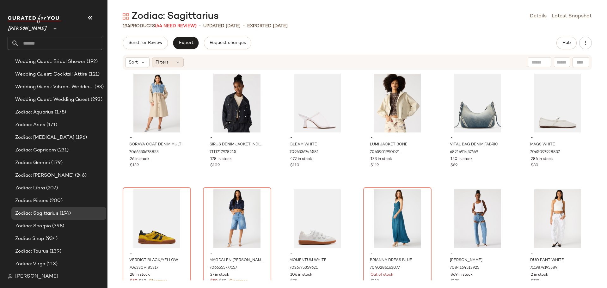
click at [173, 60] on div "Filters" at bounding box center [168, 62] width 32 height 9
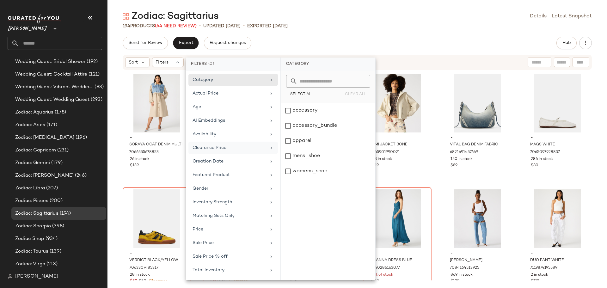
click at [202, 145] on div "Clearance Price" at bounding box center [230, 147] width 74 height 7
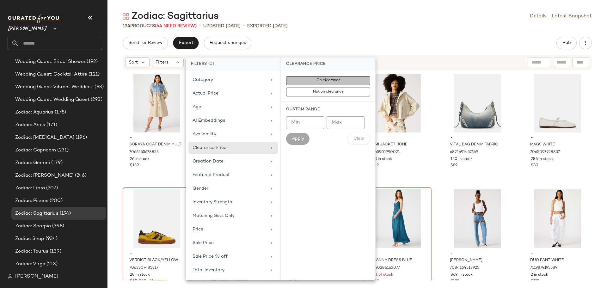
click at [310, 88] on button "On clearance" at bounding box center [328, 92] width 84 height 9
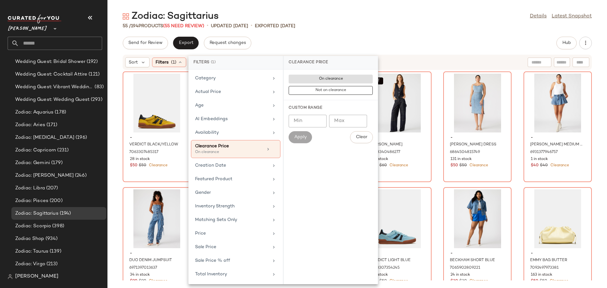
click at [437, 121] on div "- VERDICT BLACK/YELLOW 7063307485317 28 in stock $50 $50 Clearance - MAGDALEN J…" at bounding box center [357, 175] width 500 height 210
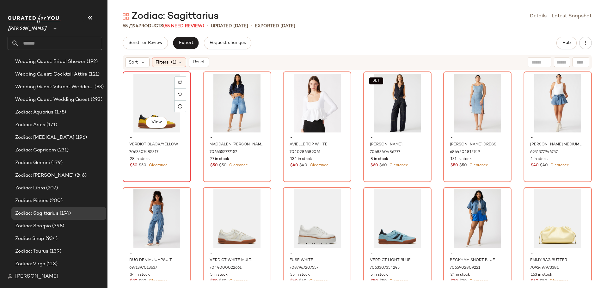
click at [154, 104] on div "View" at bounding box center [157, 103] width 64 height 59
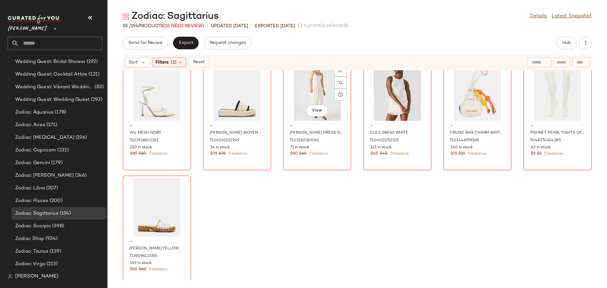
scroll to position [948, 0]
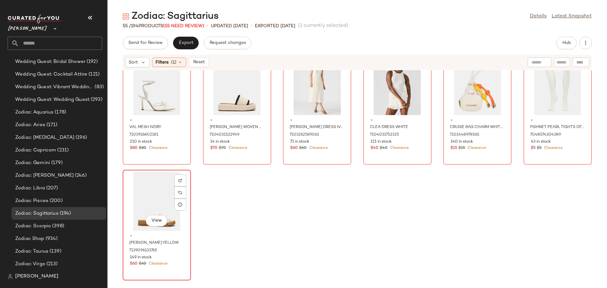
click at [149, 194] on div "View" at bounding box center [157, 201] width 64 height 59
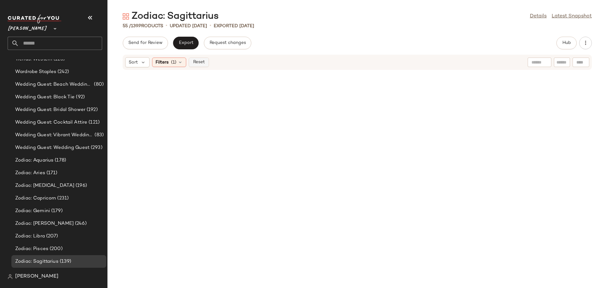
scroll to position [3912, 0]
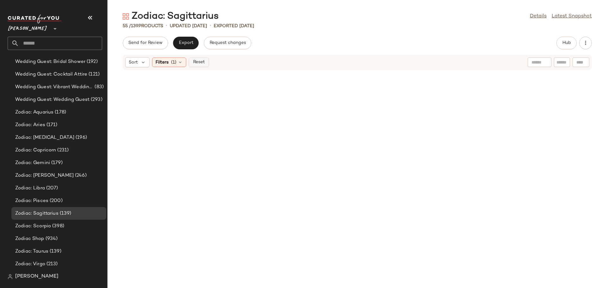
click at [200, 65] on span "Reset" at bounding box center [199, 62] width 12 height 5
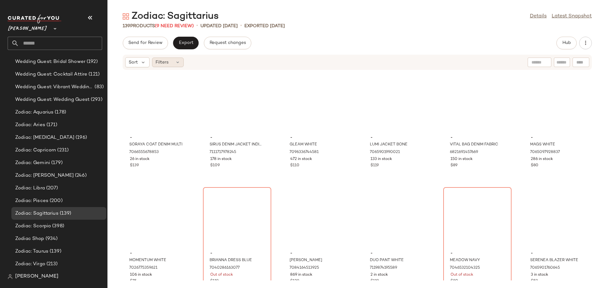
click at [178, 63] on icon at bounding box center [177, 62] width 5 height 5
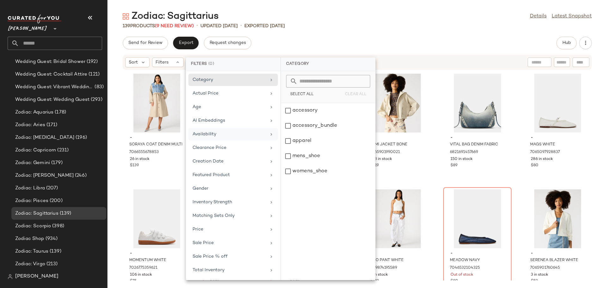
click at [200, 134] on div "Availability" at bounding box center [230, 134] width 74 height 7
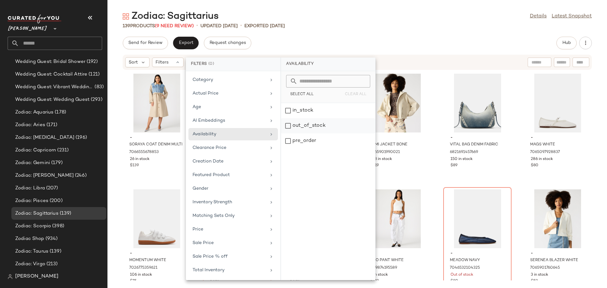
click at [288, 133] on div "out_of_stock" at bounding box center [328, 140] width 94 height 15
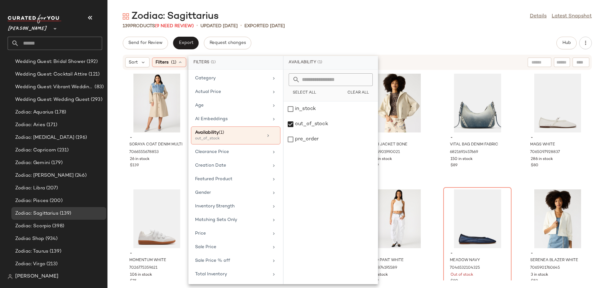
click at [434, 170] on div "- SORAYA COAT DENIM MULTI 7066555678853 26 in stock $139 - SIRUS DENIM JACKET I…" at bounding box center [357, 175] width 500 height 210
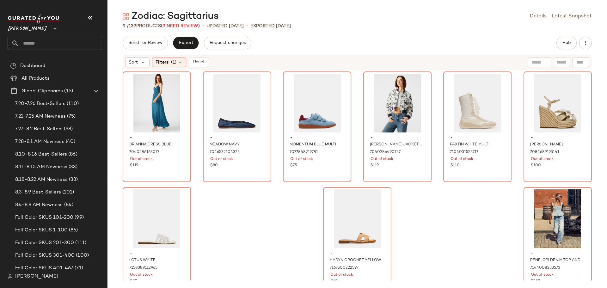
scroll to position [3912, 0]
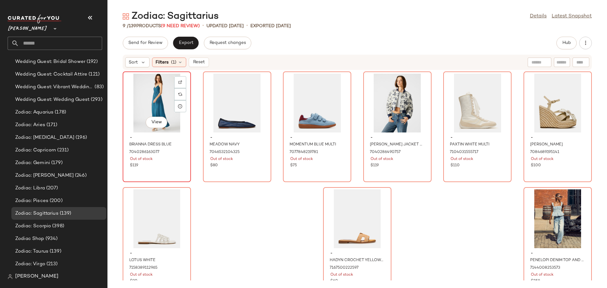
click at [153, 97] on div "View" at bounding box center [157, 103] width 64 height 59
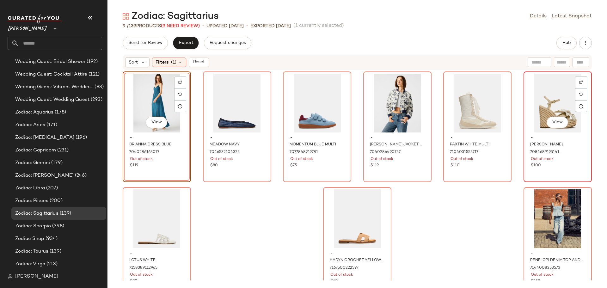
click at [539, 108] on div "View" at bounding box center [558, 103] width 64 height 59
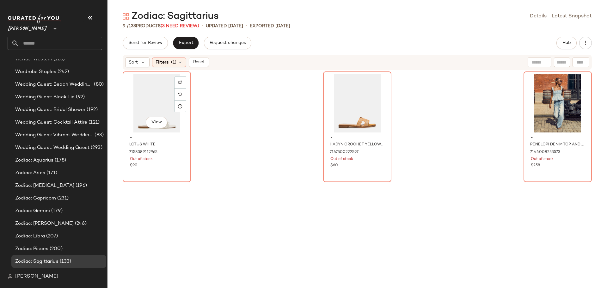
scroll to position [3912, 0]
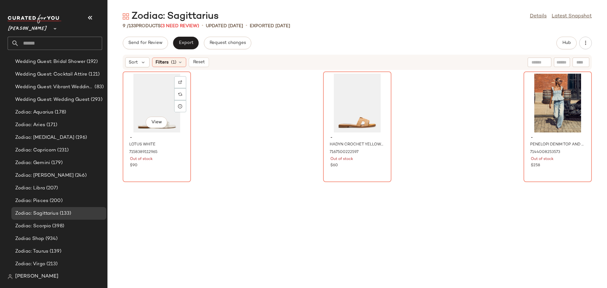
click at [160, 85] on div "View" at bounding box center [157, 103] width 64 height 59
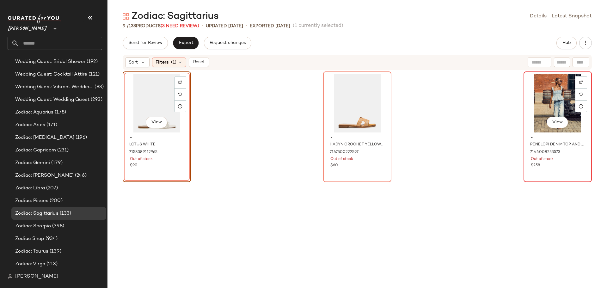
click at [545, 106] on div "View" at bounding box center [558, 103] width 64 height 59
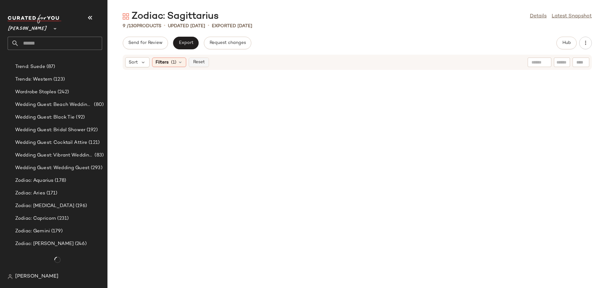
click at [200, 63] on span "Reset" at bounding box center [199, 62] width 12 height 5
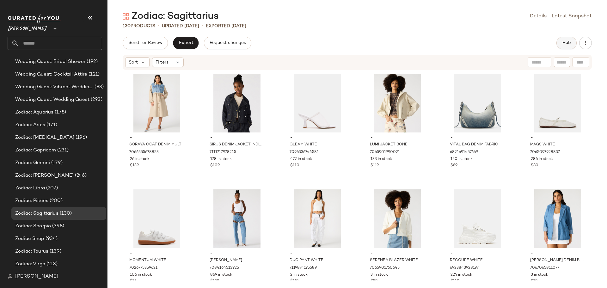
click at [570, 44] on span "Hub" at bounding box center [566, 42] width 9 height 5
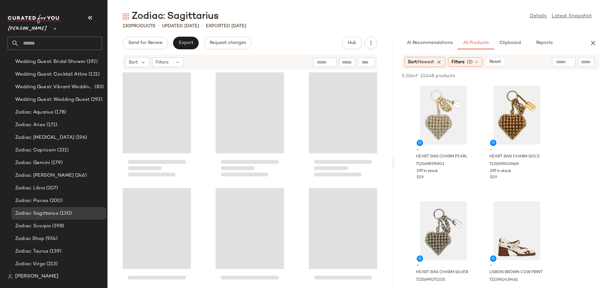
drag, startPoint x: 358, startPoint y: 163, endPoint x: 396, endPoint y: 164, distance: 38.9
click at [396, 164] on div "Zodiac: Sagittarius Details Latest Snapshot 130 Products • updated Aug 18th • E…" at bounding box center [357, 149] width 500 height 278
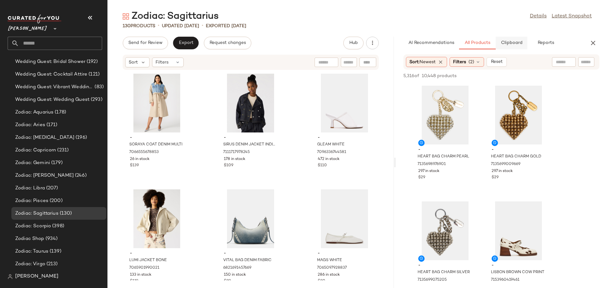
click at [510, 43] on span "Clipboard" at bounding box center [511, 42] width 22 height 5
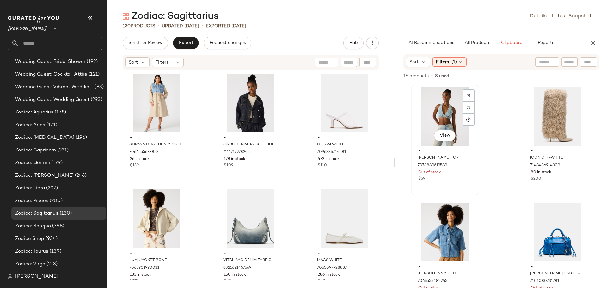
click at [429, 123] on div "View" at bounding box center [445, 116] width 64 height 59
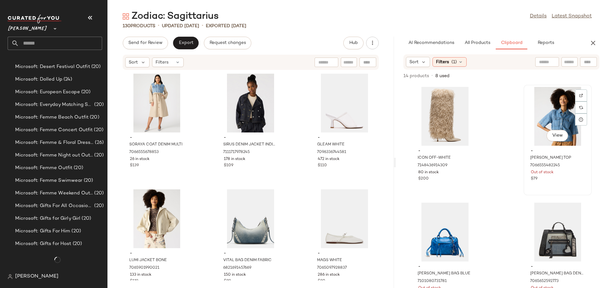
click at [552, 119] on div "View" at bounding box center [558, 116] width 64 height 59
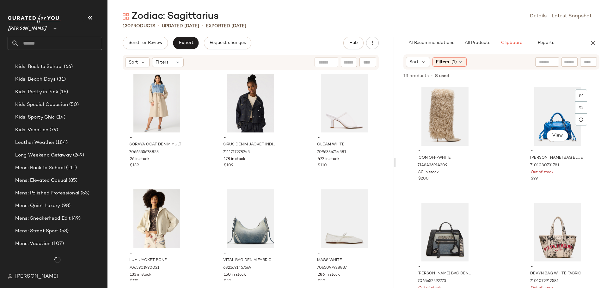
click at [552, 119] on div "View" at bounding box center [558, 116] width 64 height 59
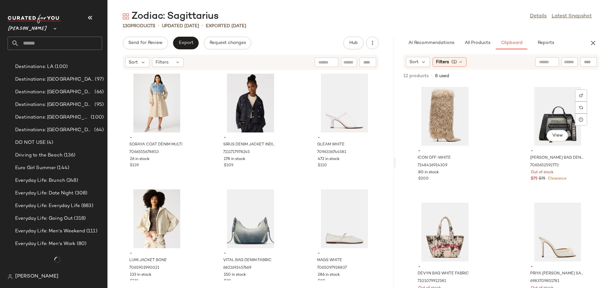
click at [552, 119] on div "View" at bounding box center [558, 116] width 64 height 59
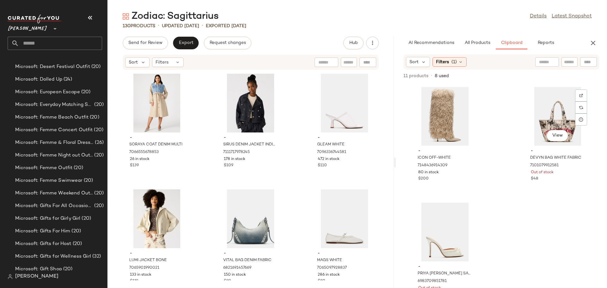
click at [552, 119] on div "View" at bounding box center [558, 116] width 64 height 59
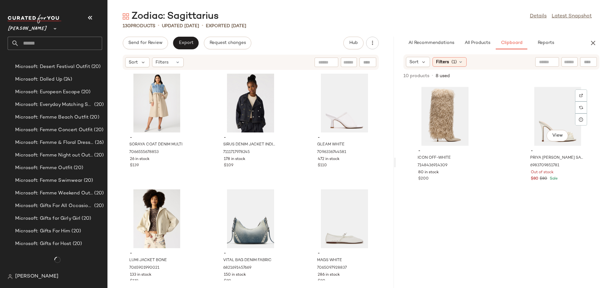
click at [552, 119] on div "View" at bounding box center [558, 116] width 64 height 59
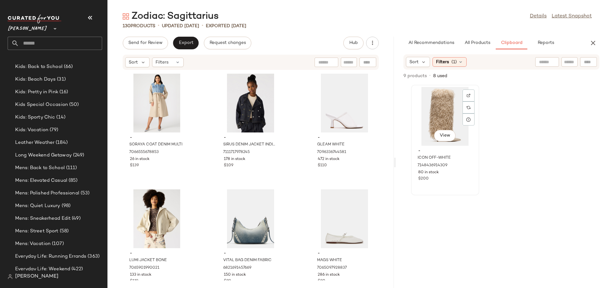
click at [441, 115] on div "View" at bounding box center [445, 116] width 64 height 59
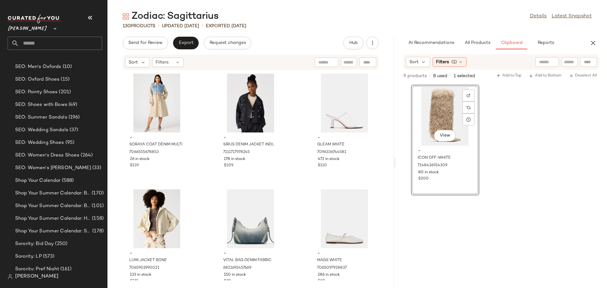
scroll to position [3932, 0]
click at [551, 77] on span "Add to Bottom" at bounding box center [545, 76] width 33 height 4
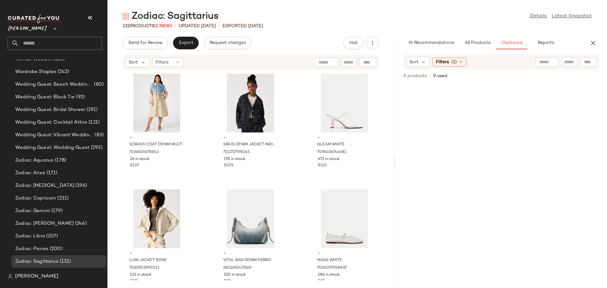
scroll to position [3912, 0]
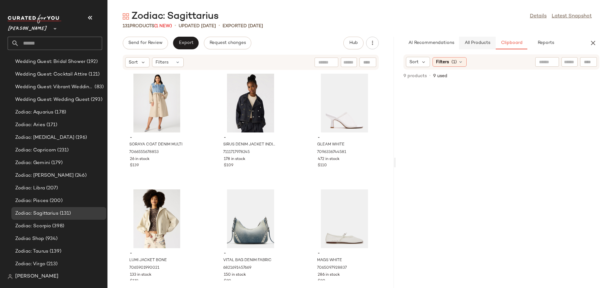
click at [483, 46] on button "All Products" at bounding box center [477, 43] width 37 height 13
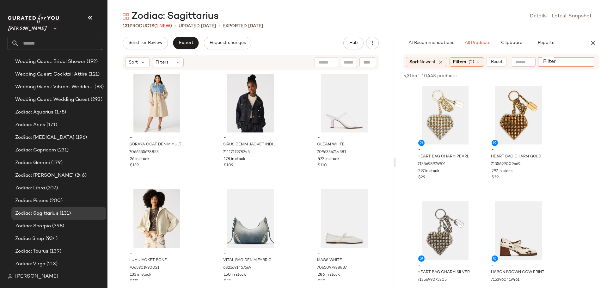
click at [583, 58] on div at bounding box center [566, 61] width 56 height 9
type input "*"
type input "*****"
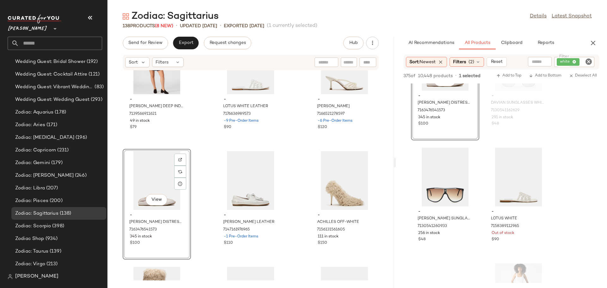
click at [591, 62] on icon "Clear Filter" at bounding box center [589, 62] width 8 height 8
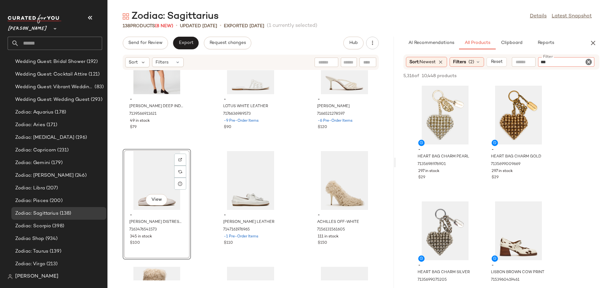
type input "****"
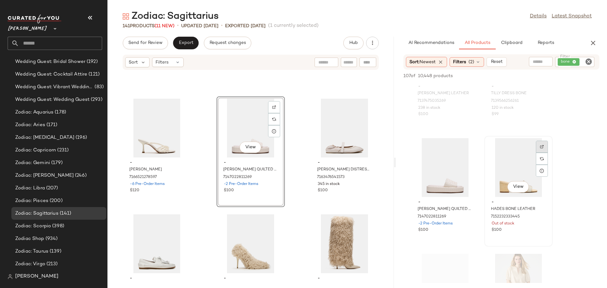
click at [542, 148] on img at bounding box center [542, 147] width 4 height 4
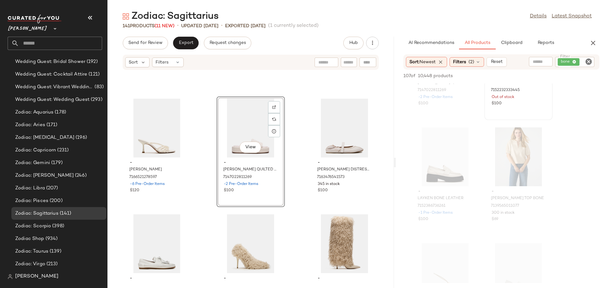
click at [588, 62] on icon "Clear Filter" at bounding box center [589, 62] width 8 height 8
click at [581, 61] on input "Filter" at bounding box center [568, 62] width 54 height 7
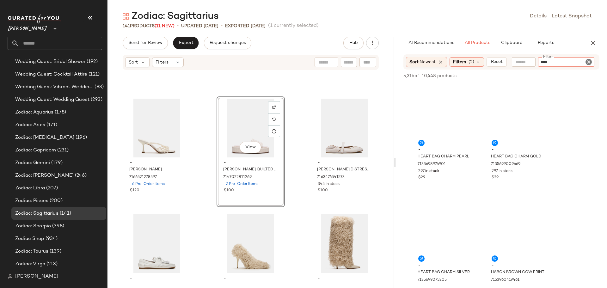
type input "*****"
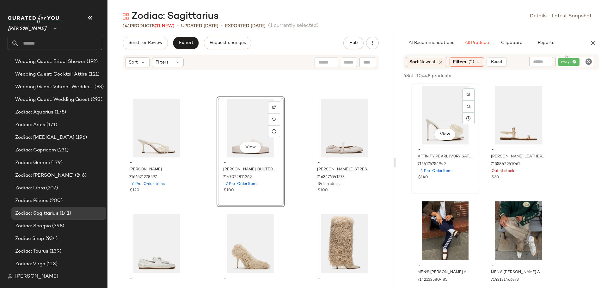
click at [429, 135] on div "View" at bounding box center [445, 115] width 64 height 59
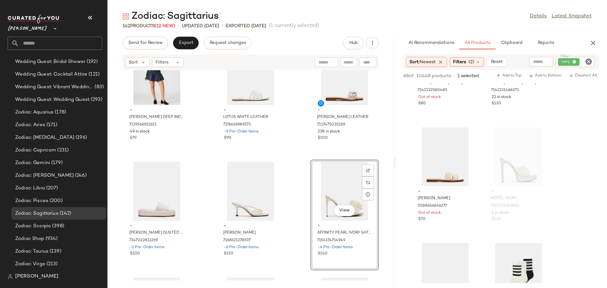
click at [586, 59] on icon "Clear Filter" at bounding box center [589, 62] width 8 height 8
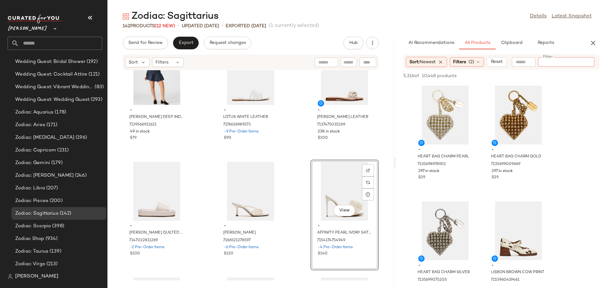
click at [350, 61] on input "text" at bounding box center [348, 62] width 11 height 7
type input "*****"
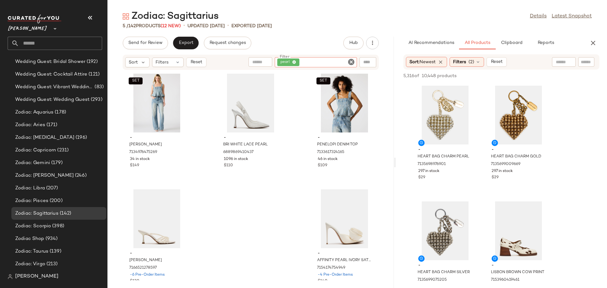
click at [350, 61] on icon "Clear Filter" at bounding box center [351, 62] width 8 height 8
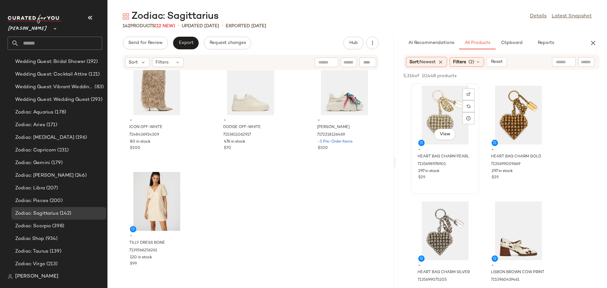
click at [435, 110] on div "View" at bounding box center [445, 115] width 64 height 59
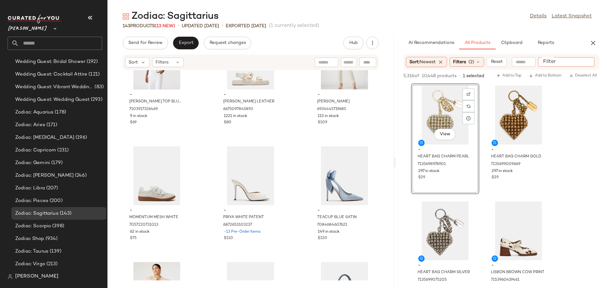
click at [584, 59] on input "Filter" at bounding box center [568, 62] width 54 height 7
type input "****"
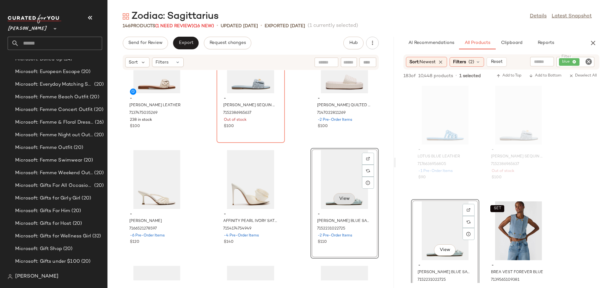
scroll to position [5197, 0]
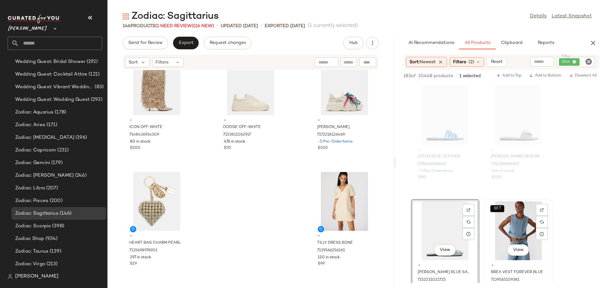
click at [496, 235] on div "SET View" at bounding box center [519, 230] width 64 height 59
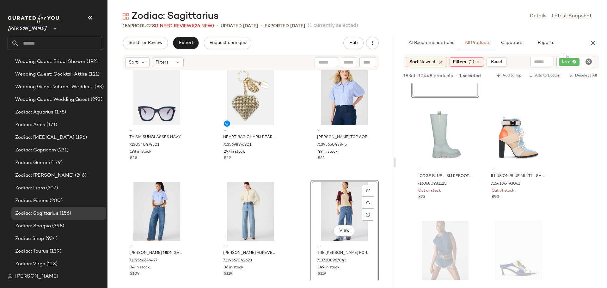
click at [588, 63] on icon "Clear Filter" at bounding box center [589, 62] width 8 height 8
click at [578, 62] on input "Filter" at bounding box center [568, 62] width 54 height 7
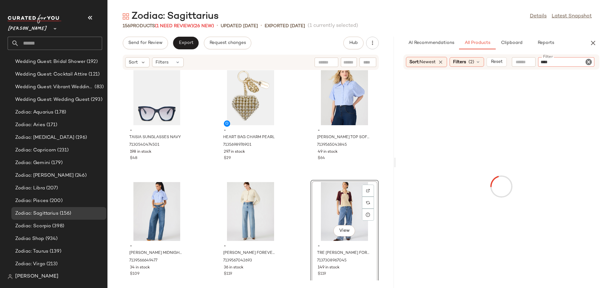
type input "*****"
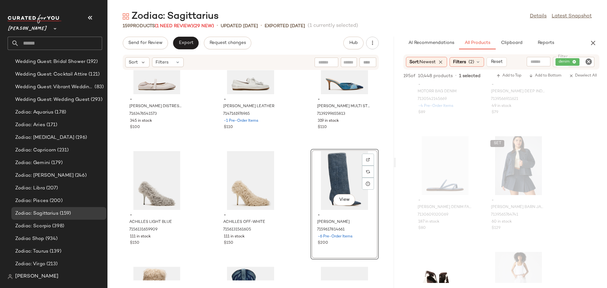
click at [589, 62] on icon "Clear Filter" at bounding box center [589, 62] width 8 height 8
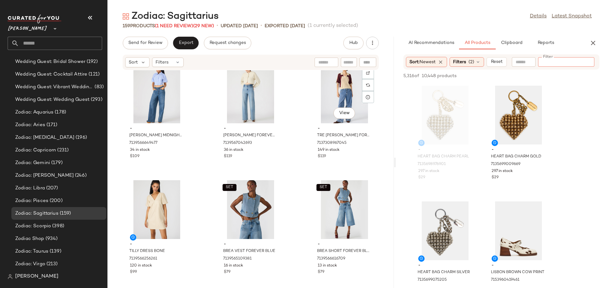
scroll to position [5924, 0]
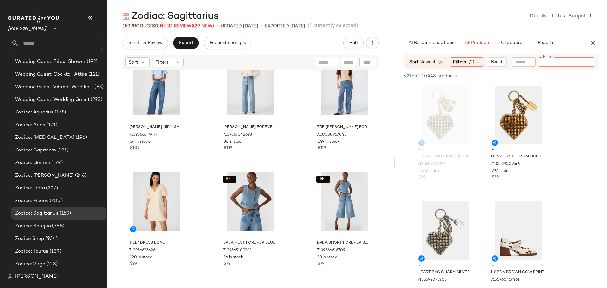
click at [549, 62] on input "Filter" at bounding box center [568, 62] width 54 height 7
type input "******"
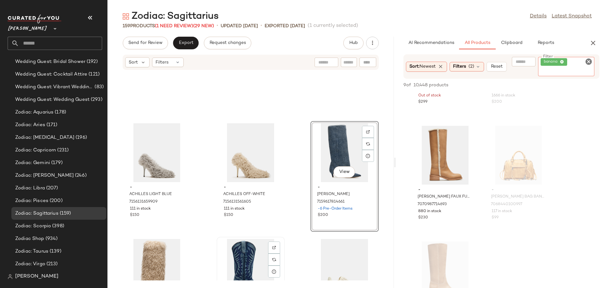
scroll to position [5355, 0]
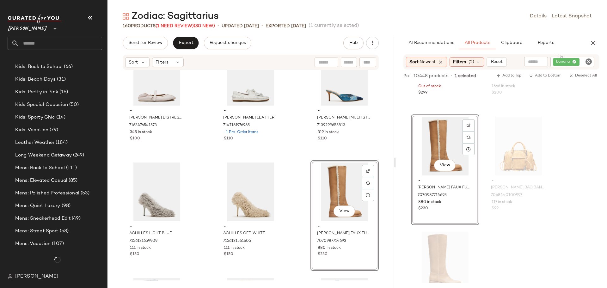
click at [589, 61] on icon "Clear Filter" at bounding box center [589, 62] width 8 height 8
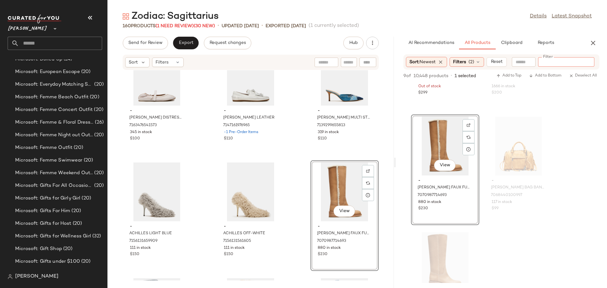
click at [577, 61] on input "Filter" at bounding box center [568, 62] width 54 height 7
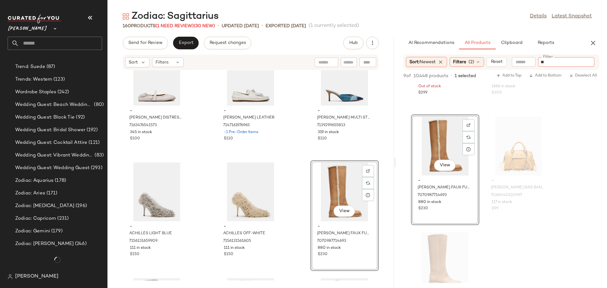
scroll to position [3912, 0]
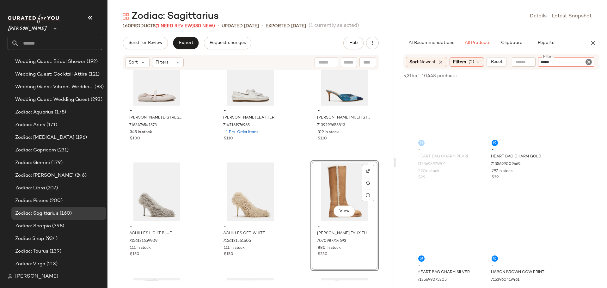
type input "******"
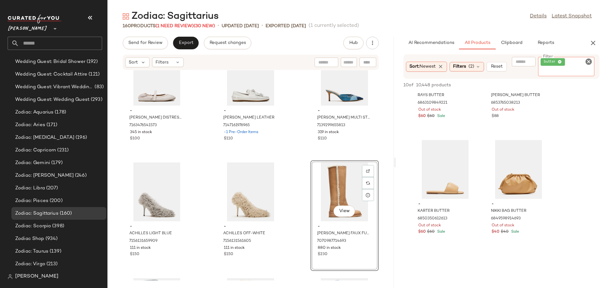
scroll to position [443, 0]
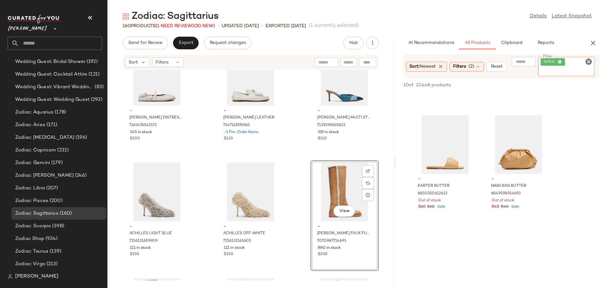
click at [587, 61] on icon "Clear Filter" at bounding box center [589, 62] width 8 height 8
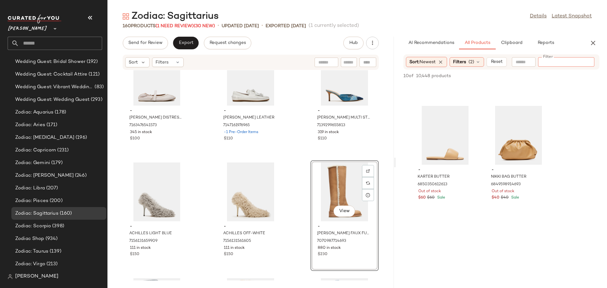
click at [575, 62] on input "Filter" at bounding box center [568, 62] width 54 height 7
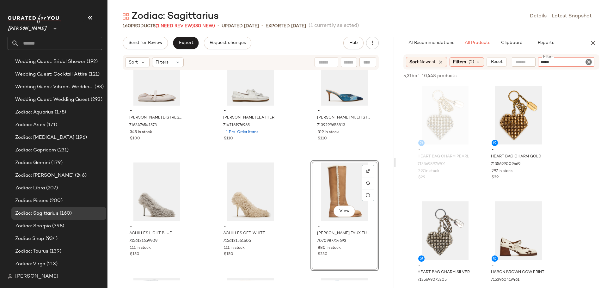
type input "******"
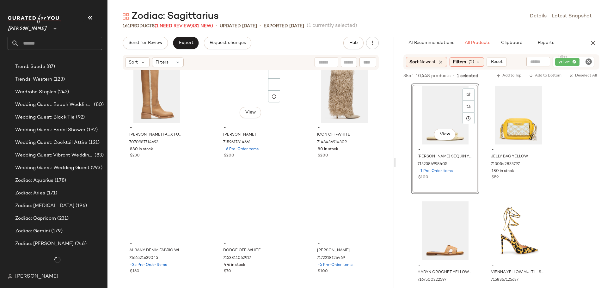
scroll to position [3912, 0]
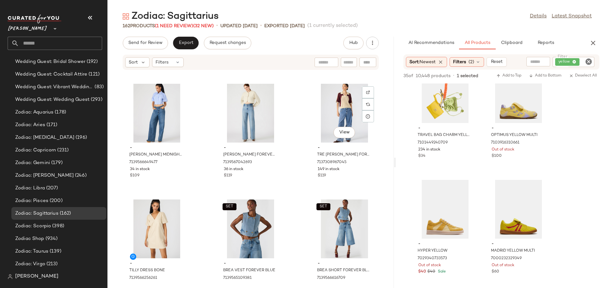
scroll to position [6040, 0]
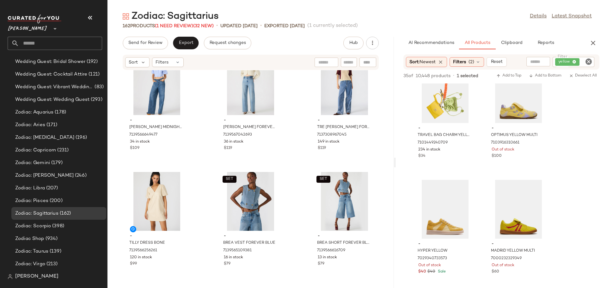
click at [589, 61] on icon "Clear Filter" at bounding box center [589, 62] width 8 height 8
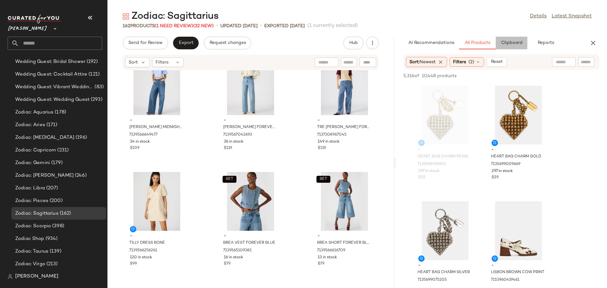
click at [517, 43] on span "Clipboard" at bounding box center [511, 42] width 22 height 5
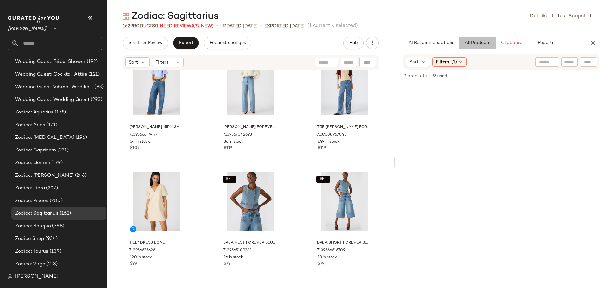
click at [478, 46] on span "All Products" at bounding box center [477, 42] width 26 height 5
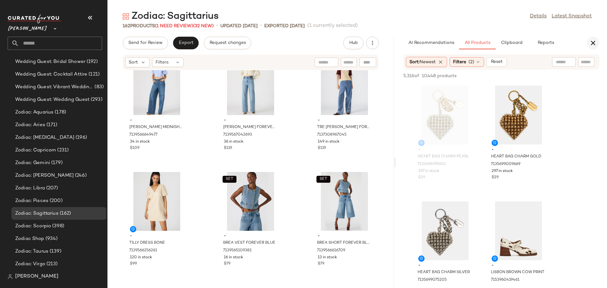
click at [592, 42] on icon "button" at bounding box center [593, 43] width 8 height 8
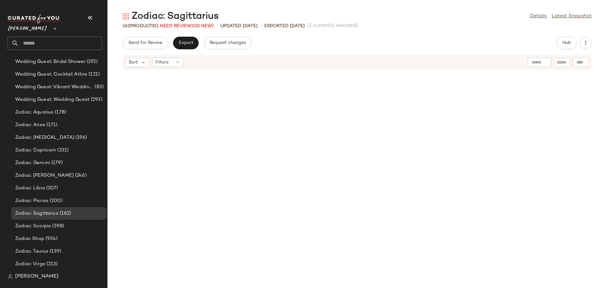
scroll to position [2915, 0]
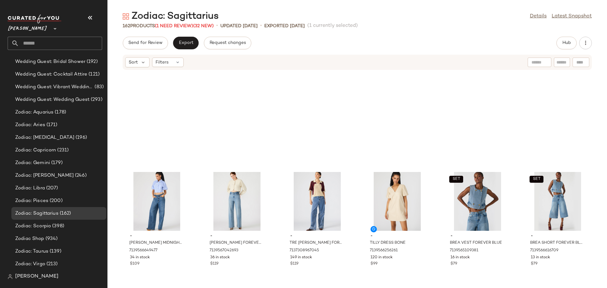
click at [275, 233] on div "- [PERSON_NAME] BLUE 7139566649477 34 in stock $109 - [PERSON_NAME] FOREVER BLU…" at bounding box center [357, 175] width 500 height 210
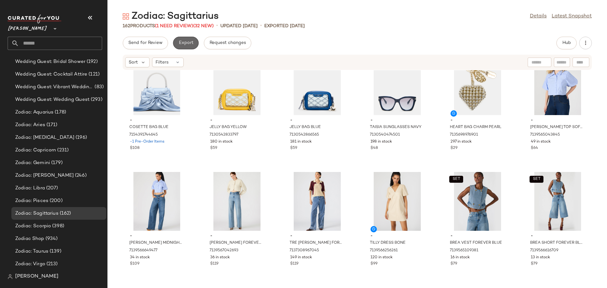
click at [190, 43] on span "Export" at bounding box center [185, 42] width 15 height 5
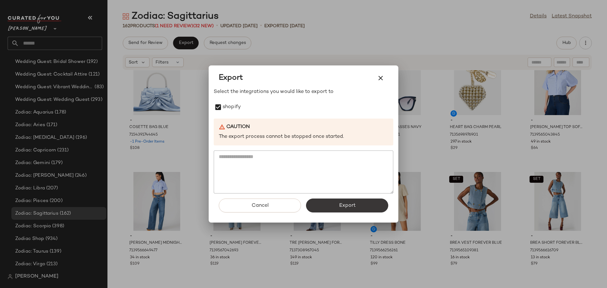
click at [357, 210] on button "Export" at bounding box center [347, 206] width 82 height 14
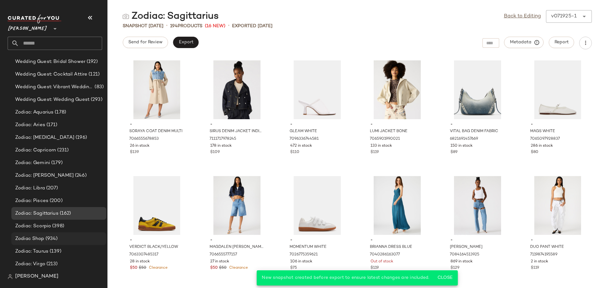
click at [60, 237] on div "Zodiac Shop (934)" at bounding box center [58, 238] width 90 height 7
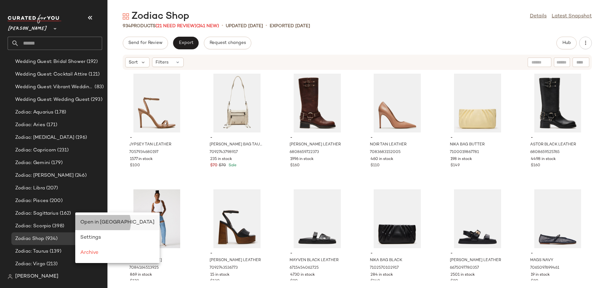
click at [86, 218] on div "Open in [GEOGRAPHIC_DATA]" at bounding box center [117, 222] width 84 height 15
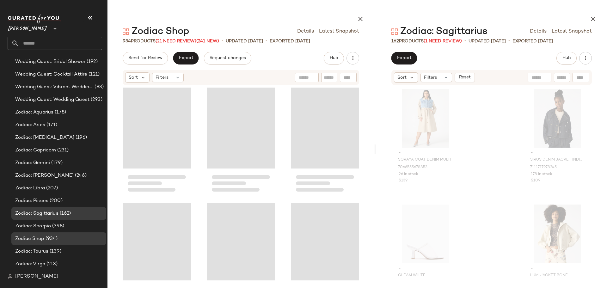
drag, startPoint x: 357, startPoint y: 152, endPoint x: 388, endPoint y: 151, distance: 30.4
click at [388, 151] on div "Zodiac Shop Details Latest Snapshot 934 Products (21 Need Review) (241 New) • u…" at bounding box center [357, 149] width 500 height 278
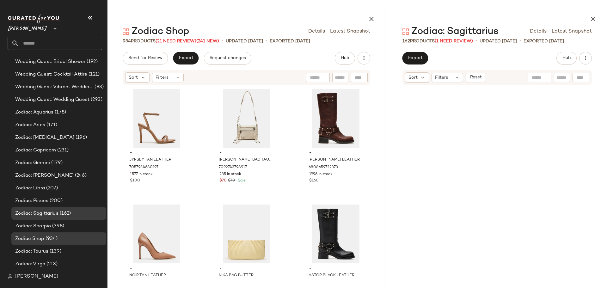
scroll to position [9179, 0]
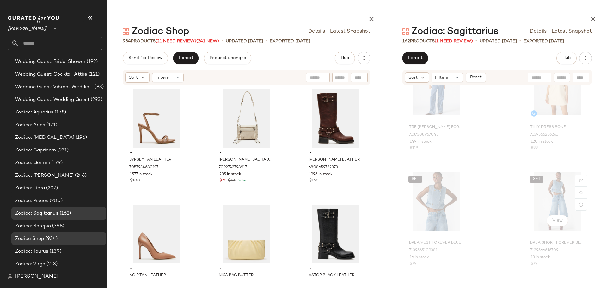
click at [533, 201] on div "SET View" at bounding box center [558, 201] width 64 height 59
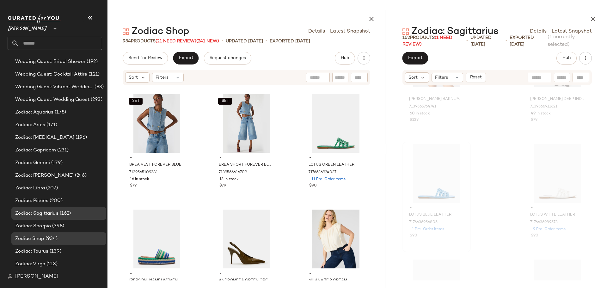
scroll to position [7472, 0]
click at [423, 175] on div "View" at bounding box center [437, 173] width 64 height 59
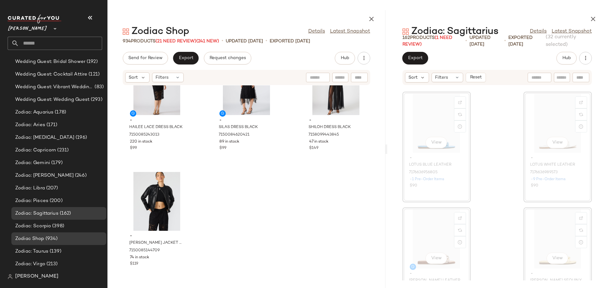
scroll to position [7521, 0]
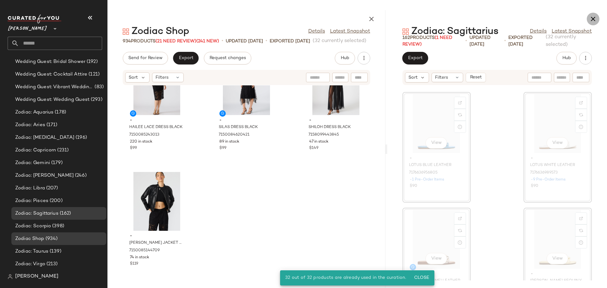
click at [593, 18] on icon "button" at bounding box center [593, 19] width 8 height 8
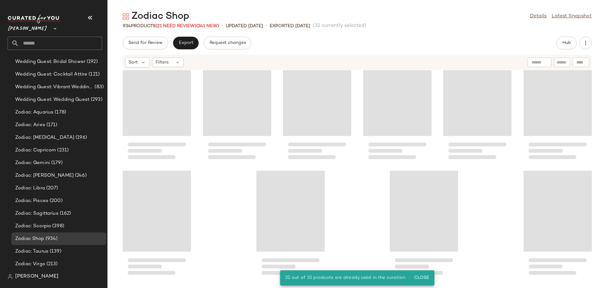
scroll to position [17843, 0]
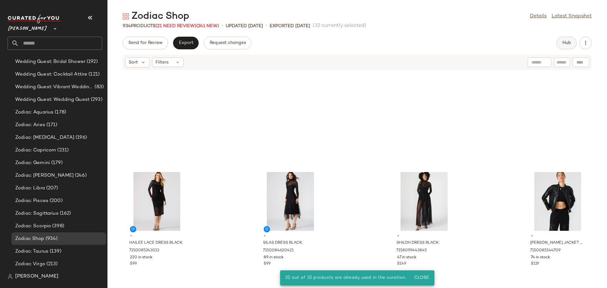
click at [568, 44] on span "Hub" at bounding box center [566, 42] width 9 height 5
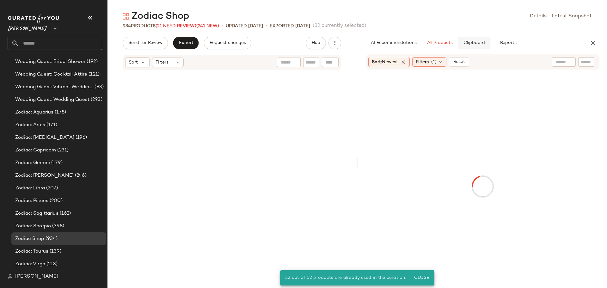
scroll to position [53461, 0]
click at [478, 47] on button "Clipboard" at bounding box center [474, 43] width 32 height 13
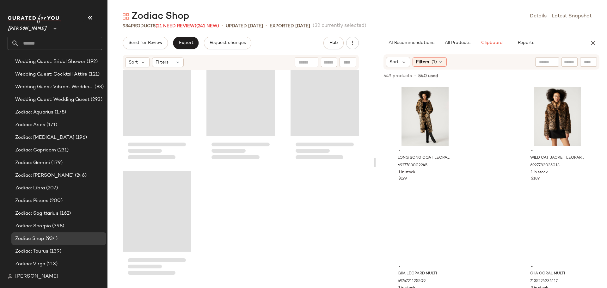
drag, startPoint x: 357, startPoint y: 162, endPoint x: 376, endPoint y: 162, distance: 19.0
click at [376, 162] on div "Zodiac Shop Details Latest Snapshot 934 Products (21 Need Review) (241 New) • u…" at bounding box center [357, 149] width 500 height 278
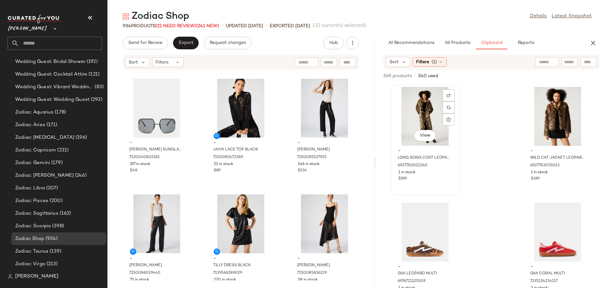
click at [426, 117] on div "View" at bounding box center [425, 116] width 64 height 59
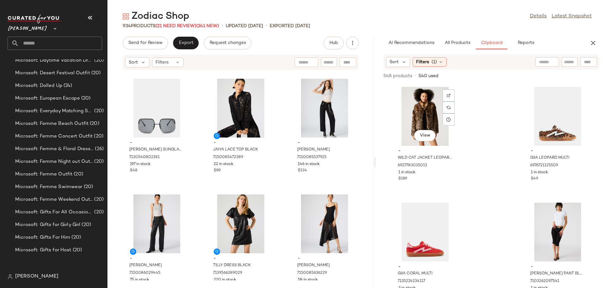
click at [426, 117] on div "View" at bounding box center [425, 116] width 64 height 59
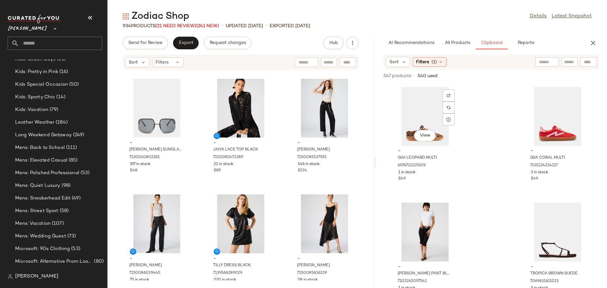
click at [426, 117] on div "View" at bounding box center [425, 116] width 64 height 59
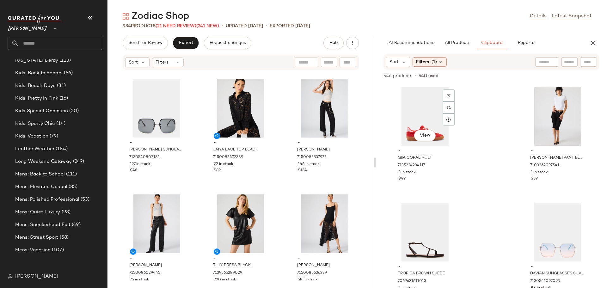
click at [426, 117] on div "View" at bounding box center [425, 116] width 64 height 59
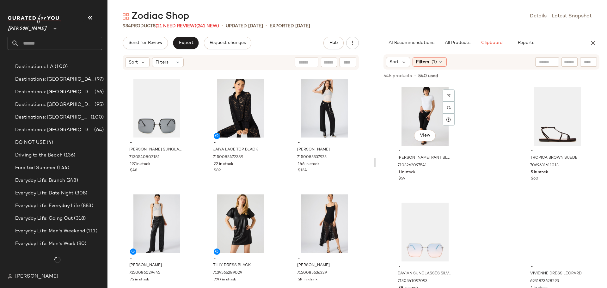
click at [426, 117] on div "View" at bounding box center [425, 116] width 64 height 59
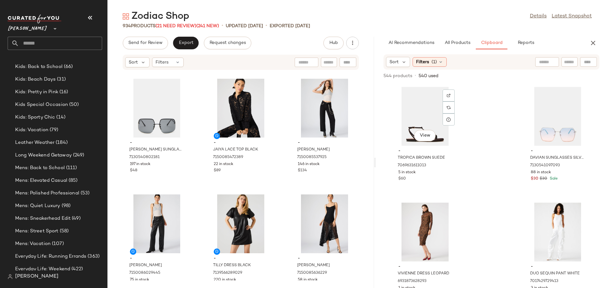
click at [426, 117] on div "View" at bounding box center [425, 116] width 64 height 59
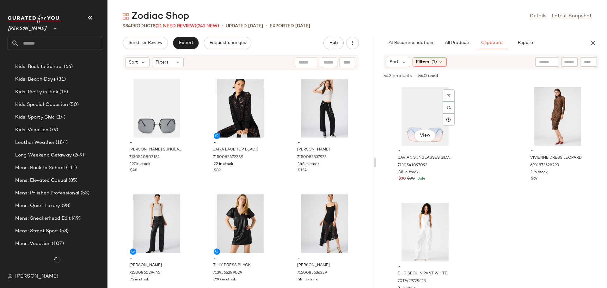
click at [426, 117] on div "View" at bounding box center [425, 116] width 64 height 59
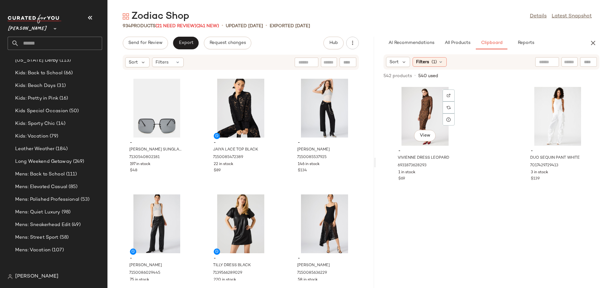
click at [426, 117] on div "View" at bounding box center [425, 116] width 64 height 59
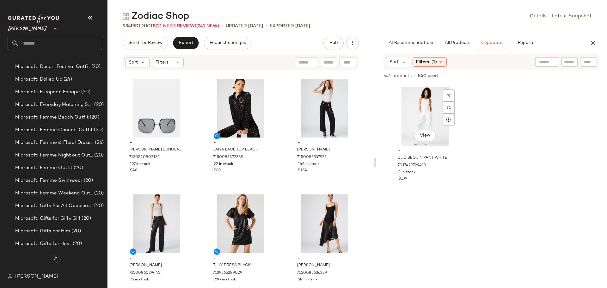
click at [426, 117] on div "View" at bounding box center [425, 116] width 64 height 59
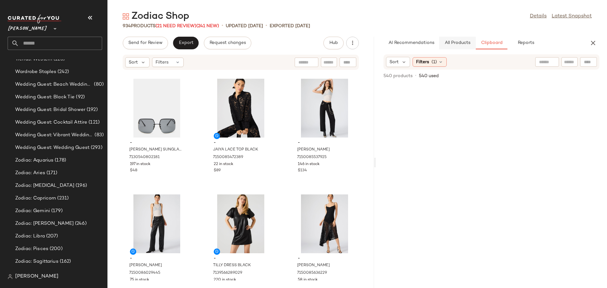
scroll to position [3912, 0]
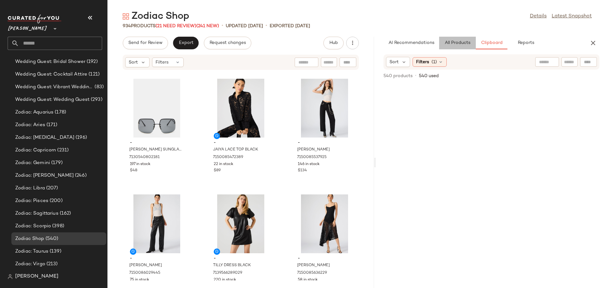
click at [461, 45] on span "All Products" at bounding box center [458, 42] width 26 height 5
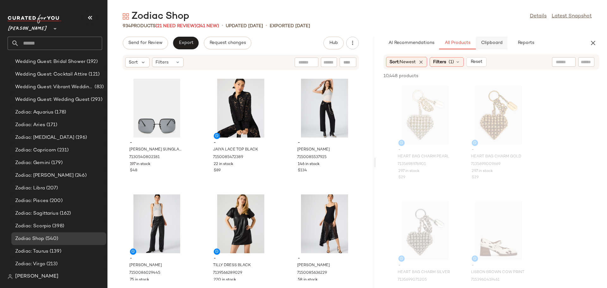
click at [492, 43] on span "Clipboard" at bounding box center [492, 42] width 22 height 5
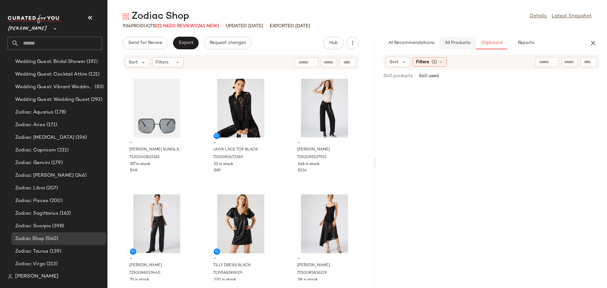
click at [454, 45] on span "All Products" at bounding box center [458, 42] width 26 height 5
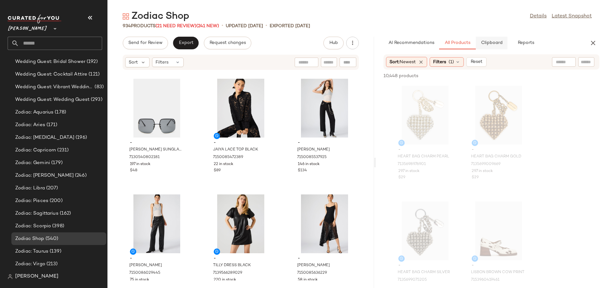
click at [490, 46] on button "Clipboard" at bounding box center [492, 43] width 32 height 13
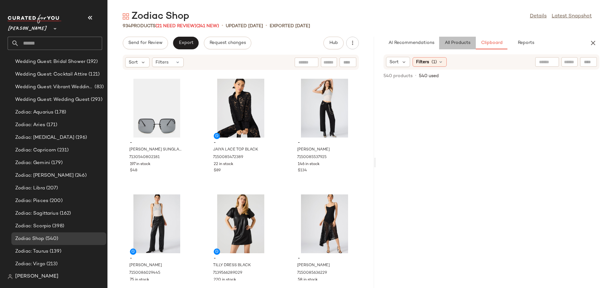
click at [464, 44] on span "All Products" at bounding box center [458, 42] width 26 height 5
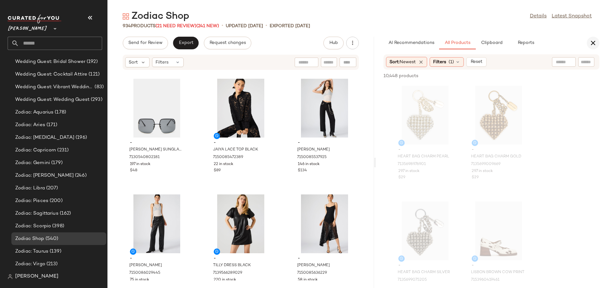
click at [593, 42] on icon "button" at bounding box center [593, 43] width 8 height 8
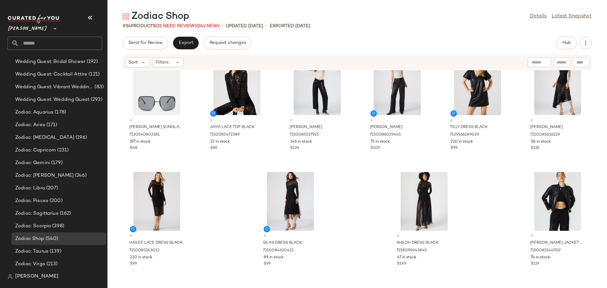
scroll to position [17820, 0]
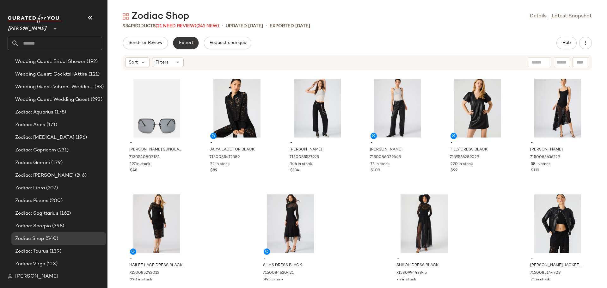
click at [188, 45] on span "Export" at bounding box center [185, 42] width 15 height 5
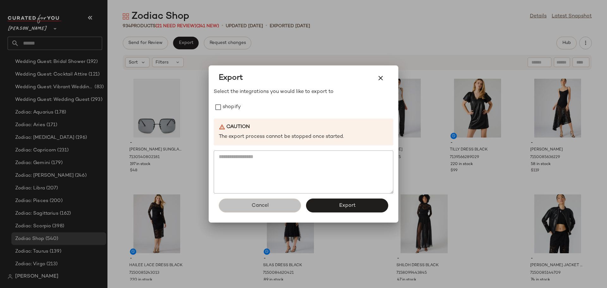
click at [257, 204] on span "Cancel" at bounding box center [259, 206] width 17 height 6
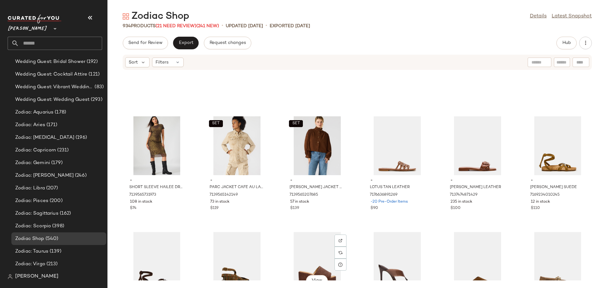
scroll to position [13268, 0]
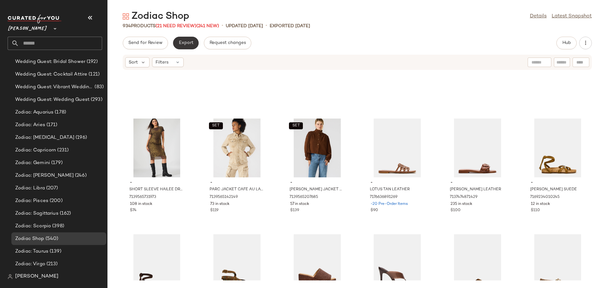
click at [190, 45] on span "Export" at bounding box center [185, 42] width 15 height 5
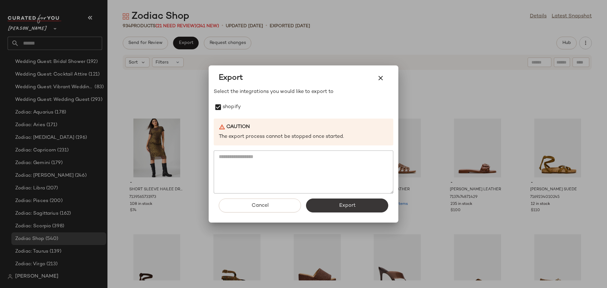
click at [357, 208] on button "Export" at bounding box center [347, 206] width 82 height 14
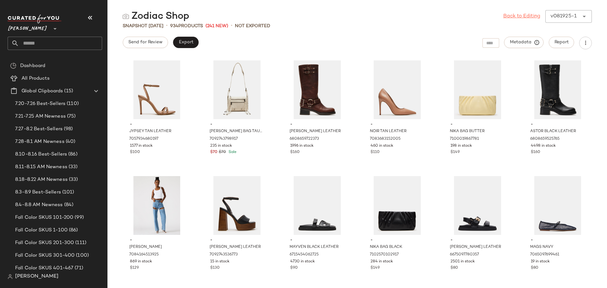
click at [517, 17] on link "Back to Editing" at bounding box center [521, 17] width 37 height 8
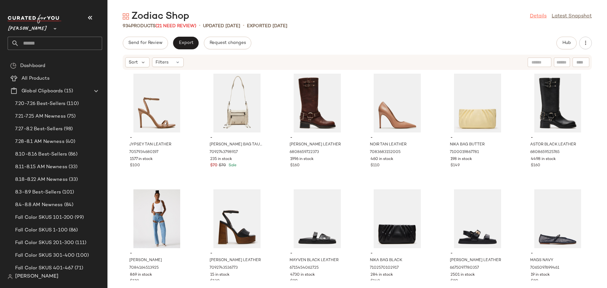
click at [533, 17] on link "Details" at bounding box center [538, 17] width 17 height 8
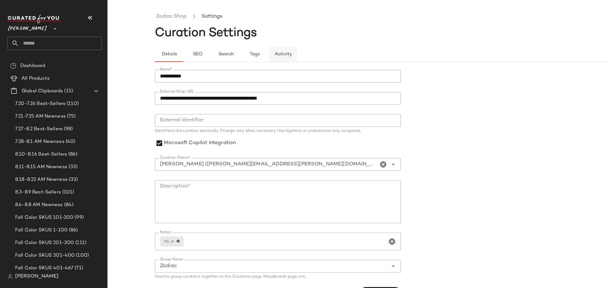
click at [288, 56] on span "Activity" at bounding box center [282, 54] width 17 height 5
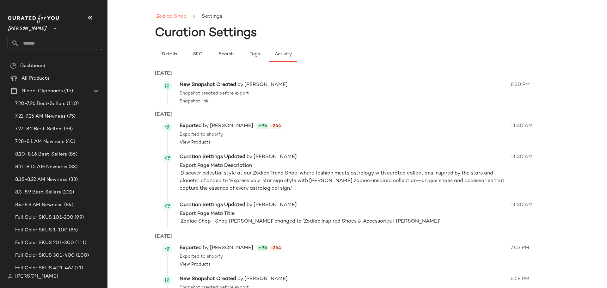
click at [178, 15] on link "Zodiac Shop" at bounding box center [171, 17] width 30 height 8
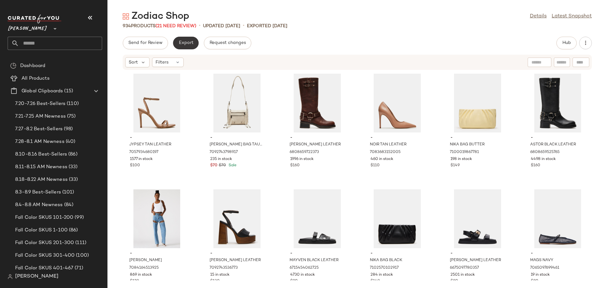
click at [190, 46] on span "Export" at bounding box center [185, 42] width 15 height 5
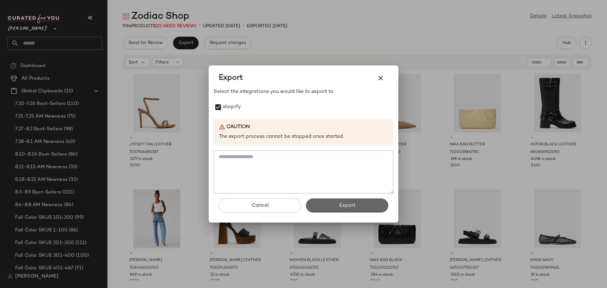
click at [332, 203] on button "Export" at bounding box center [347, 206] width 82 height 14
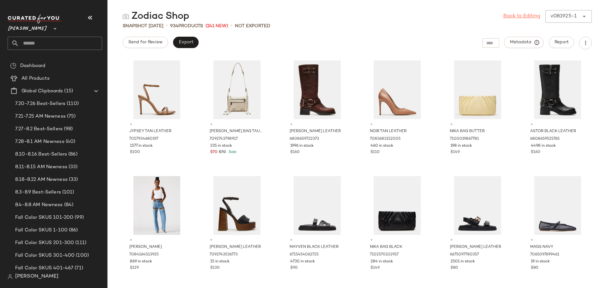
click at [520, 16] on link "Back to Editing" at bounding box center [521, 17] width 37 height 8
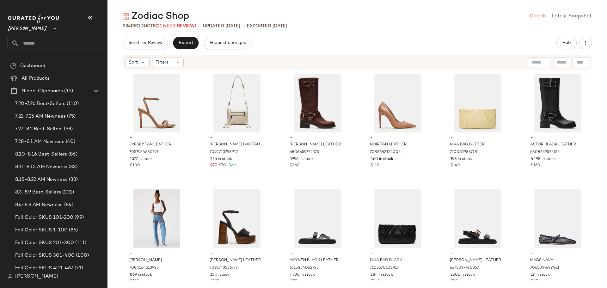
click at [537, 18] on link "Details" at bounding box center [538, 17] width 17 height 8
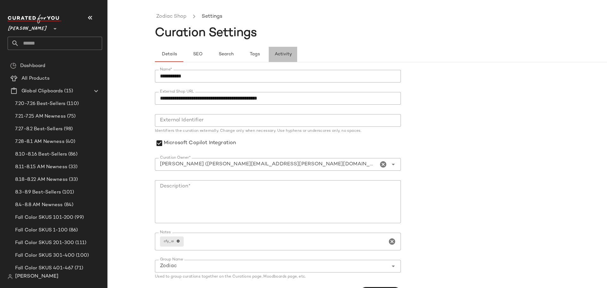
click at [285, 52] on button "Activity" at bounding box center [283, 54] width 28 height 15
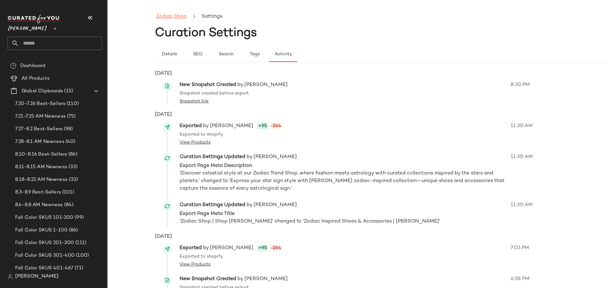
click at [175, 19] on link "Zodiac Shop" at bounding box center [171, 17] width 30 height 8
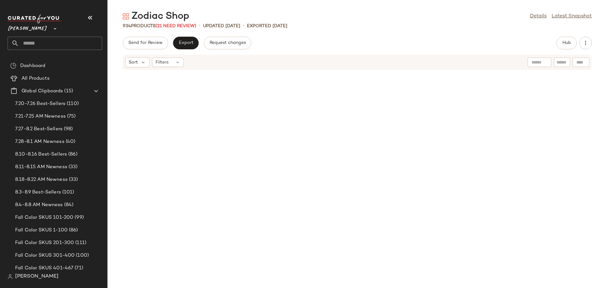
scroll to position [17843, 0]
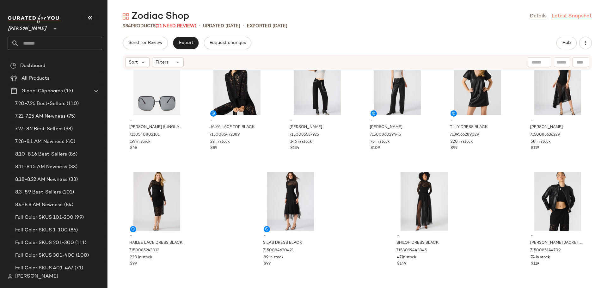
click at [567, 15] on link "Latest Snapshot" at bounding box center [572, 17] width 40 height 8
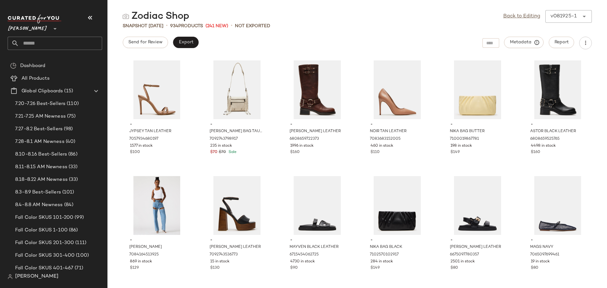
click at [587, 15] on icon at bounding box center [584, 17] width 8 height 8
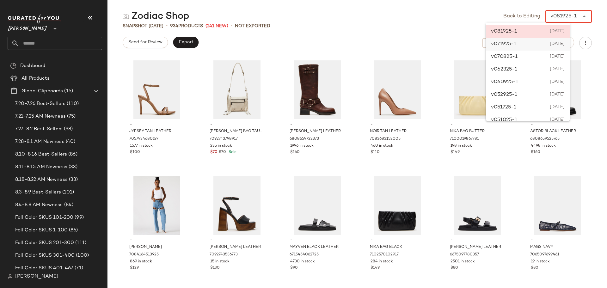
click at [556, 42] on span "[DATE]" at bounding box center [556, 44] width 17 height 8
type input "******"
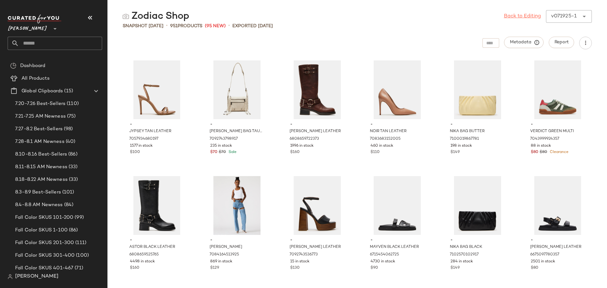
click at [532, 16] on link "Back to Editing" at bounding box center [522, 17] width 37 height 8
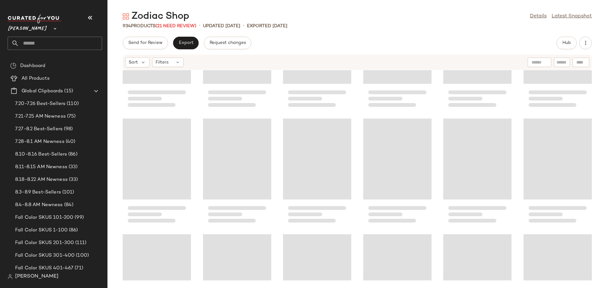
scroll to position [17843, 0]
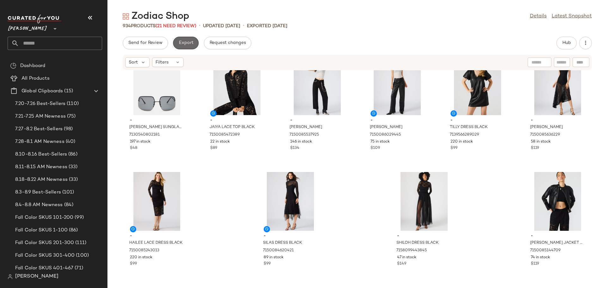
click at [181, 48] on button "Export" at bounding box center [186, 43] width 26 height 13
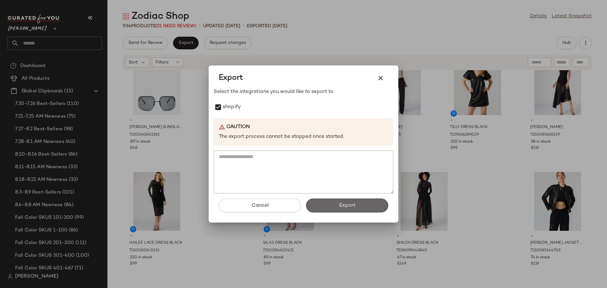
click at [367, 208] on button "Export" at bounding box center [347, 206] width 82 height 14
